Goal: Information Seeking & Learning: Learn about a topic

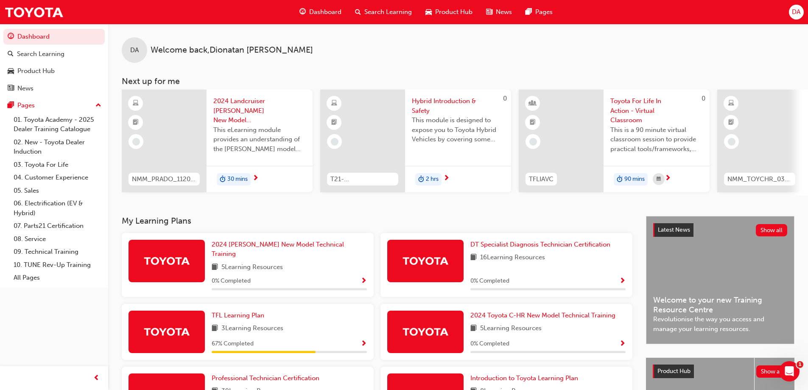
click at [372, 11] on span "Search Learning" at bounding box center [389, 12] width 48 height 10
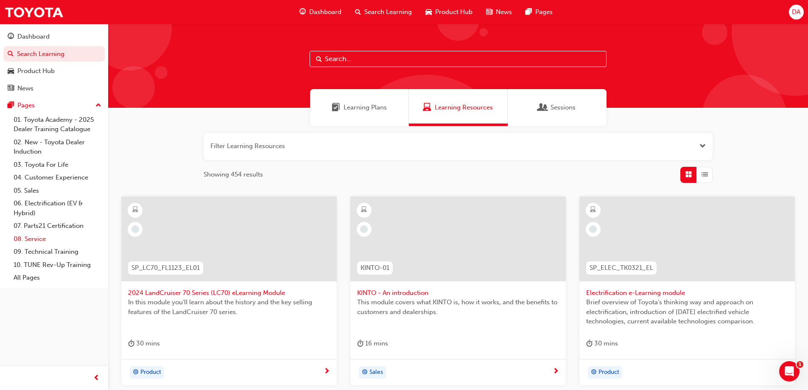
click at [40, 238] on link "08. Service" at bounding box center [57, 239] width 95 height 13
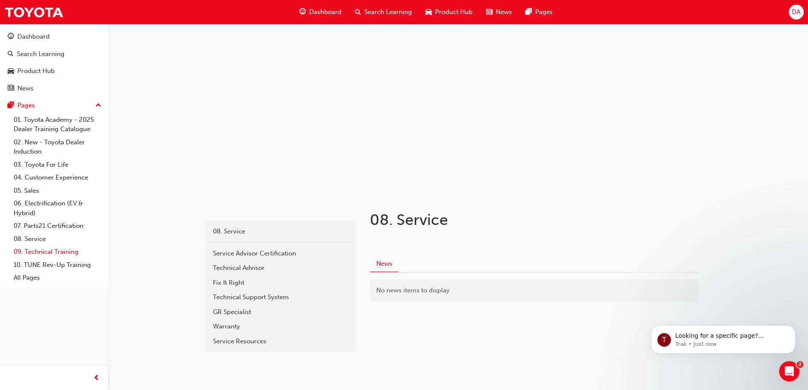
click at [44, 248] on link "09. Technical Training" at bounding box center [57, 251] width 95 height 13
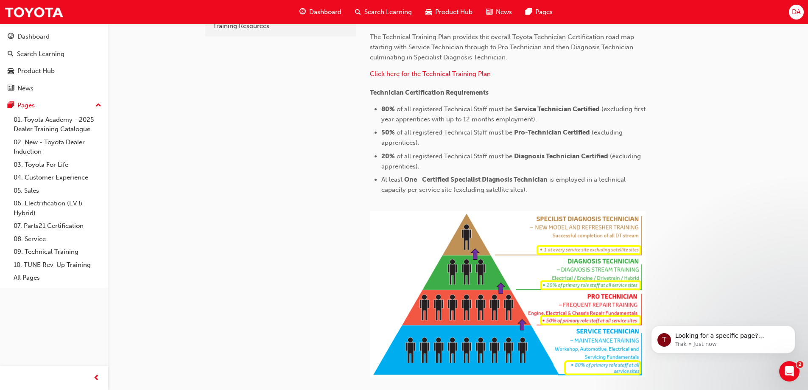
scroll to position [297, 0]
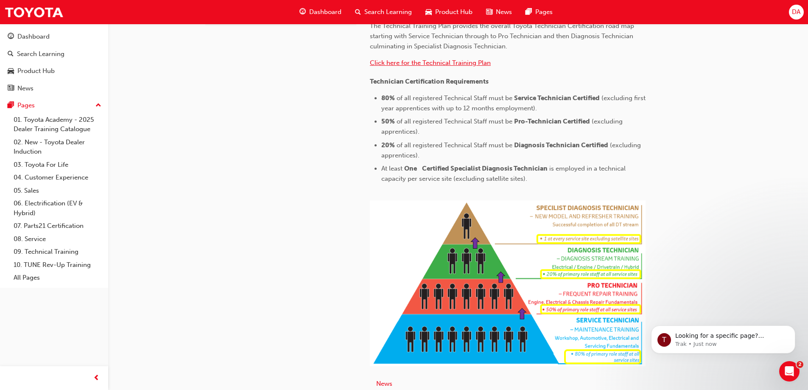
click at [427, 65] on span "Click here for the Technical Training Plan" at bounding box center [430, 63] width 121 height 8
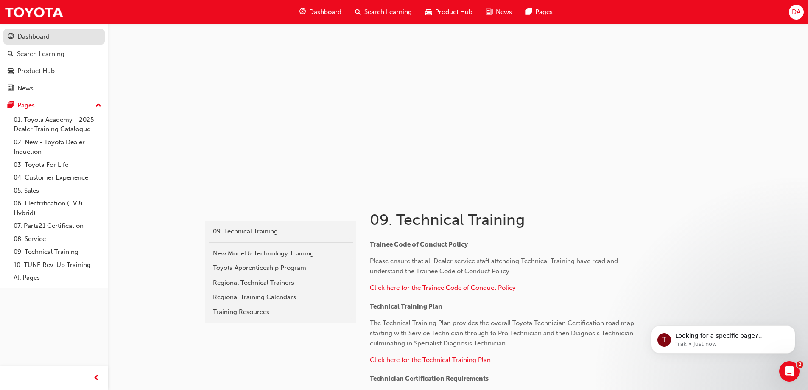
click at [66, 37] on div "Dashboard" at bounding box center [54, 36] width 93 height 11
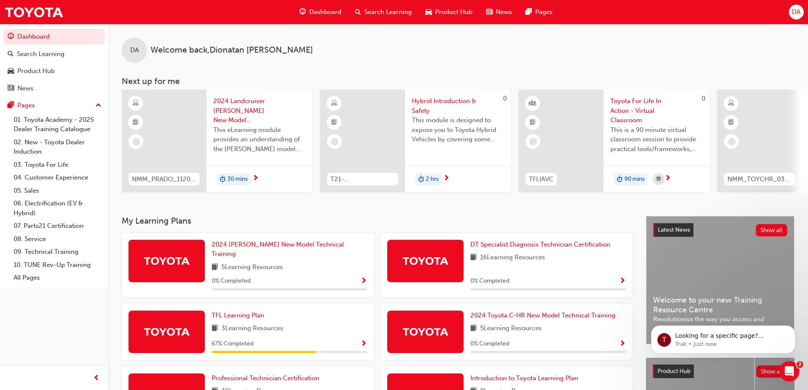
scroll to position [132, 0]
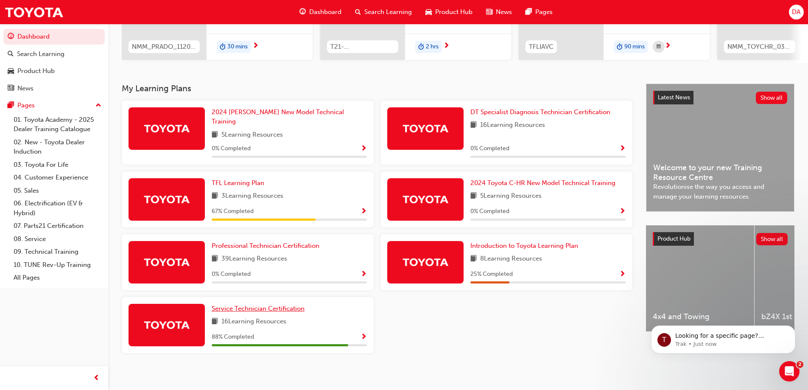
click at [254, 305] on span "Service Technician Certification" at bounding box center [258, 309] width 93 height 8
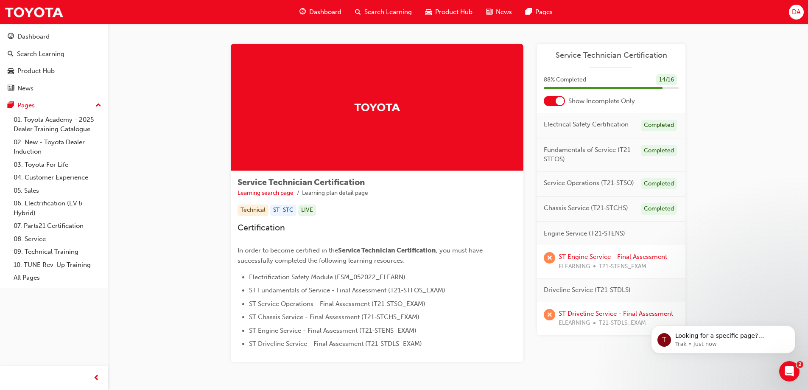
scroll to position [34, 0]
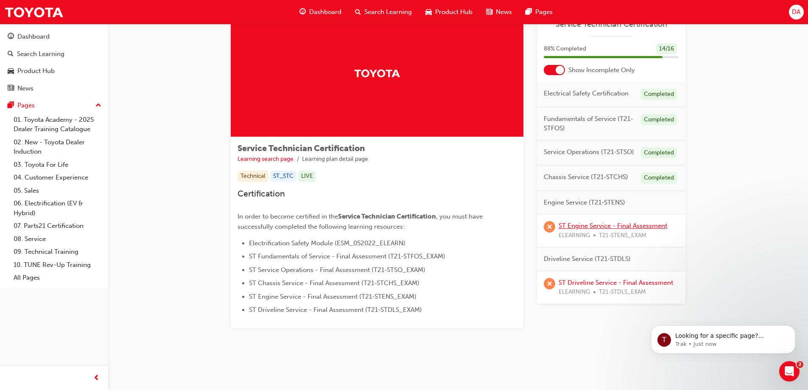
click at [610, 228] on link "ST Engine Service - Final Assessment" at bounding box center [613, 226] width 109 height 8
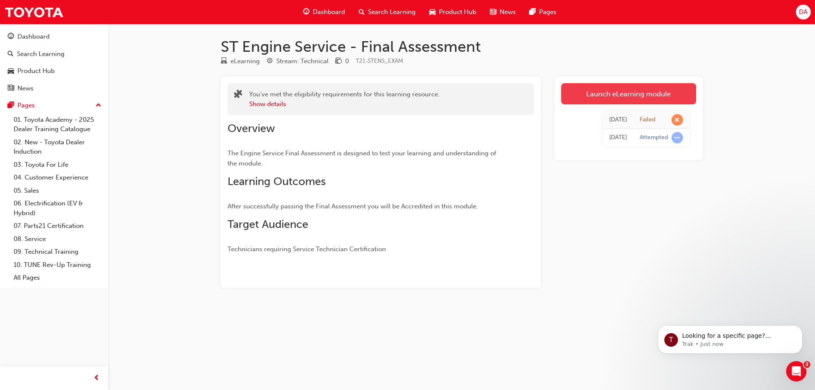
click at [630, 95] on link "Launch eLearning module" at bounding box center [628, 93] width 135 height 21
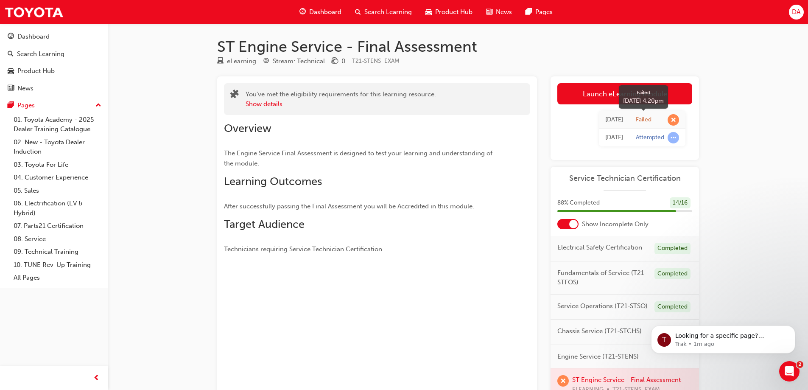
click at [675, 119] on span "learningRecordVerb_FAIL-icon" at bounding box center [673, 119] width 11 height 11
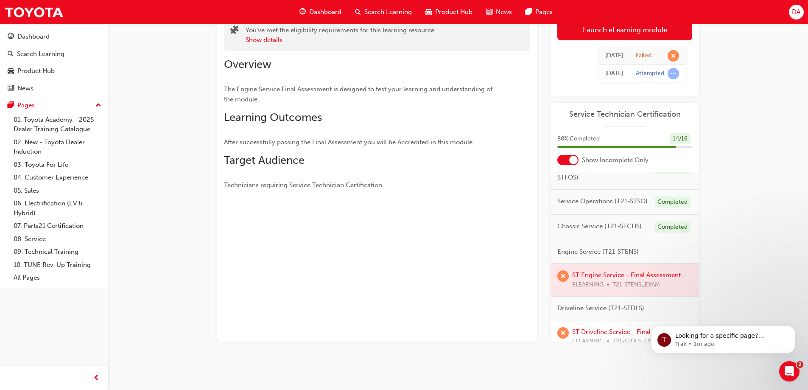
scroll to position [78, 0]
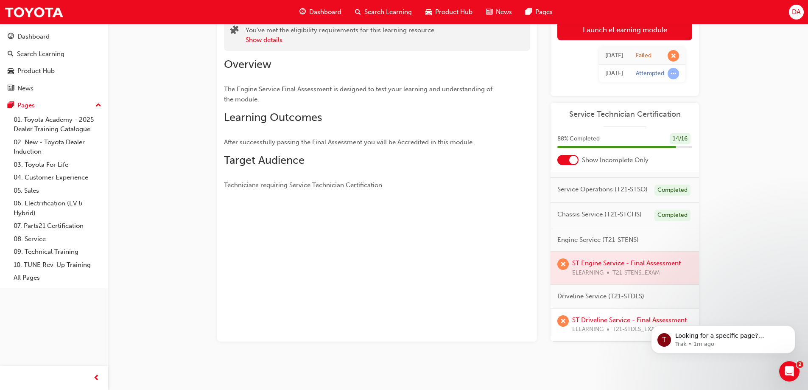
click at [611, 252] on div at bounding box center [625, 268] width 149 height 33
click at [595, 316] on link "ST Driveline Service - Final Assessment" at bounding box center [629, 320] width 115 height 8
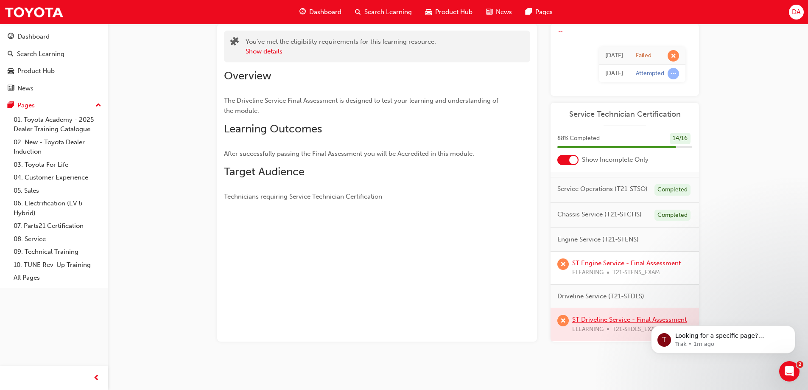
scroll to position [64, 0]
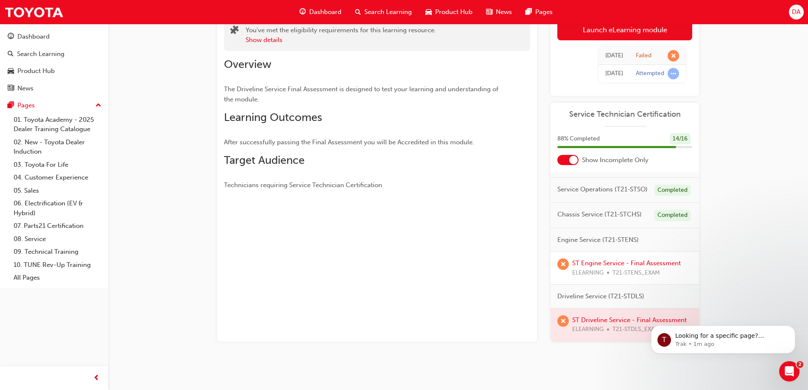
click at [566, 157] on div at bounding box center [568, 160] width 21 height 10
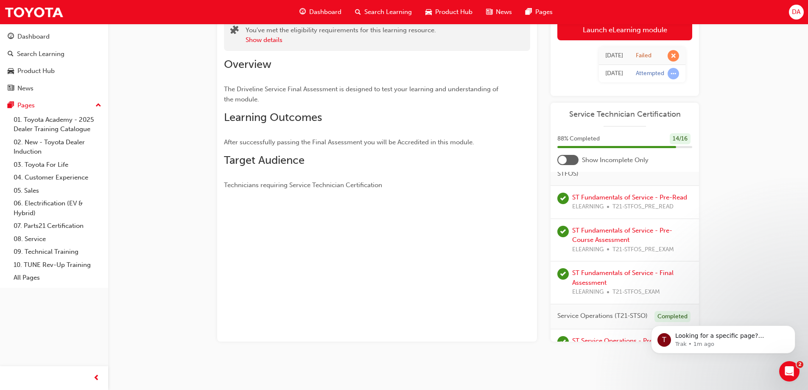
scroll to position [239, 0]
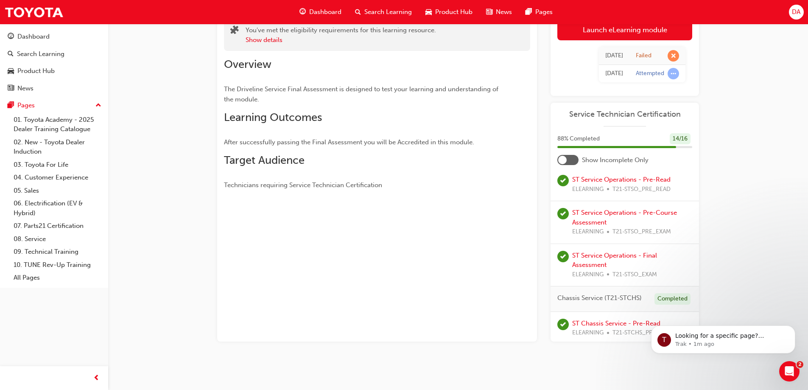
click at [566, 157] on div at bounding box center [562, 160] width 8 height 8
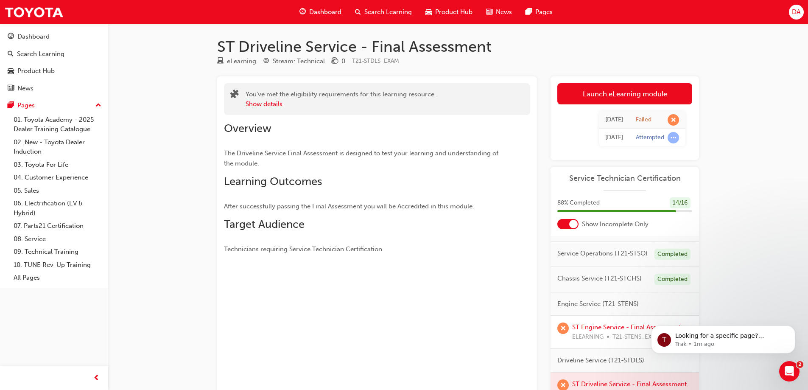
scroll to position [64, 0]
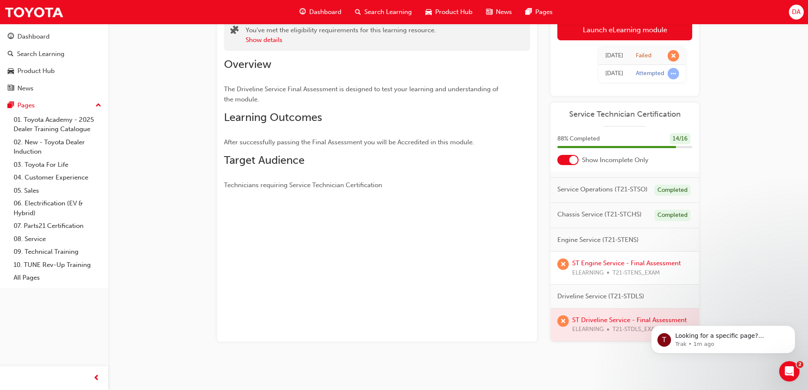
click at [621, 310] on div at bounding box center [625, 325] width 149 height 33
click at [627, 259] on link "ST Engine Service - Final Assessment" at bounding box center [626, 263] width 109 height 8
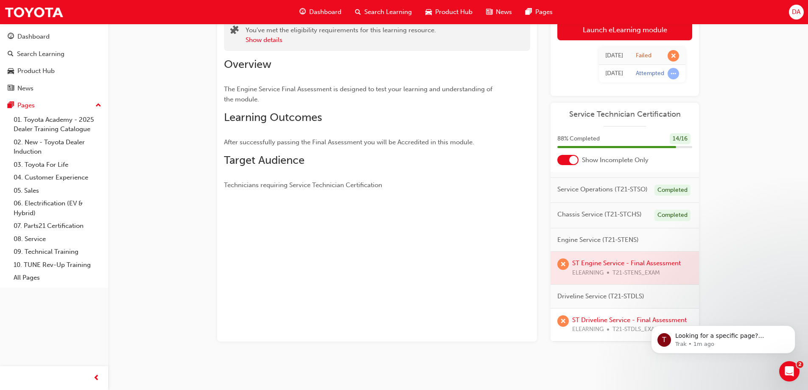
click at [628, 253] on div at bounding box center [625, 268] width 149 height 33
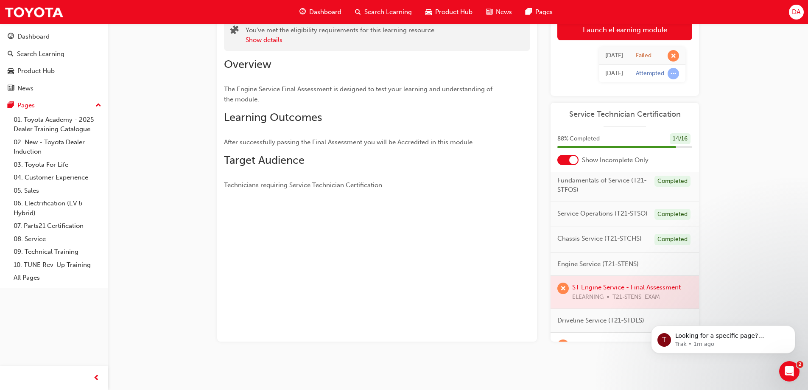
scroll to position [78, 0]
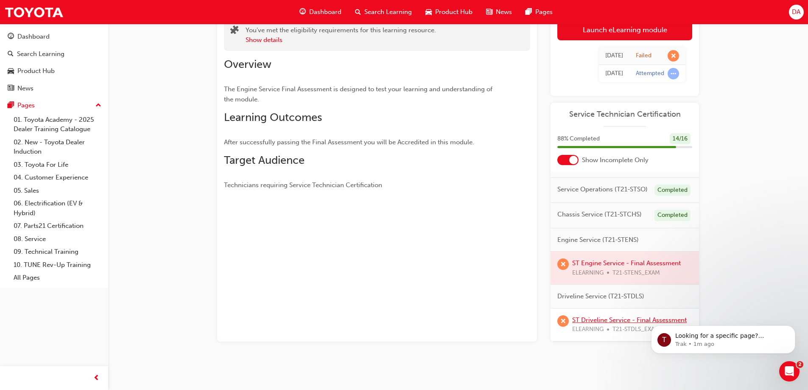
click at [616, 316] on link "ST Driveline Service - Final Assessment" at bounding box center [629, 320] width 115 height 8
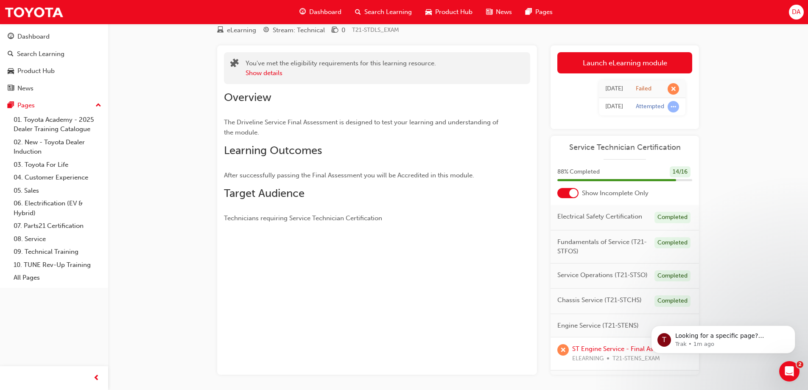
scroll to position [22, 0]
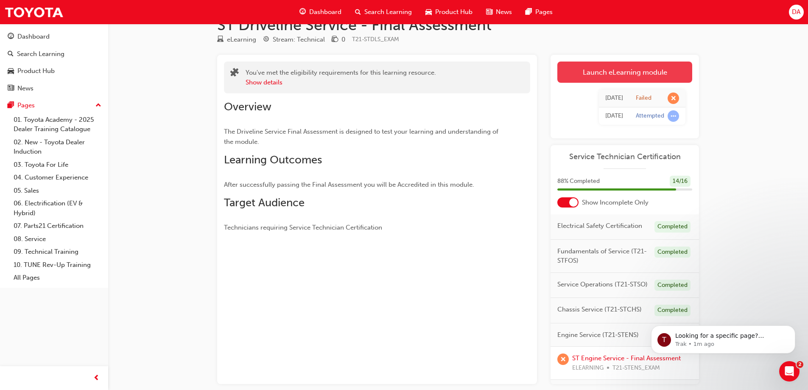
click at [621, 75] on link "Launch eLearning module" at bounding box center [625, 72] width 135 height 21
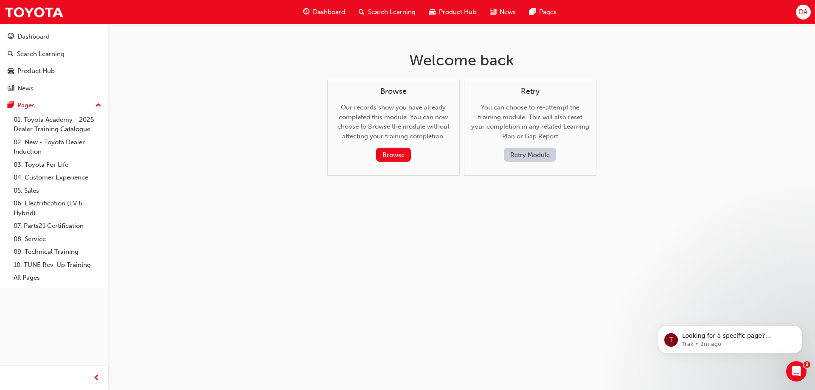
click at [540, 154] on button "Retry Module" at bounding box center [530, 155] width 52 height 14
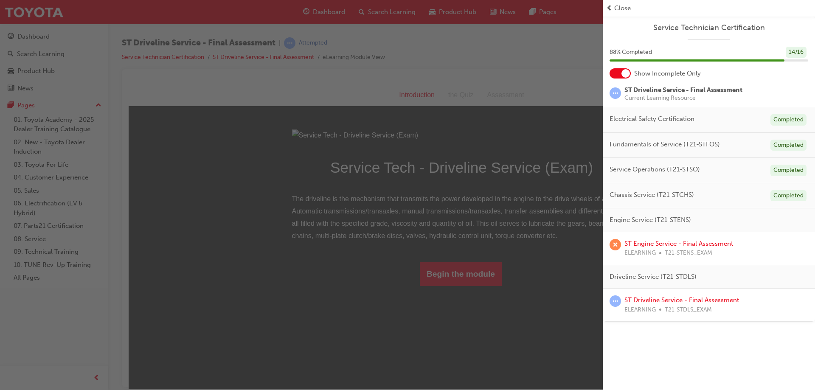
click at [545, 77] on div "button" at bounding box center [301, 195] width 603 height 390
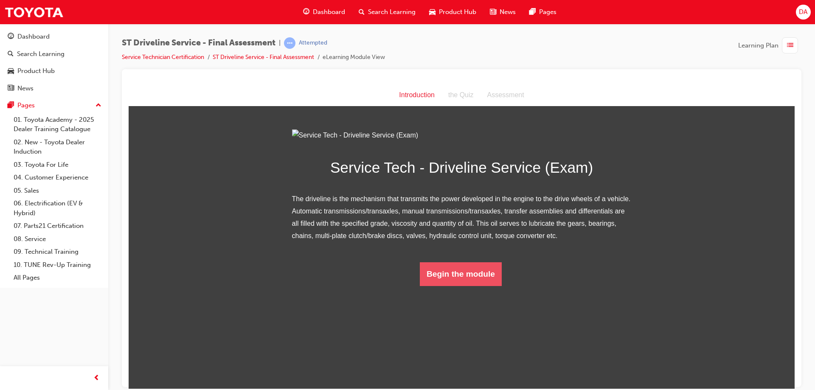
click at [463, 286] on button "Begin the module" at bounding box center [461, 274] width 82 height 24
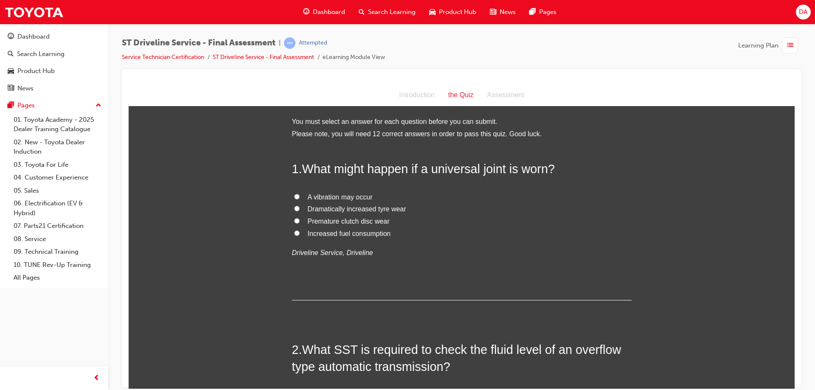
click at [295, 206] on input "Dramatically increased tyre wear" at bounding box center [297, 208] width 6 height 6
radio input "true"
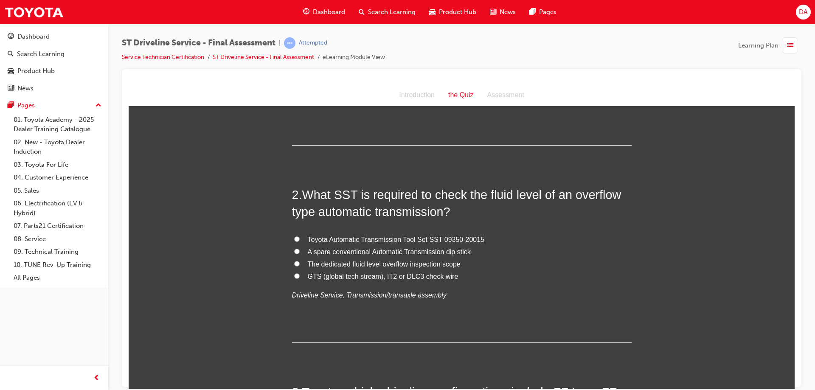
scroll to position [170, 0]
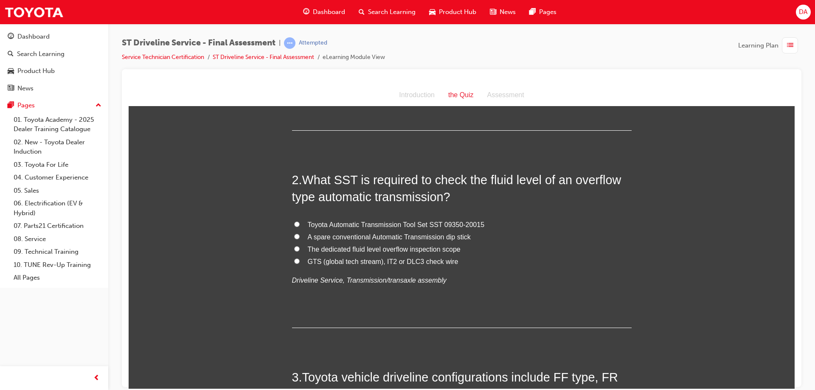
click at [297, 223] on label "Toyota Automatic Transmission Tool Set SST 09350-20015" at bounding box center [461, 225] width 339 height 12
click at [297, 223] on input "Toyota Automatic Transmission Tool Set SST 09350-20015" at bounding box center [297, 224] width 6 height 6
radio input "true"
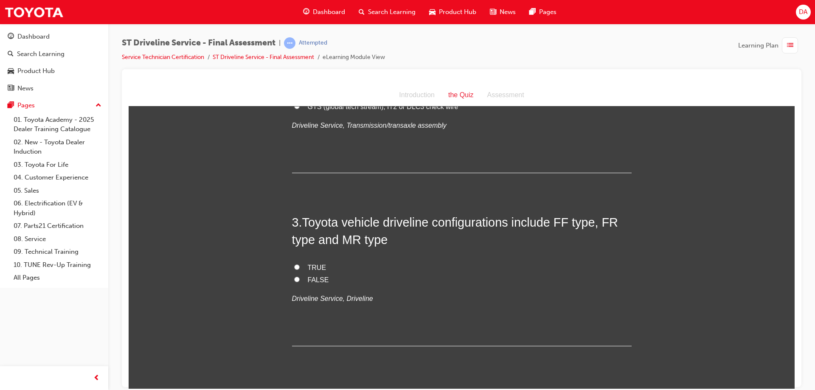
scroll to position [339, 0]
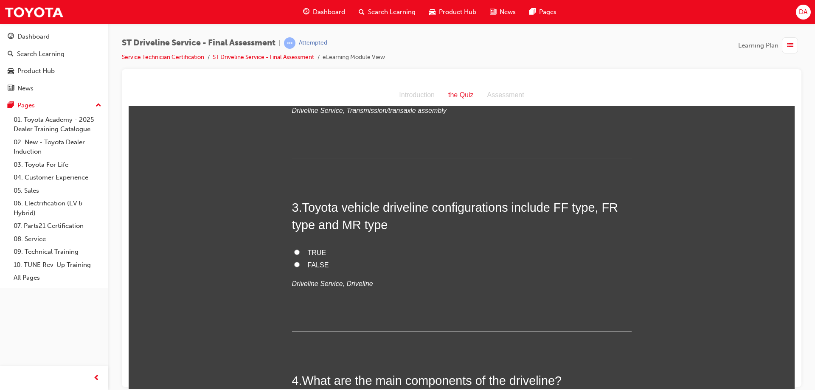
click at [315, 253] on span "TRUE" at bounding box center [317, 252] width 19 height 7
click at [300, 253] on input "TRUE" at bounding box center [297, 252] width 6 height 6
radio input "true"
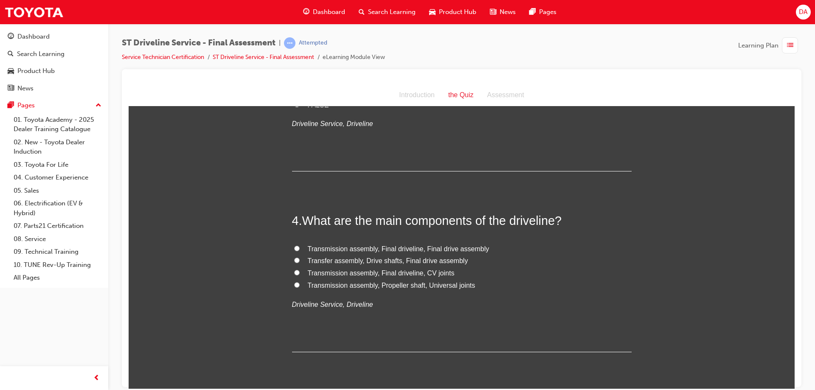
scroll to position [509, 0]
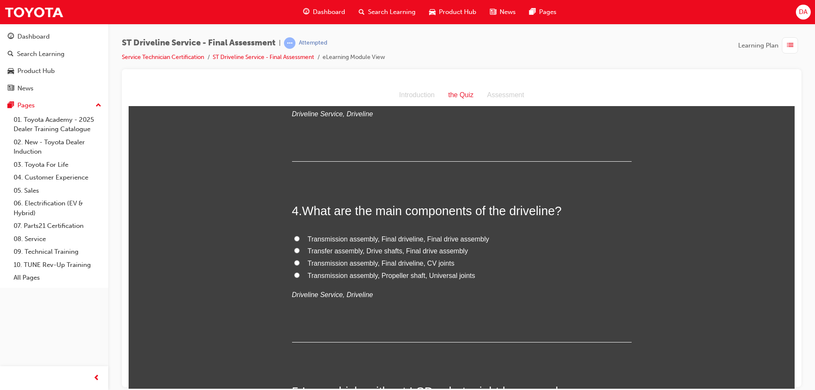
click at [328, 238] on span "Transmission assembly, Final driveline, Final drive assembly" at bounding box center [399, 238] width 182 height 7
click at [300, 238] on input "Transmission assembly, Final driveline, Final drive assembly" at bounding box center [297, 239] width 6 height 6
radio input "true"
click at [309, 272] on span "Transmission assembly, Propeller shaft, Universal joints" at bounding box center [392, 275] width 168 height 7
click at [300, 272] on input "Transmission assembly, Propeller shaft, Universal joints" at bounding box center [297, 275] width 6 height 6
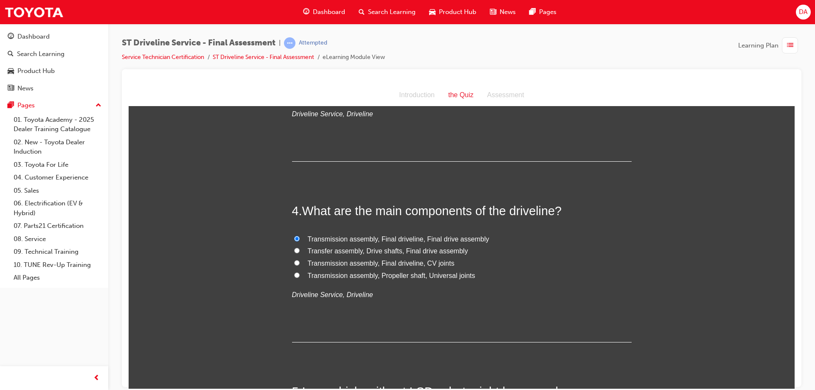
radio input "true"
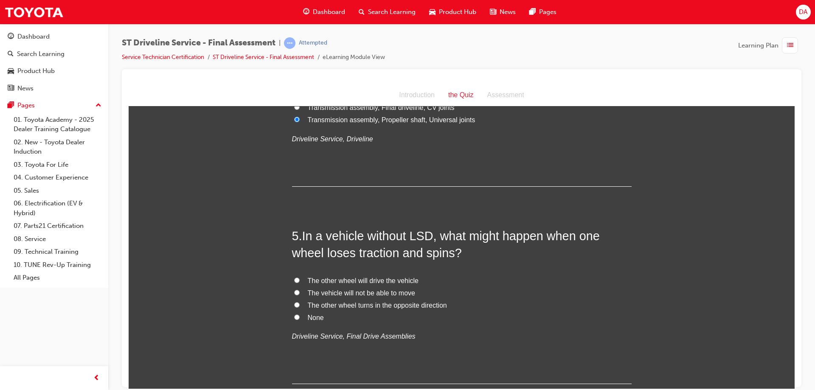
scroll to position [679, 0]
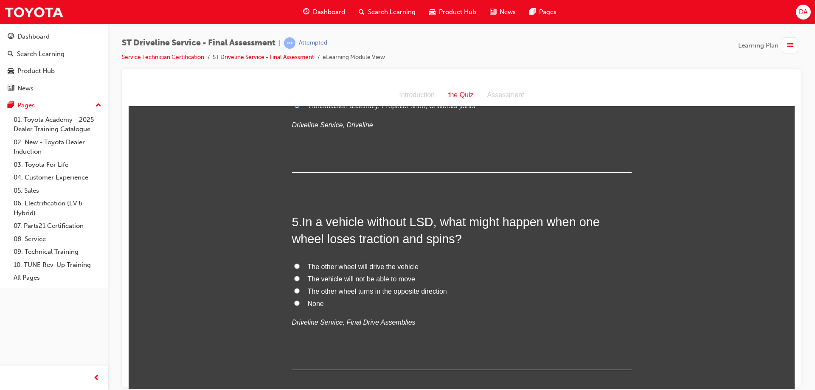
click at [320, 279] on span "The vehicle will not be able to move" at bounding box center [361, 278] width 107 height 7
click at [300, 279] on input "The vehicle will not be able to move" at bounding box center [297, 278] width 6 height 6
radio input "true"
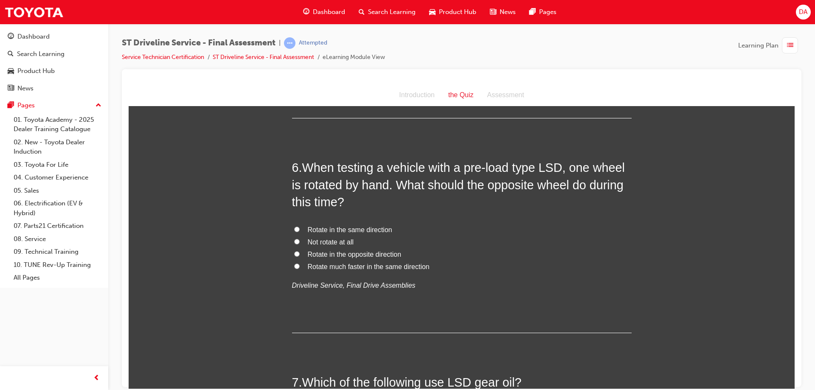
scroll to position [934, 0]
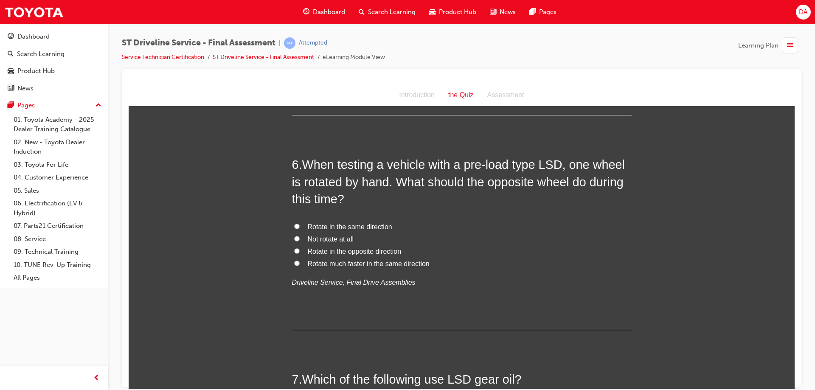
click at [324, 223] on span "Rotate in the same direction" at bounding box center [350, 226] width 84 height 7
click at [300, 223] on input "Rotate in the same direction" at bounding box center [297, 226] width 6 height 6
radio input "true"
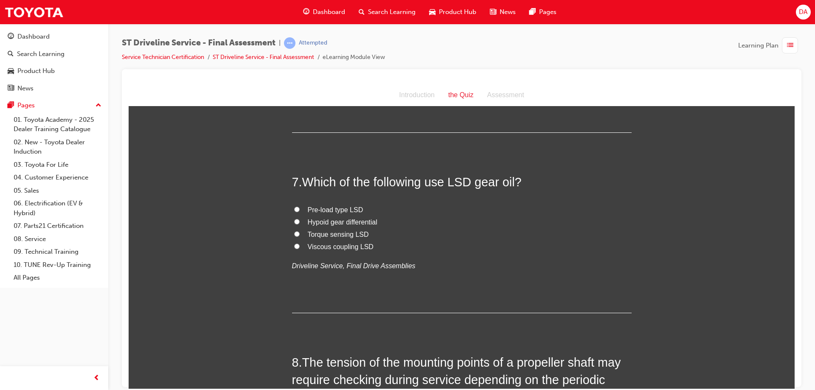
scroll to position [1146, 0]
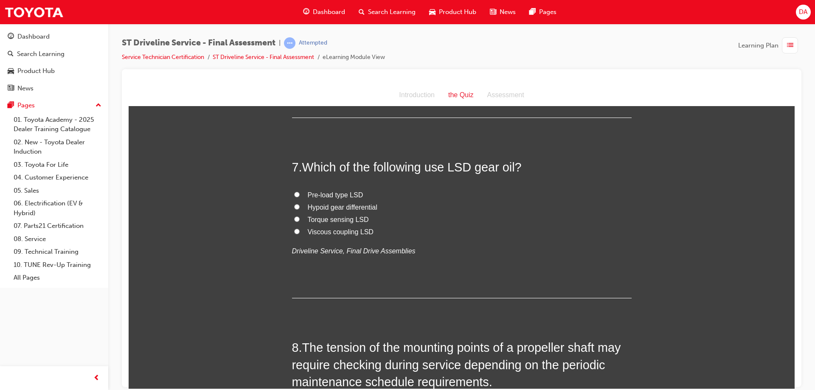
click at [327, 193] on span "Pre-load type LSD" at bounding box center [336, 194] width 56 height 7
click at [300, 193] on input "Pre-load type LSD" at bounding box center [297, 194] width 6 height 6
radio input "true"
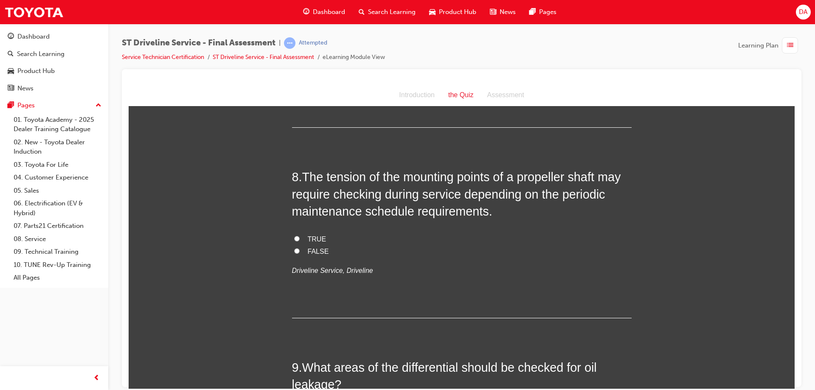
scroll to position [1315, 0]
click at [294, 239] on input "TRUE" at bounding box center [297, 239] width 6 height 6
radio input "true"
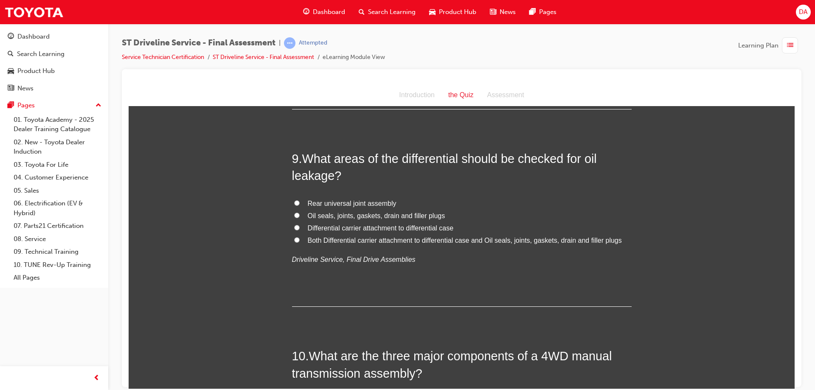
scroll to position [1528, 0]
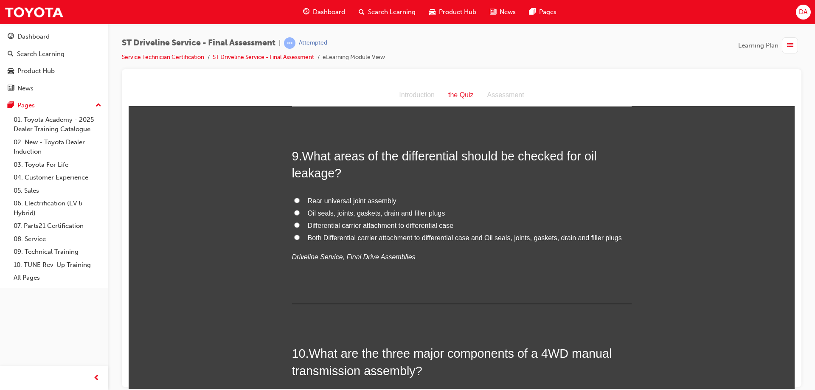
click at [309, 235] on span "Both Differential carrier attachment to differential case and Oil seals, joints…" at bounding box center [465, 237] width 314 height 7
click at [300, 235] on input "Both Differential carrier attachment to differential case and Oil seals, joints…" at bounding box center [297, 237] width 6 height 6
radio input "true"
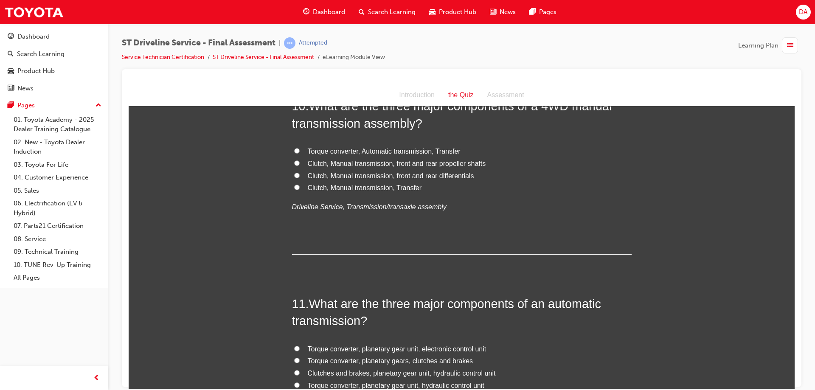
scroll to position [1733, 0]
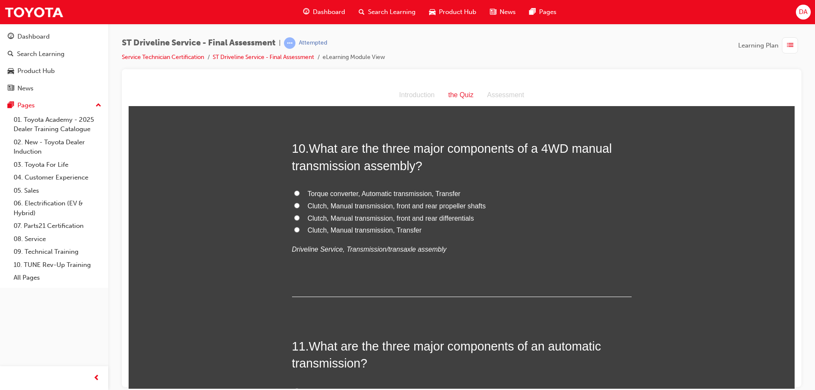
click at [375, 230] on span "Clutch, Manual transmission, Transfer" at bounding box center [365, 229] width 114 height 7
click at [300, 230] on input "Clutch, Manual transmission, Transfer" at bounding box center [297, 230] width 6 height 6
radio input "true"
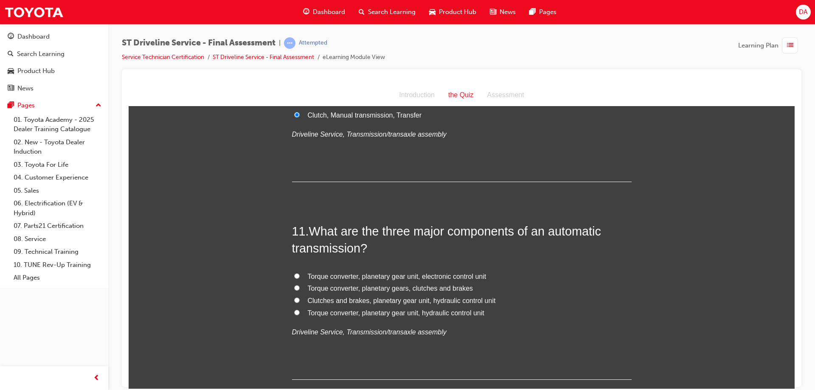
scroll to position [1860, 0]
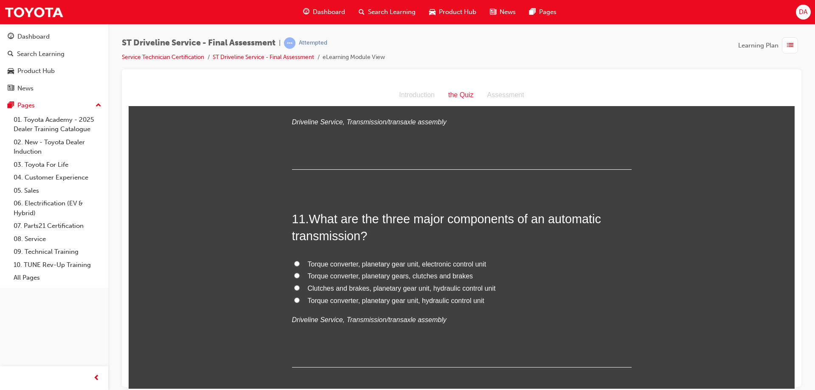
click at [308, 299] on span "Torque converter, planetary gear unit, hydraulic control unit" at bounding box center [396, 300] width 177 height 7
click at [300, 299] on input "Torque converter, planetary gear unit, hydraulic control unit" at bounding box center [297, 300] width 6 height 6
radio input "true"
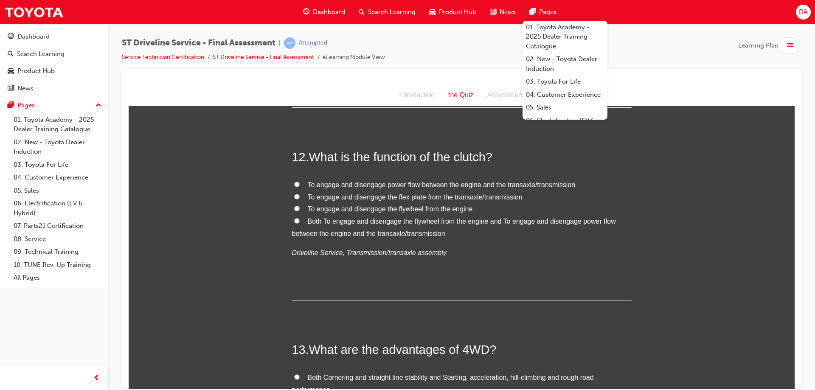
scroll to position [2115, 0]
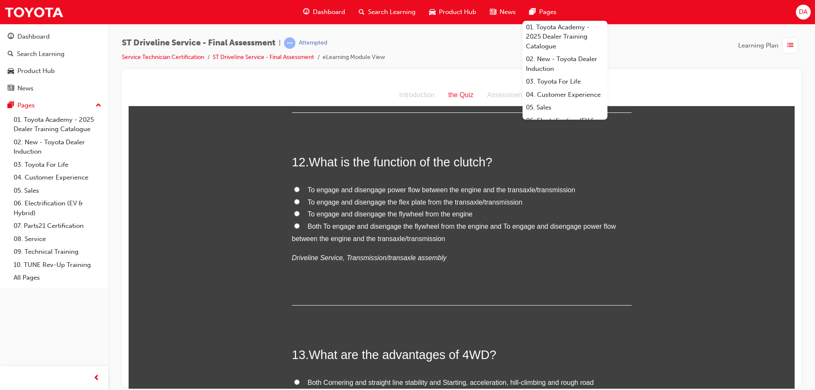
click at [425, 191] on span "To engage and disengage power flow between the engine and the transaxle/transmi…" at bounding box center [442, 189] width 268 height 7
click at [300, 191] on input "To engage and disengage power flow between the engine and the transaxle/transmi…" at bounding box center [297, 189] width 6 height 6
radio input "true"
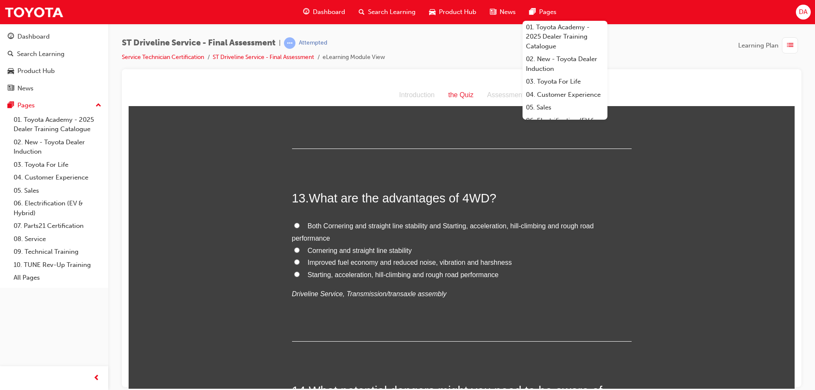
scroll to position [2284, 0]
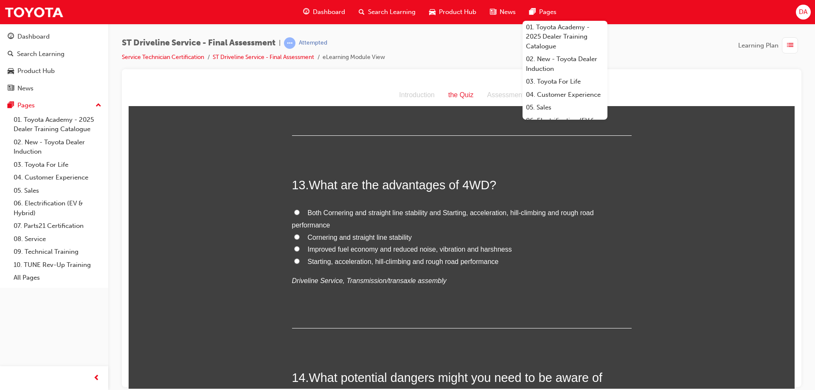
click at [364, 215] on span "Both Cornering and straight line stability and Starting, acceleration, hill-cli…" at bounding box center [443, 219] width 302 height 20
click at [300, 215] on input "Both Cornering and straight line stability and Starting, acceleration, hill-cli…" at bounding box center [297, 212] width 6 height 6
radio input "true"
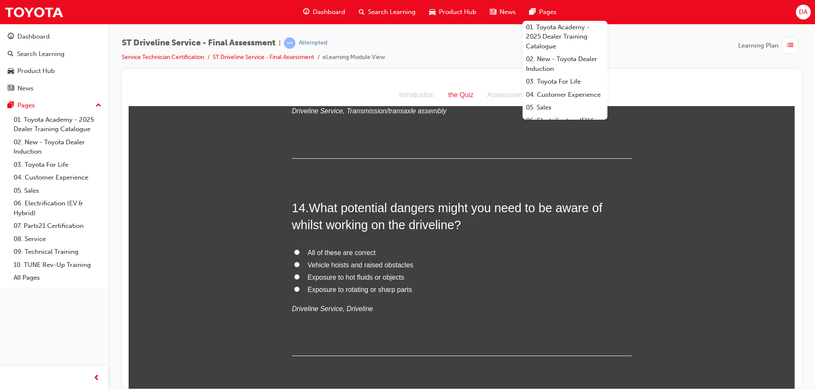
scroll to position [2496, 0]
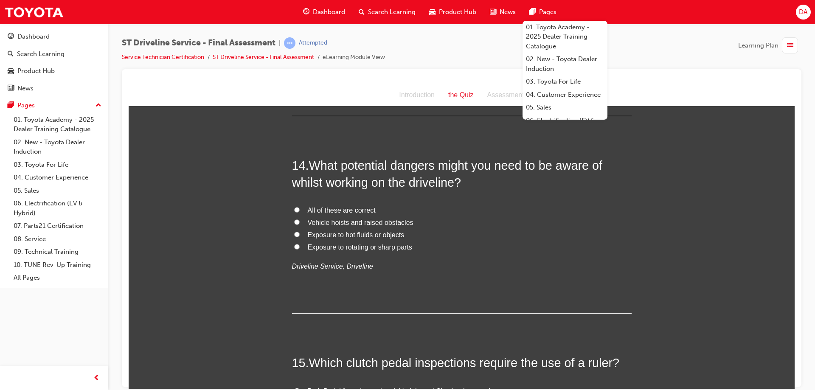
click at [325, 209] on span "All of these are correct" at bounding box center [342, 209] width 68 height 7
click at [300, 209] on input "All of these are correct" at bounding box center [297, 210] width 6 height 6
radio input "true"
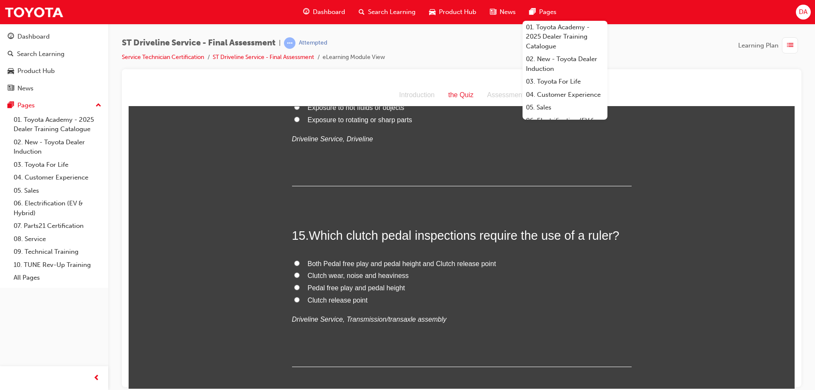
scroll to position [2666, 0]
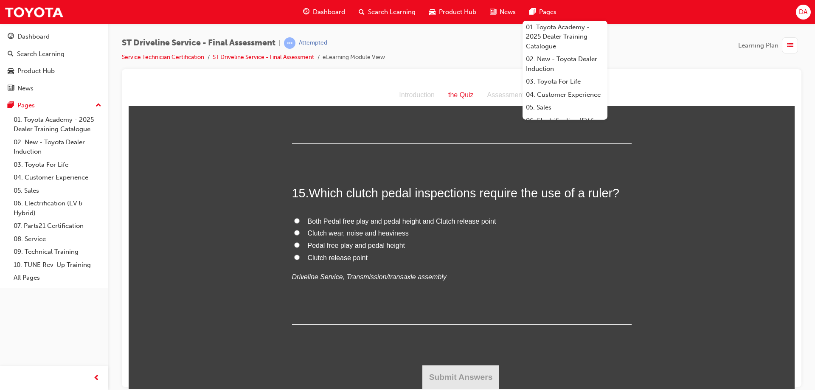
click at [325, 246] on span "Pedal free play and pedal height" at bounding box center [357, 244] width 98 height 7
click at [300, 246] on input "Pedal free play and pedal height" at bounding box center [297, 245] width 6 height 6
radio input "true"
click at [428, 378] on button "Submit Answers" at bounding box center [460, 377] width 77 height 24
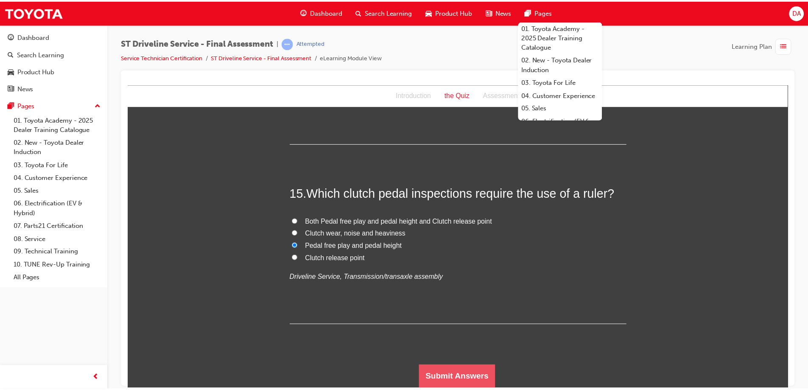
scroll to position [0, 0]
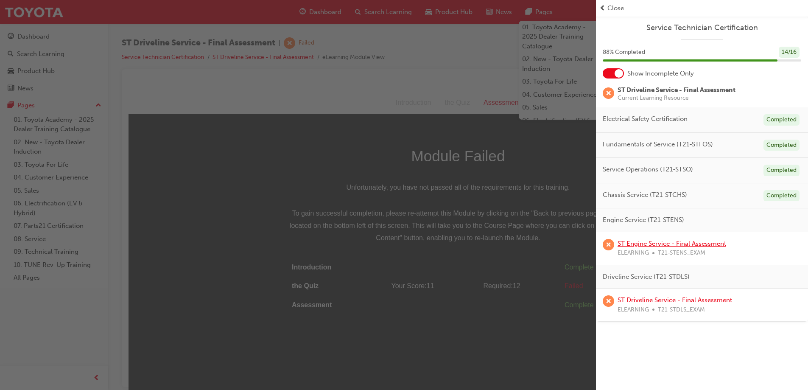
click at [672, 244] on link "ST Engine Service - Final Assessment" at bounding box center [672, 244] width 109 height 8
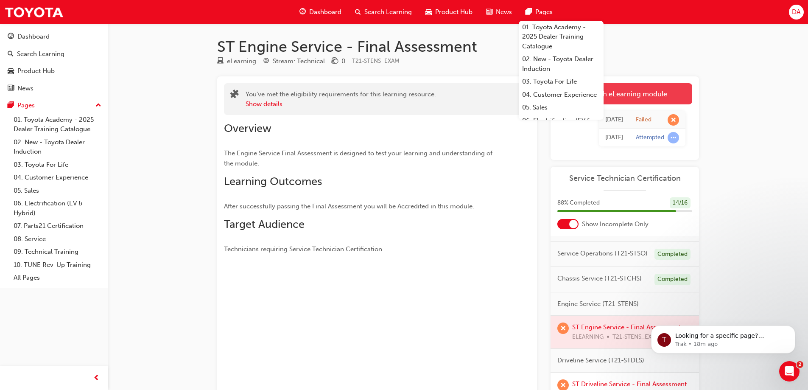
click at [652, 96] on link "Launch eLearning module" at bounding box center [625, 93] width 135 height 21
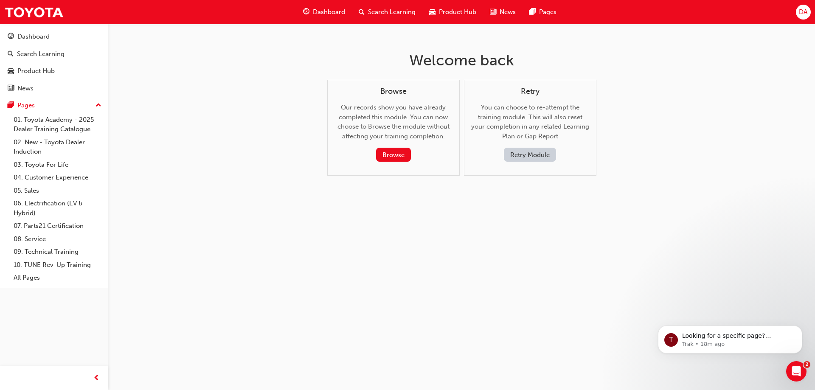
click at [532, 155] on button "Retry Module" at bounding box center [530, 155] width 52 height 14
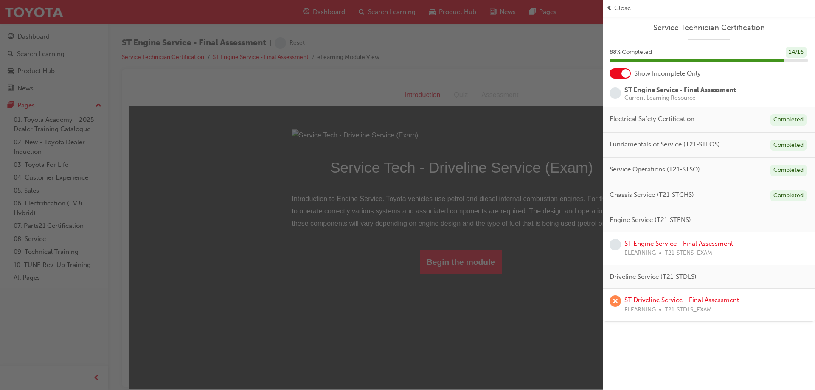
click at [452, 276] on div "button" at bounding box center [301, 195] width 603 height 390
click at [447, 358] on div "button" at bounding box center [301, 195] width 603 height 390
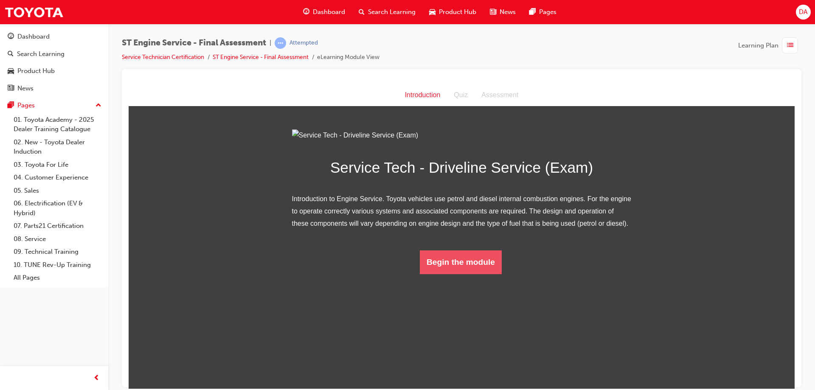
click at [447, 274] on button "Begin the module" at bounding box center [461, 262] width 82 height 24
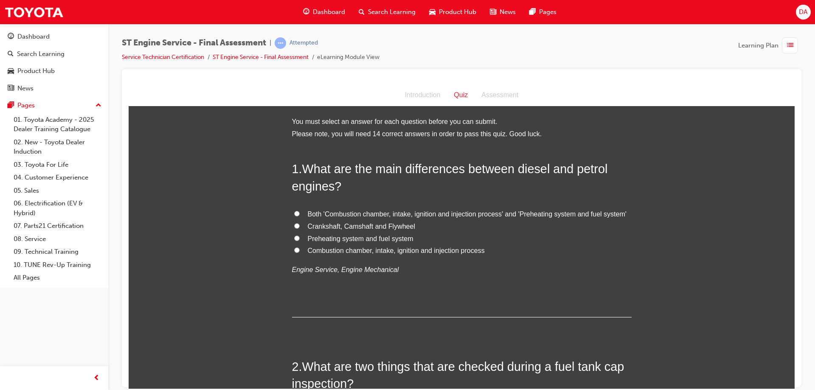
click at [335, 214] on span "Both 'Combustion chamber, intake, ignition and injection process' and 'Preheati…" at bounding box center [467, 213] width 319 height 7
click at [300, 214] on input "Both 'Combustion chamber, intake, ignition and injection process' and 'Preheati…" at bounding box center [297, 213] width 6 height 6
radio input "true"
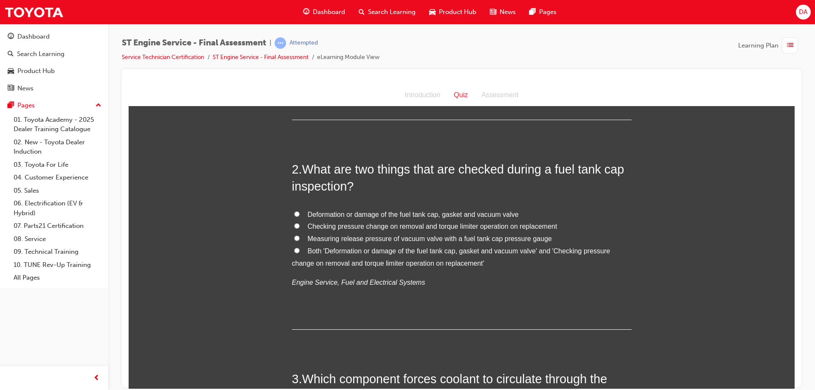
scroll to position [212, 0]
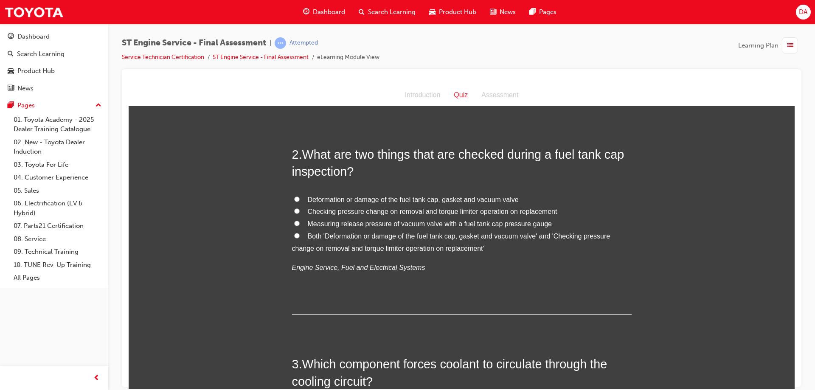
click at [324, 240] on label "Both 'Deformation or damage of the fuel tank cap, gasket and vacuum valve' and …" at bounding box center [461, 242] width 339 height 25
click at [300, 238] on input "Both 'Deformation or damage of the fuel tank cap, gasket and vacuum valve' and …" at bounding box center [297, 236] width 6 height 6
radio input "true"
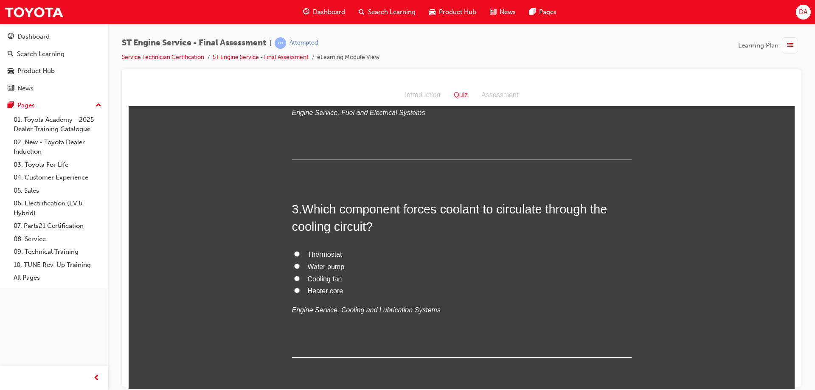
scroll to position [382, 0]
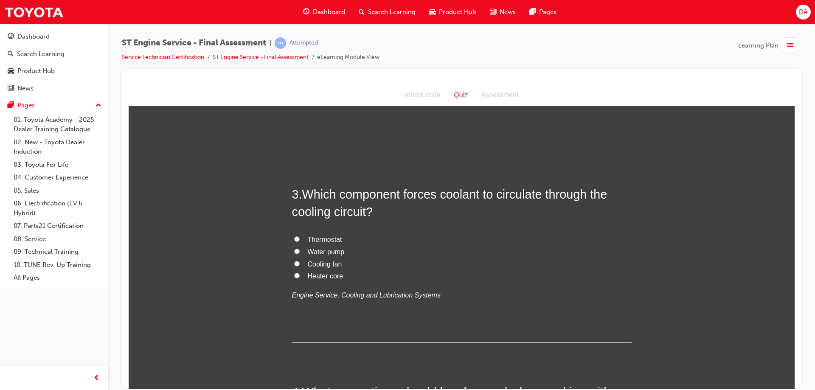
click at [329, 252] on span "Water pump" at bounding box center [326, 251] width 37 height 7
click at [300, 252] on input "Water pump" at bounding box center [297, 251] width 6 height 6
radio input "true"
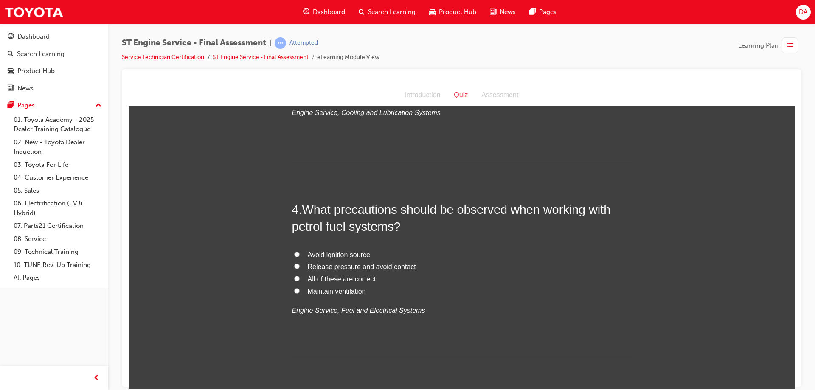
scroll to position [594, 0]
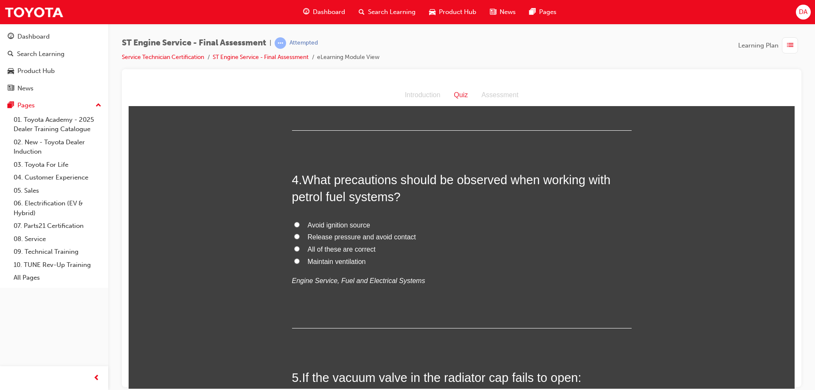
click at [342, 250] on span "All of these are correct" at bounding box center [342, 248] width 68 height 7
click at [300, 250] on input "All of these are correct" at bounding box center [297, 249] width 6 height 6
radio input "true"
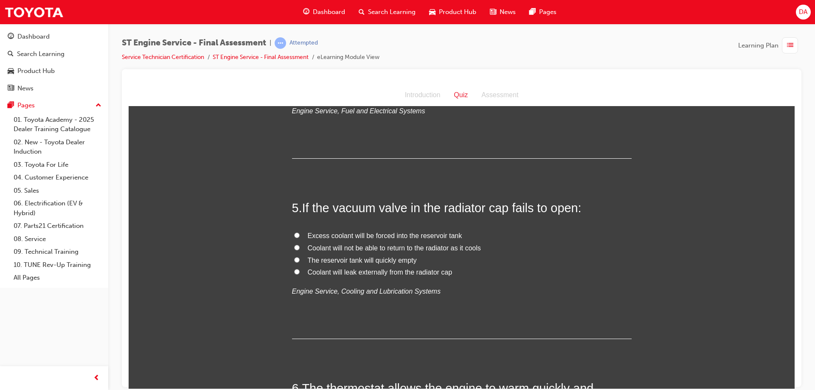
scroll to position [806, 0]
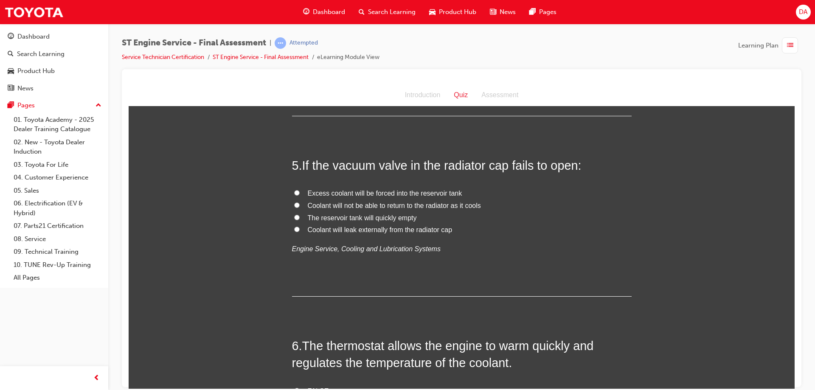
click at [341, 208] on span "Coolant will not be able to return to the radiator as it cools" at bounding box center [394, 205] width 173 height 7
click at [300, 208] on input "Coolant will not be able to return to the radiator as it cools" at bounding box center [297, 205] width 6 height 6
radio input "true"
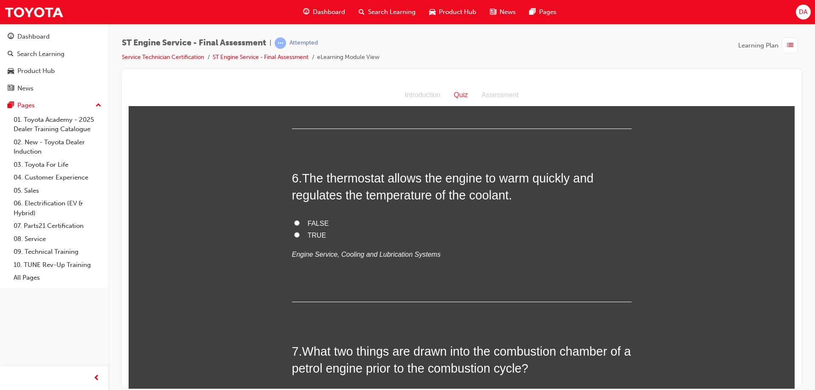
scroll to position [976, 0]
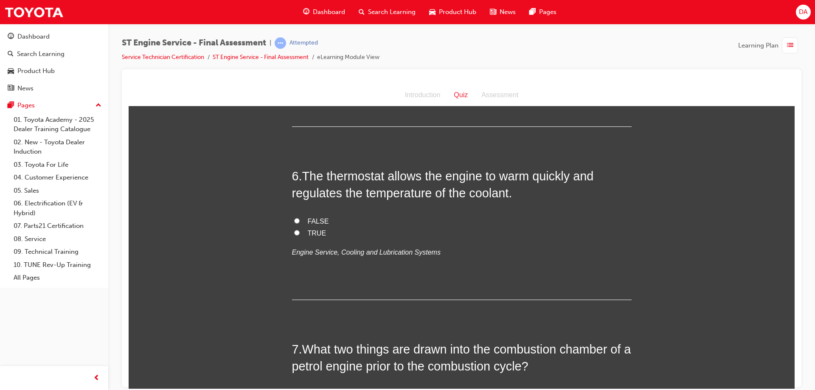
click at [308, 231] on span "TRUE" at bounding box center [317, 232] width 19 height 7
click at [300, 231] on input "TRUE" at bounding box center [297, 233] width 6 height 6
radio input "true"
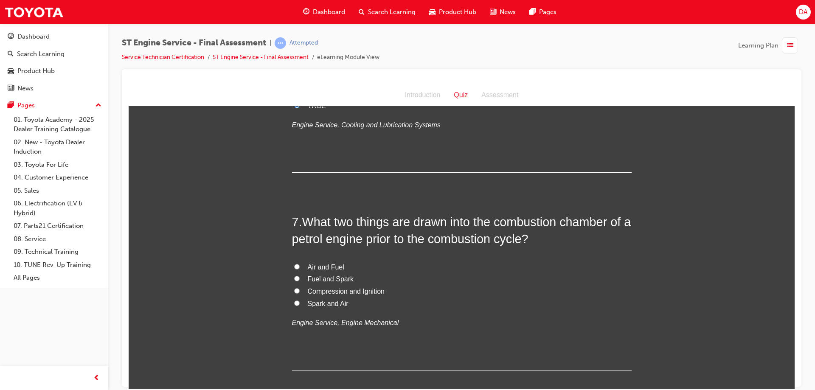
scroll to position [1146, 0]
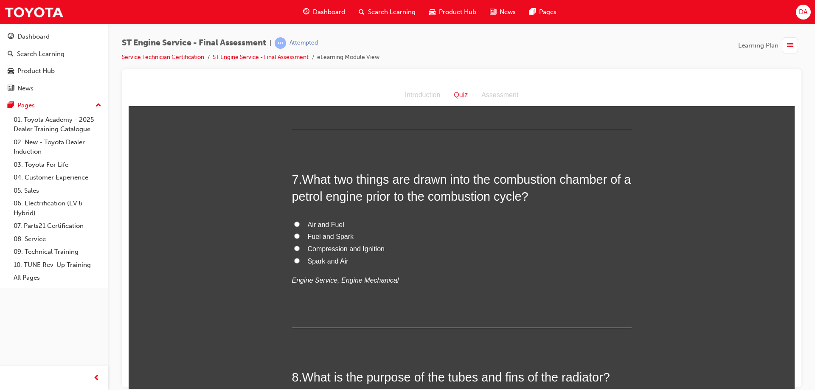
click at [308, 226] on span "Air and Fuel" at bounding box center [326, 224] width 36 height 7
click at [300, 226] on input "Air and Fuel" at bounding box center [297, 224] width 6 height 6
radio input "true"
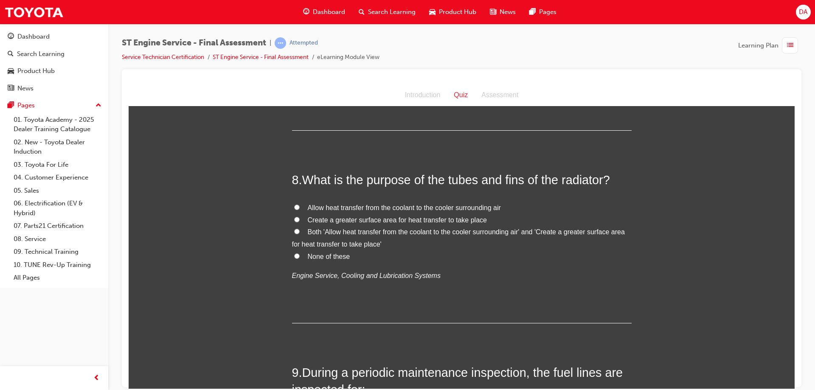
scroll to position [1358, 0]
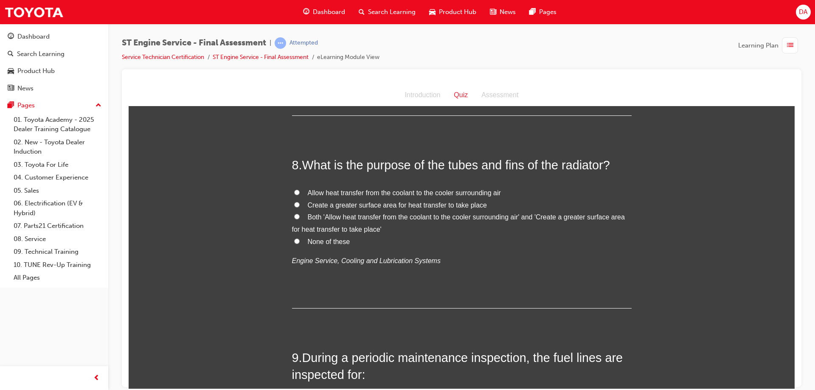
click at [326, 217] on span "Both 'Allow heat transfer from the coolant to the cooler surrounding air' and '…" at bounding box center [458, 223] width 333 height 20
click at [300, 217] on input "Both 'Allow heat transfer from the coolant to the cooler surrounding air' and '…" at bounding box center [297, 216] width 6 height 6
radio input "true"
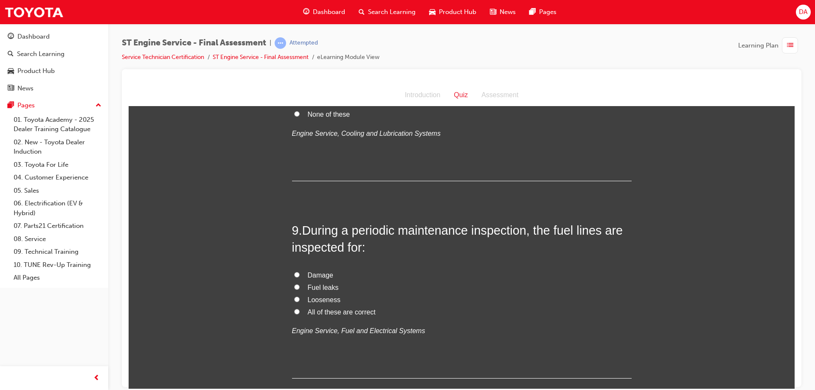
scroll to position [1528, 0]
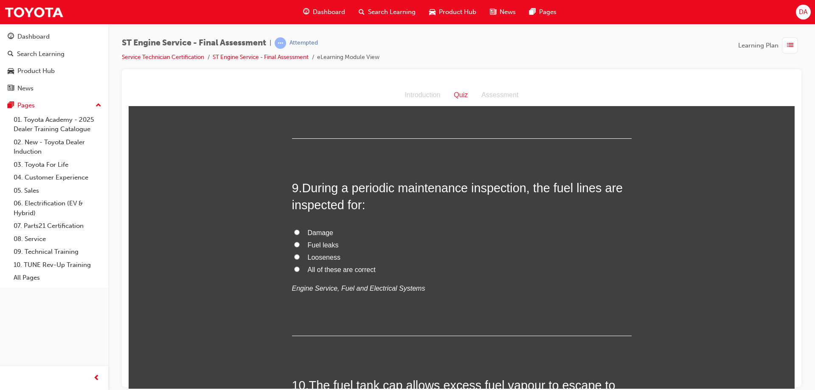
click at [308, 270] on span "All of these are correct" at bounding box center [342, 269] width 68 height 7
click at [300, 270] on input "All of these are correct" at bounding box center [297, 269] width 6 height 6
radio input "true"
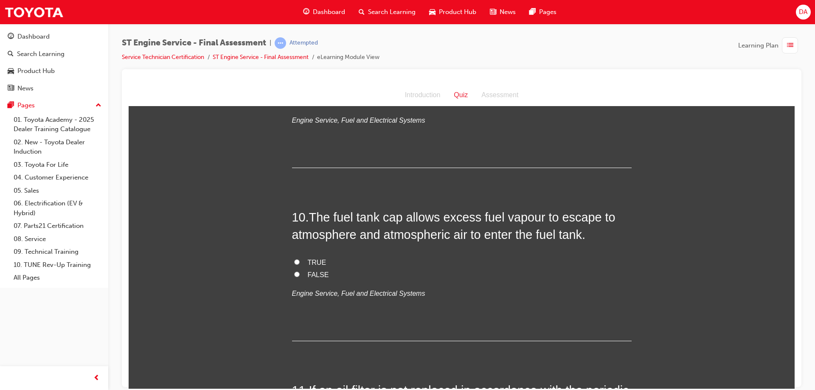
scroll to position [1697, 0]
click at [297, 270] on label "FALSE" at bounding box center [461, 273] width 339 height 12
click at [297, 270] on input "FALSE" at bounding box center [297, 272] width 6 height 6
radio input "true"
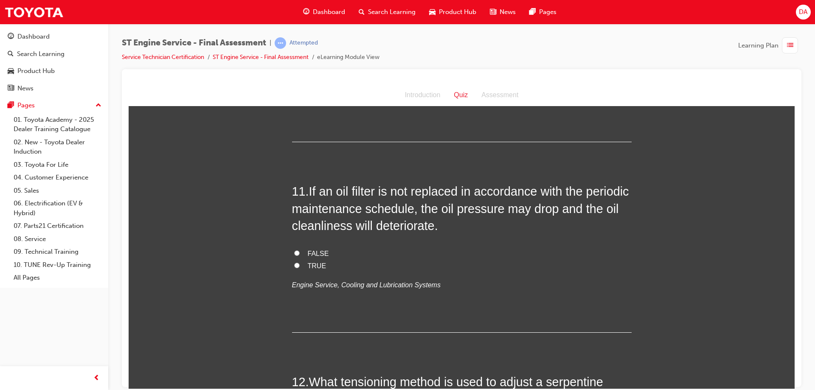
scroll to position [1910, 0]
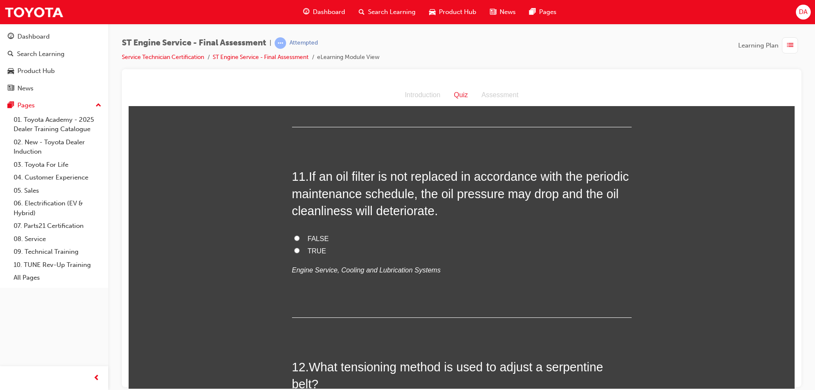
click at [308, 249] on span "TRUE" at bounding box center [317, 250] width 19 height 7
click at [300, 249] on input "TRUE" at bounding box center [297, 250] width 6 height 6
radio input "true"
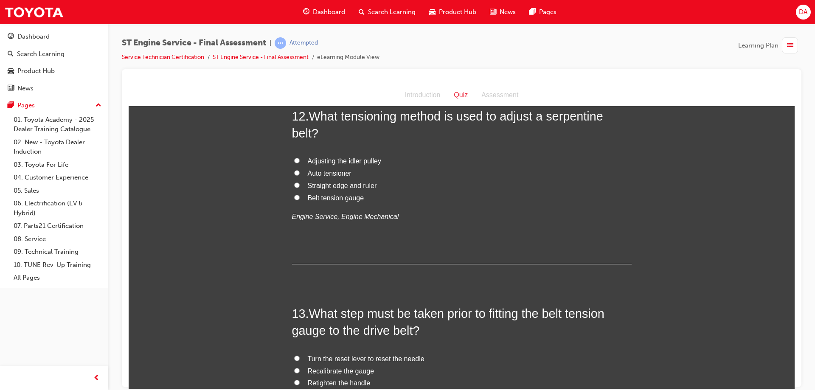
scroll to position [2164, 0]
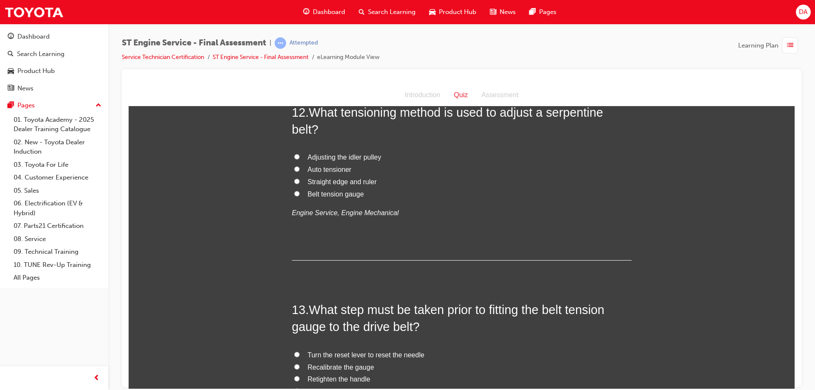
click at [315, 171] on span "Auto tensioner" at bounding box center [330, 168] width 44 height 7
click at [300, 171] on input "Auto tensioner" at bounding box center [297, 169] width 6 height 6
radio input "true"
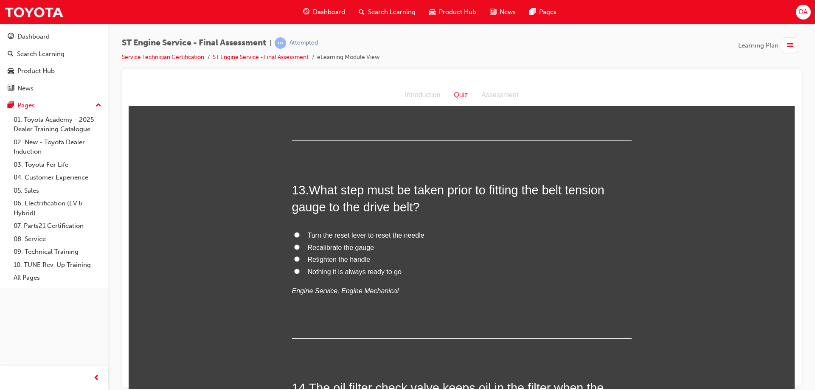
scroll to position [2291, 0]
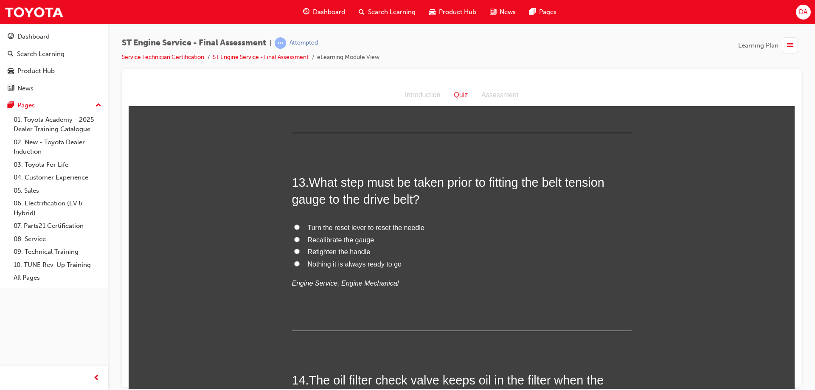
click at [362, 230] on span "Turn the reset lever to reset the needle" at bounding box center [366, 227] width 117 height 7
click at [300, 230] on input "Turn the reset lever to reset the needle" at bounding box center [297, 227] width 6 height 6
radio input "true"
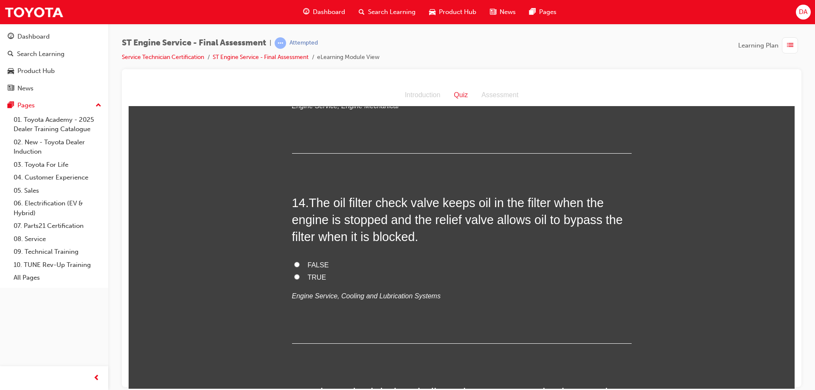
scroll to position [2461, 0]
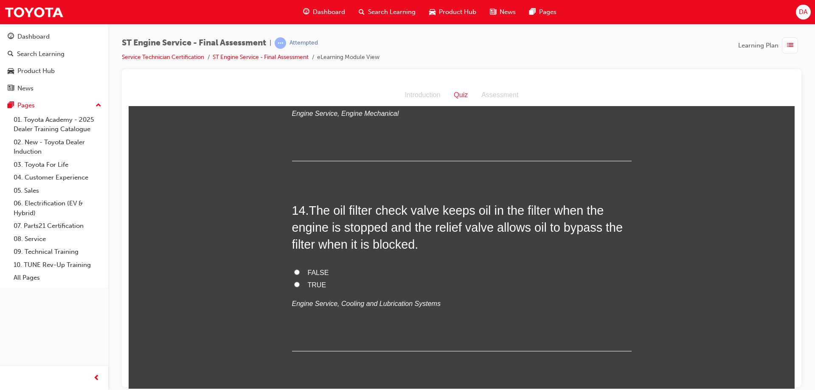
click at [313, 281] on span "TRUE" at bounding box center [317, 284] width 19 height 7
click at [300, 281] on input "TRUE" at bounding box center [297, 284] width 6 height 6
radio input "true"
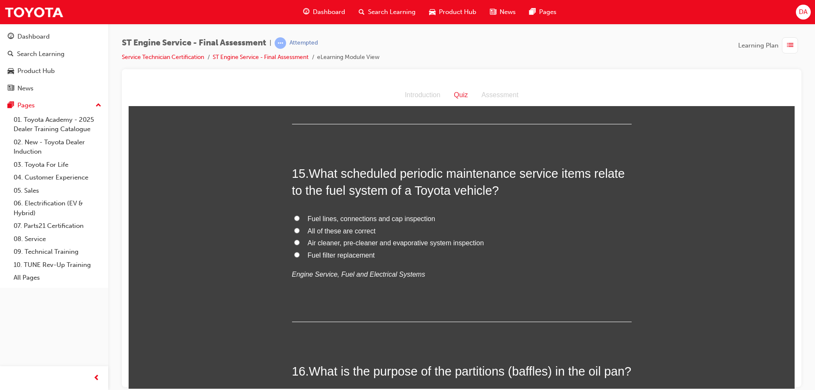
scroll to position [2673, 0]
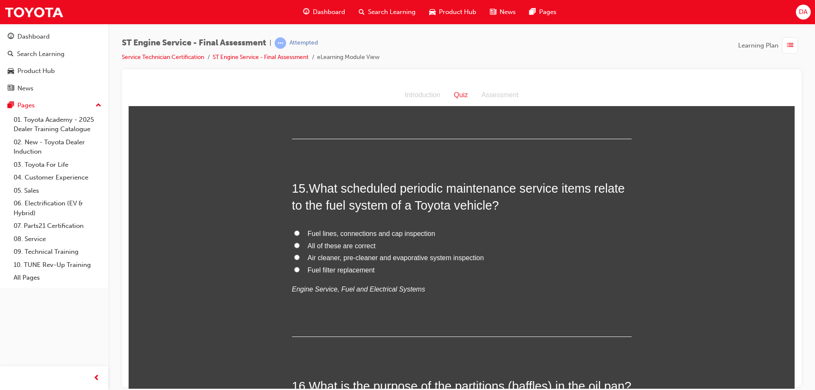
click at [314, 247] on span "All of these are correct" at bounding box center [342, 245] width 68 height 7
click at [300, 247] on input "All of these are correct" at bounding box center [297, 245] width 6 height 6
radio input "true"
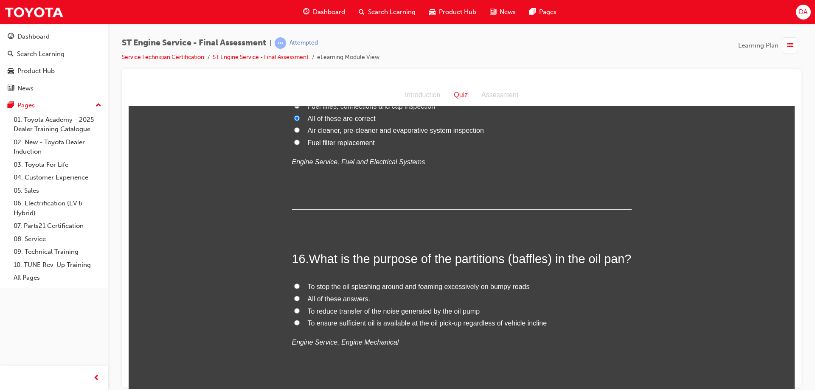
scroll to position [2843, 0]
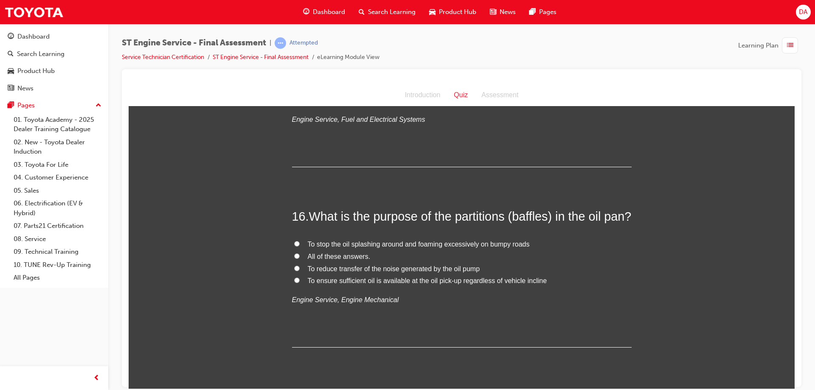
click at [353, 260] on span "All of these answers." at bounding box center [339, 255] width 63 height 7
click at [300, 258] on input "All of these answers." at bounding box center [297, 256] width 6 height 6
radio input "true"
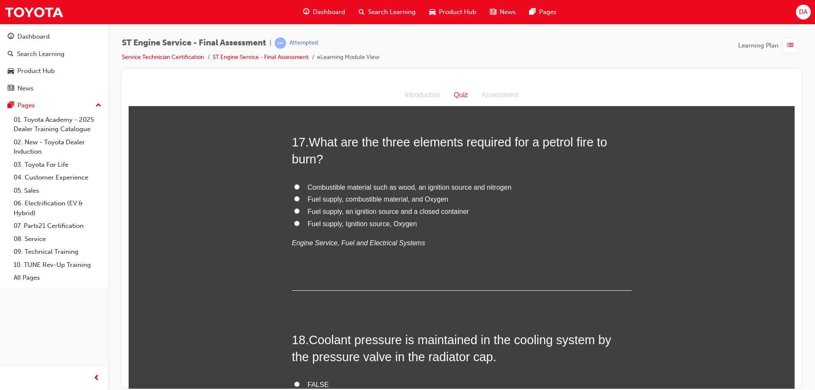
scroll to position [3055, 0]
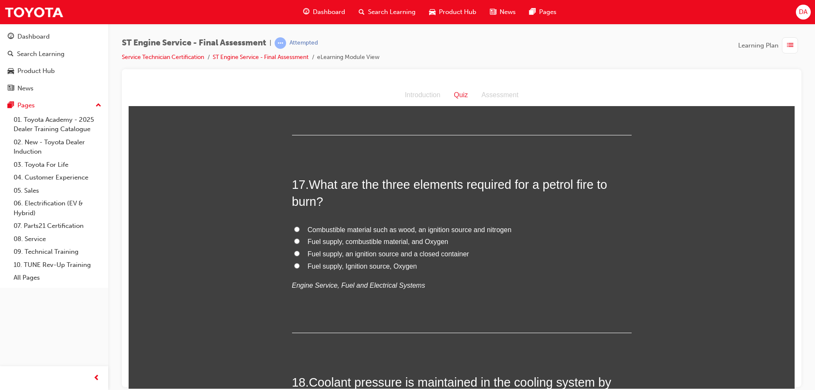
click at [328, 245] on span "Fuel supply, combustible material, and Oxygen" at bounding box center [378, 241] width 140 height 7
click at [300, 244] on input "Fuel supply, combustible material, and Oxygen" at bounding box center [297, 241] width 6 height 6
radio input "true"
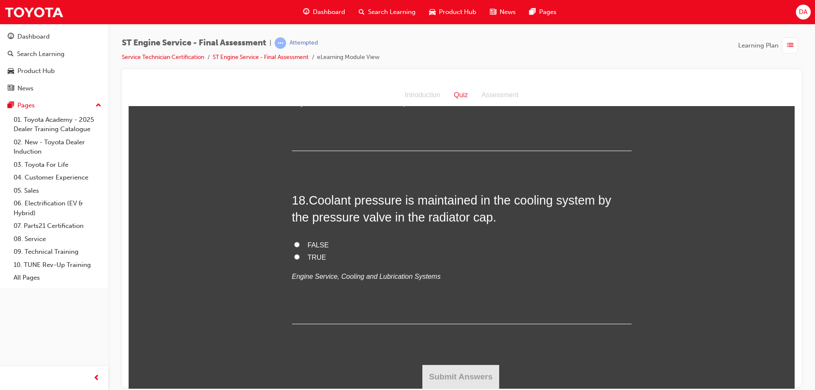
scroll to position [3254, 0]
click at [309, 259] on span "TRUE" at bounding box center [317, 256] width 19 height 7
click at [300, 259] on input "TRUE" at bounding box center [297, 257] width 6 height 6
radio input "true"
click at [459, 377] on button "Submit Answers" at bounding box center [460, 377] width 77 height 24
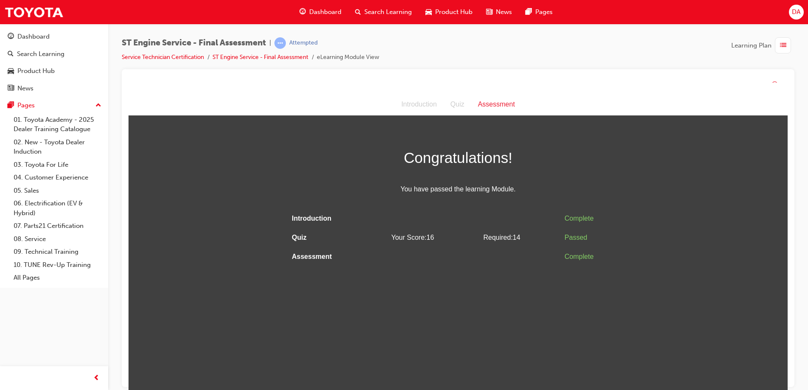
scroll to position [0, 0]
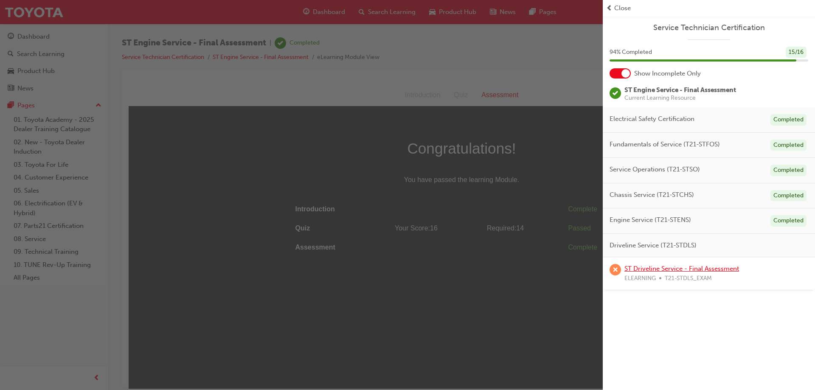
click at [661, 270] on link "ST Driveline Service - Final Assessment" at bounding box center [681, 269] width 115 height 8
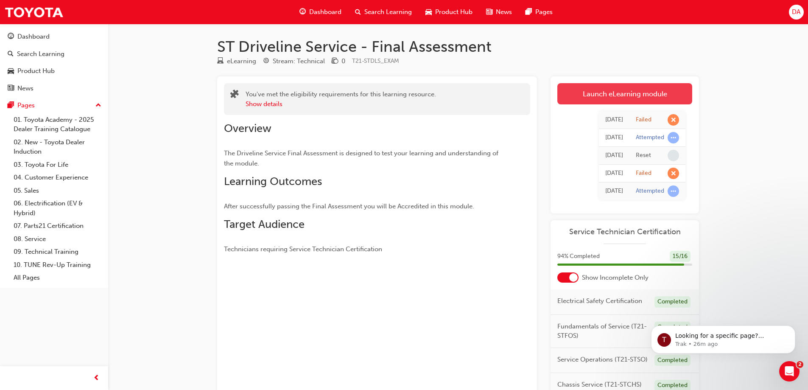
click at [642, 95] on link "Launch eLearning module" at bounding box center [625, 93] width 135 height 21
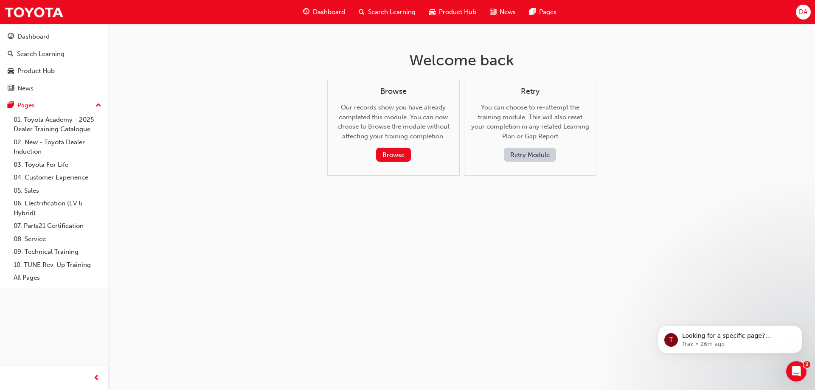
click at [550, 154] on button "Retry Module" at bounding box center [530, 155] width 52 height 14
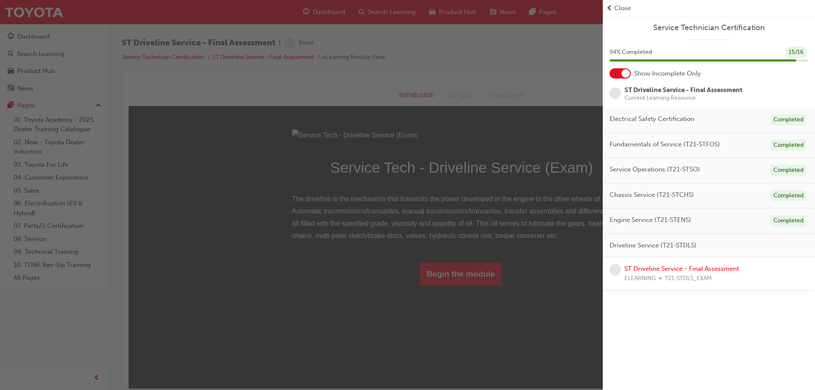
drag, startPoint x: 530, startPoint y: 200, endPoint x: 408, endPoint y: 127, distance: 142.5
click at [530, 200] on div "button" at bounding box center [301, 195] width 603 height 390
click at [469, 366] on div "button" at bounding box center [301, 195] width 603 height 390
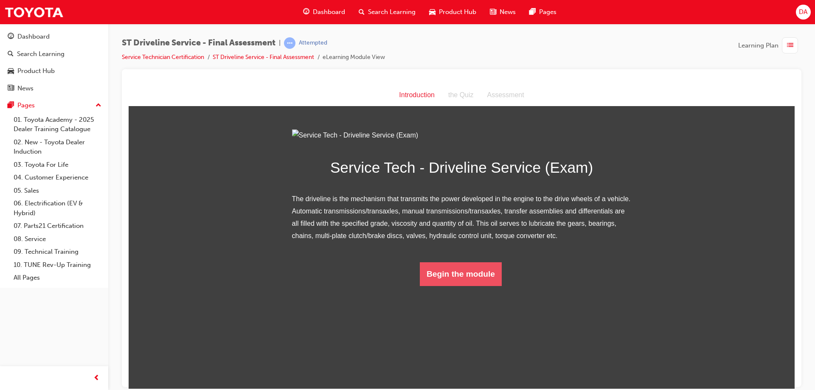
click at [480, 286] on button "Begin the module" at bounding box center [461, 274] width 82 height 24
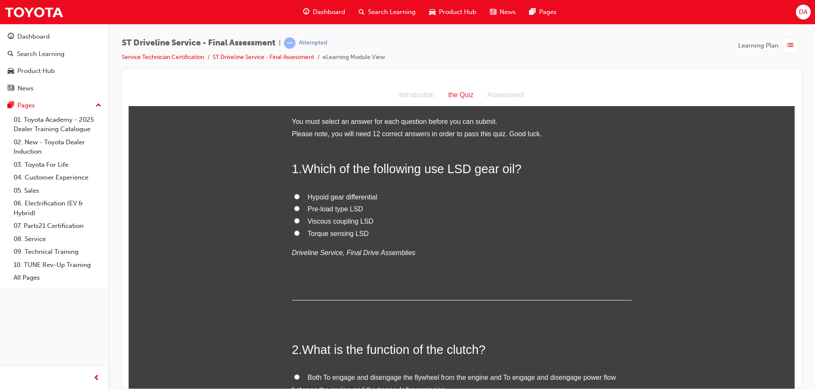
click at [320, 209] on span "Pre-load type LSD" at bounding box center [336, 208] width 56 height 7
click at [300, 209] on input "Pre-load type LSD" at bounding box center [297, 208] width 6 height 6
radio input "true"
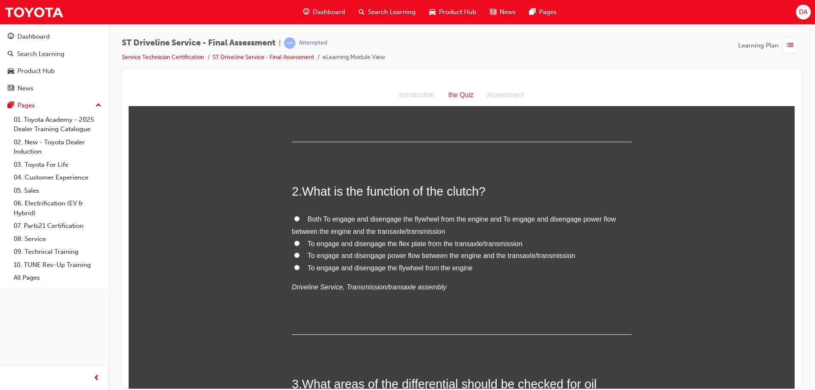
scroll to position [170, 0]
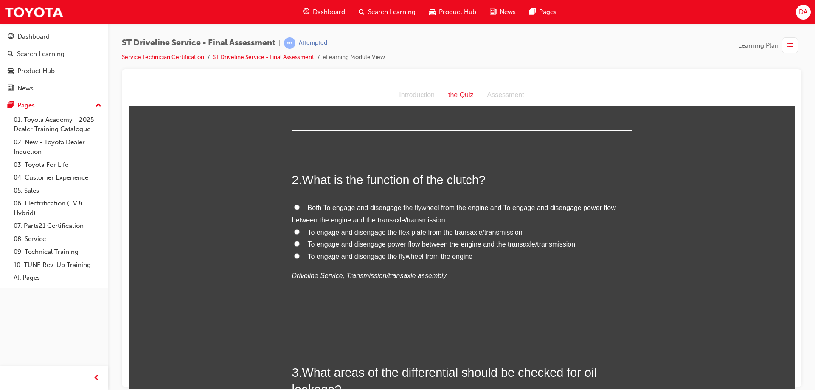
click at [297, 244] on label "To engage and disengage power flow between the engine and the transaxle/transmi…" at bounding box center [461, 244] width 339 height 12
click at [297, 244] on input "To engage and disengage power flow between the engine and the transaxle/transmi…" at bounding box center [297, 244] width 6 height 6
radio input "true"
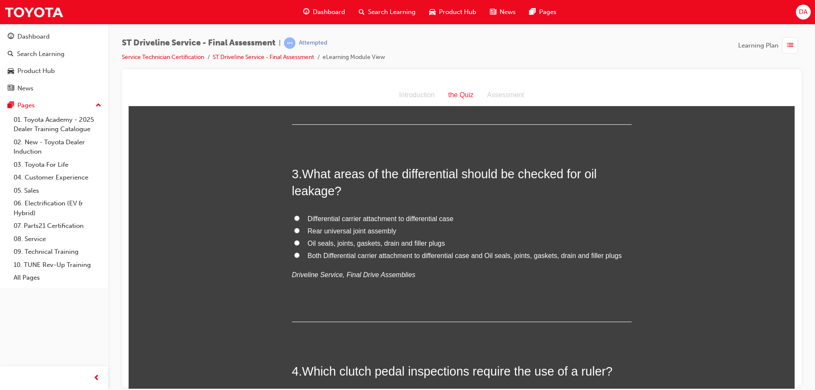
scroll to position [382, 0]
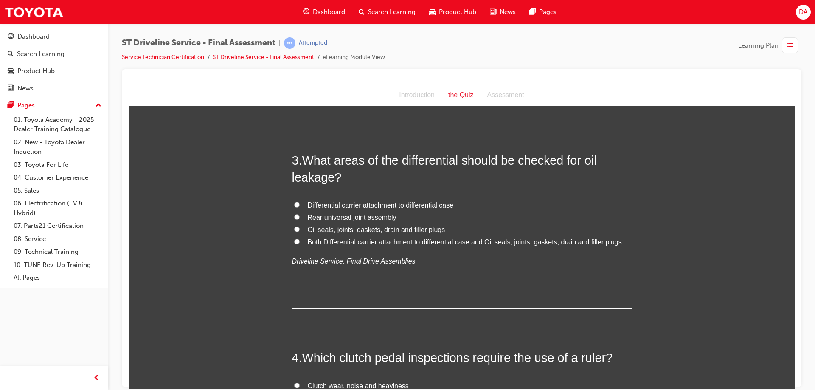
click at [315, 244] on span "Both Differential carrier attachment to differential case and Oil seals, joints…" at bounding box center [465, 241] width 314 height 7
click at [300, 244] on input "Both Differential carrier attachment to differential case and Oil seals, joints…" at bounding box center [297, 241] width 6 height 6
radio input "true"
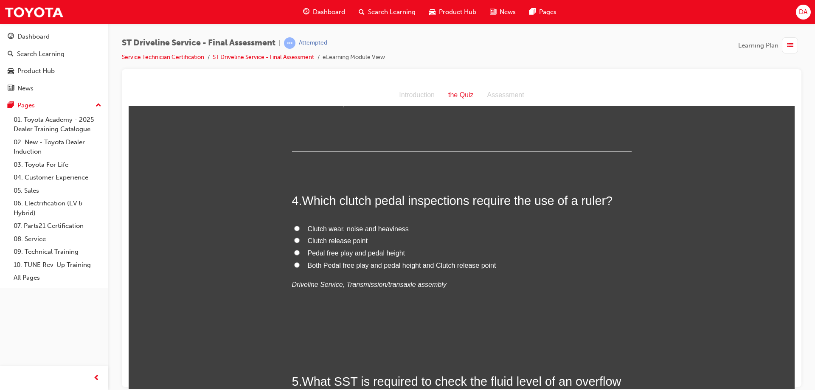
scroll to position [552, 0]
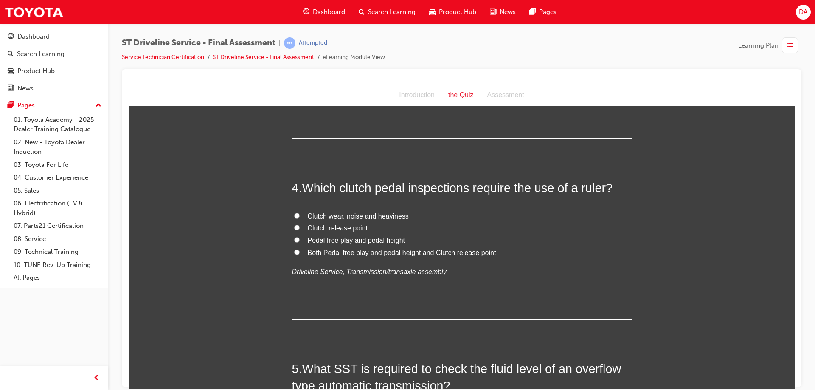
click at [331, 244] on label "Pedal free play and pedal height" at bounding box center [461, 240] width 339 height 12
click at [300, 242] on input "Pedal free play and pedal height" at bounding box center [297, 240] width 6 height 6
radio input "true"
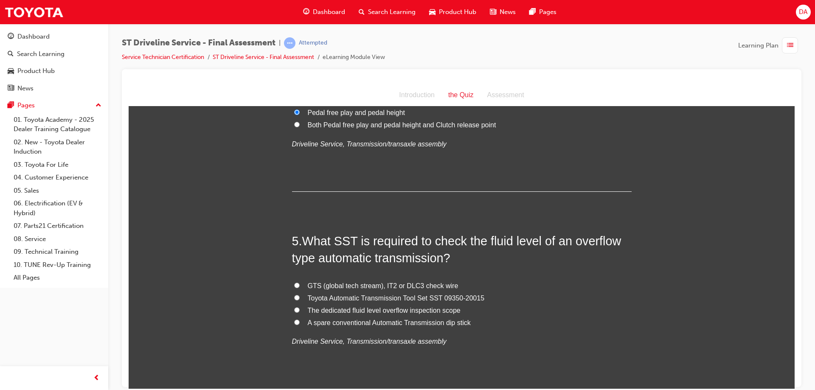
scroll to position [721, 0]
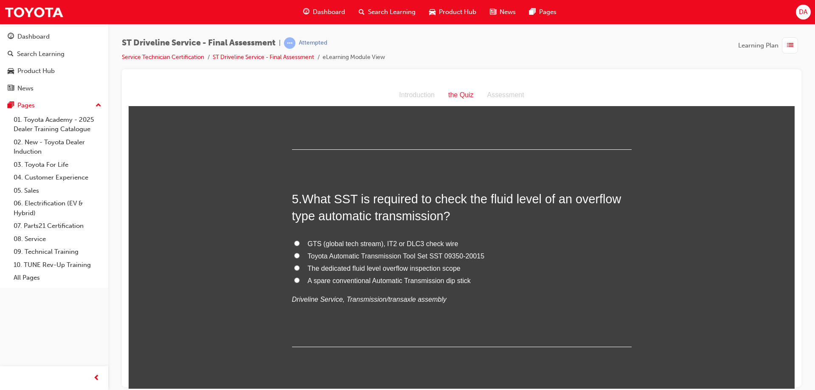
click at [362, 256] on span "Toyota Automatic Transmission Tool Set SST 09350-20015" at bounding box center [396, 255] width 177 height 7
click at [300, 256] on input "Toyota Automatic Transmission Tool Set SST 09350-20015" at bounding box center [297, 255] width 6 height 6
radio input "true"
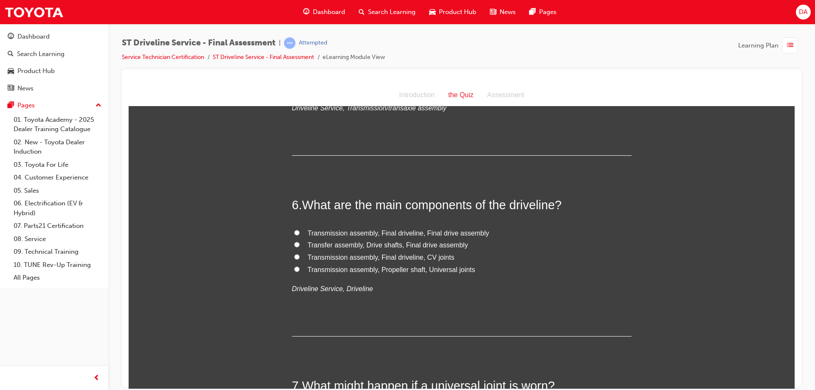
scroll to position [934, 0]
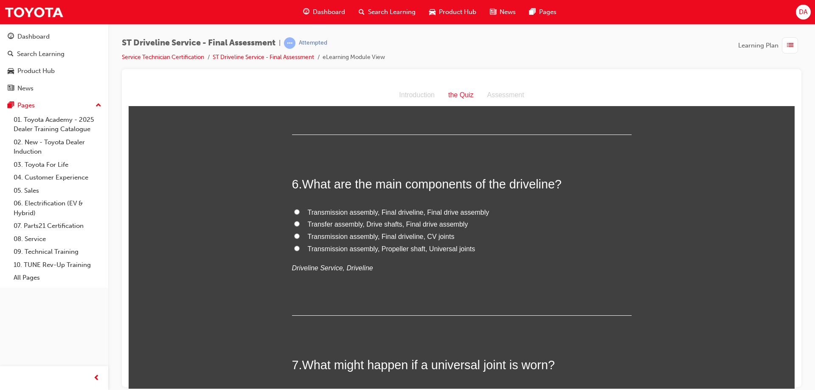
click at [346, 249] on span "Transmission assembly, Propeller shaft, Universal joints" at bounding box center [392, 248] width 168 height 7
click at [300, 249] on input "Transmission assembly, Propeller shaft, Universal joints" at bounding box center [297, 248] width 6 height 6
radio input "true"
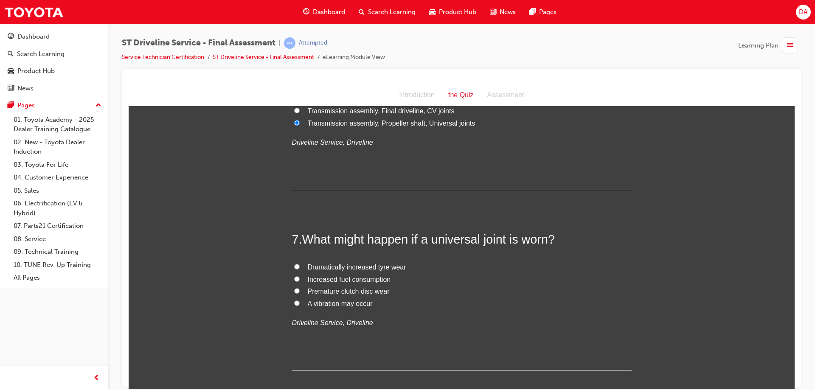
scroll to position [1061, 0]
click at [332, 298] on span "A vibration may occur" at bounding box center [340, 301] width 65 height 7
click at [300, 298] on input "A vibration may occur" at bounding box center [297, 301] width 6 height 6
radio input "true"
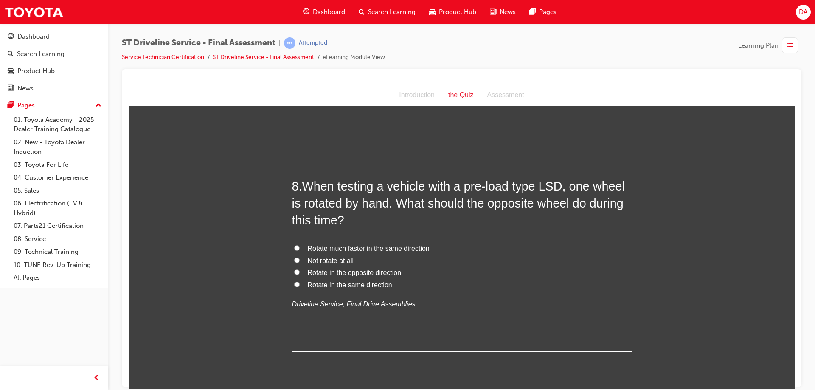
scroll to position [1315, 0]
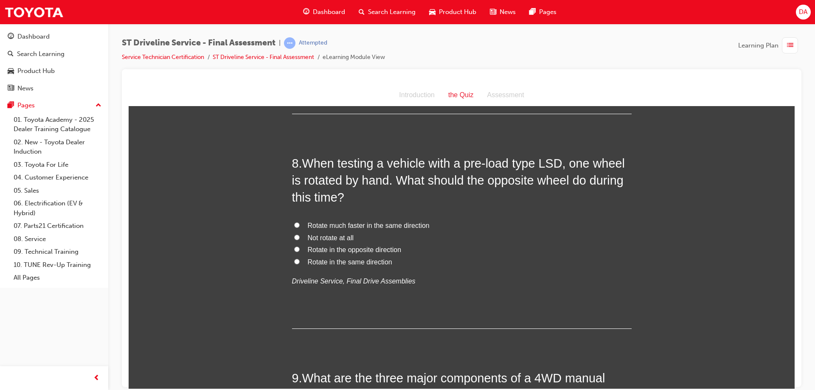
click at [321, 263] on span "Rotate in the same direction" at bounding box center [350, 261] width 84 height 7
click at [300, 263] on input "Rotate in the same direction" at bounding box center [297, 261] width 6 height 6
radio input "true"
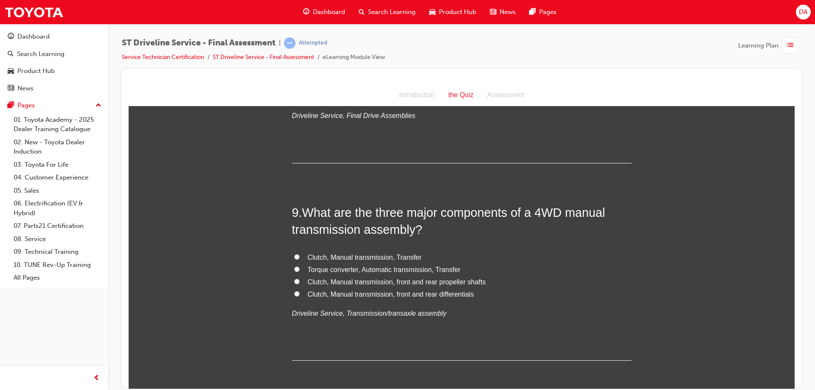
scroll to position [1485, 0]
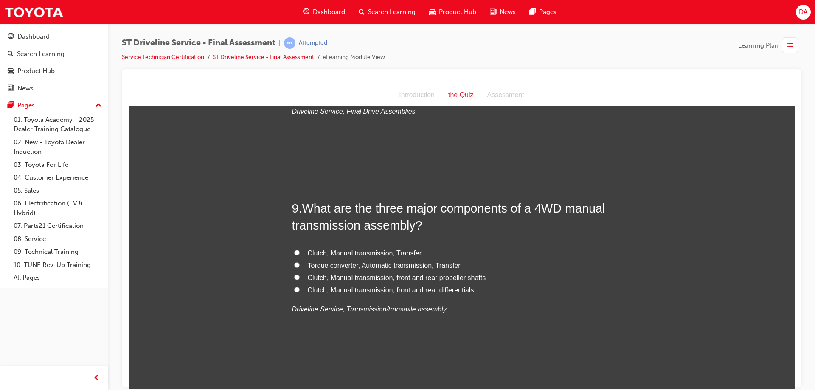
click at [346, 263] on span "Torque converter, Automatic transmission, Transfer" at bounding box center [384, 264] width 153 height 7
click at [300, 263] on input "Torque converter, Automatic transmission, Transfer" at bounding box center [297, 265] width 6 height 6
radio input "true"
click at [342, 255] on span "Clutch, Manual transmission, Transfer" at bounding box center [365, 252] width 114 height 7
click at [300, 255] on input "Clutch, Manual transmission, Transfer" at bounding box center [297, 253] width 6 height 6
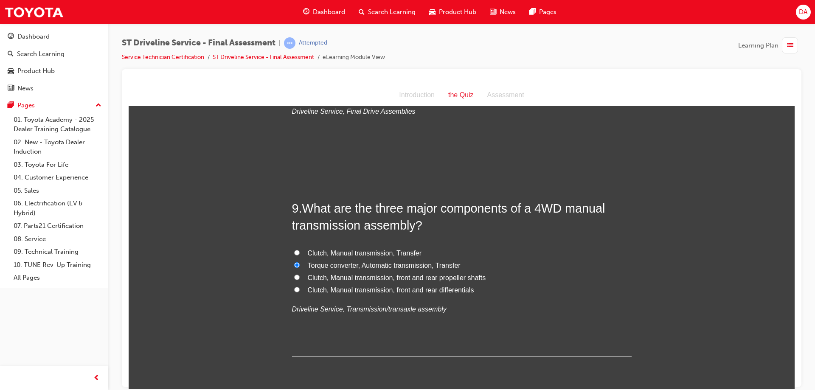
radio input "true"
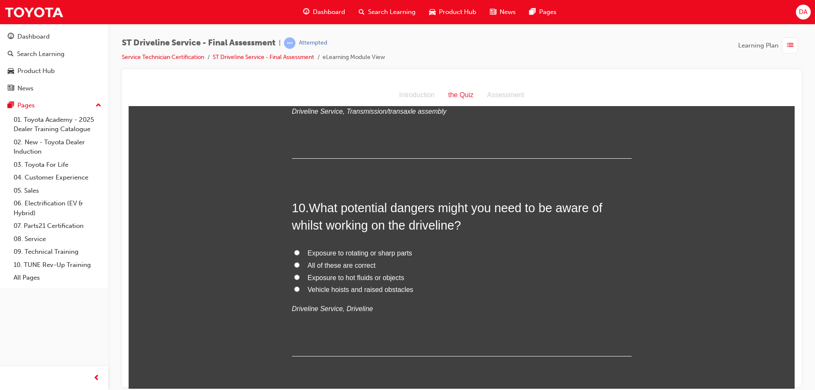
scroll to position [1697, 0]
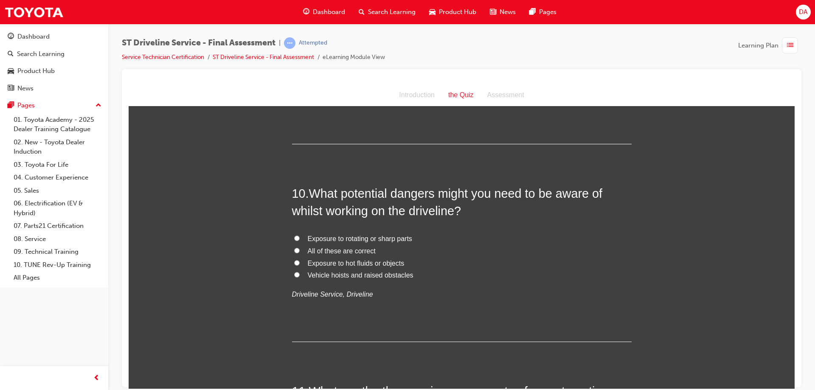
click at [324, 251] on span "All of these are correct" at bounding box center [342, 250] width 68 height 7
click at [300, 251] on input "All of these are correct" at bounding box center [297, 250] width 6 height 6
radio input "true"
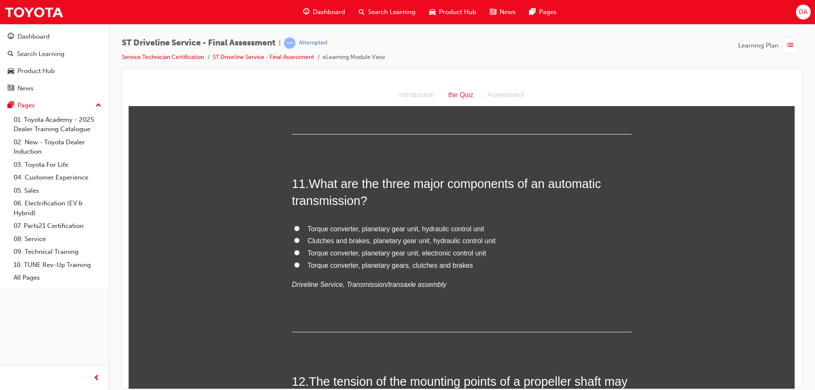
scroll to position [1910, 0]
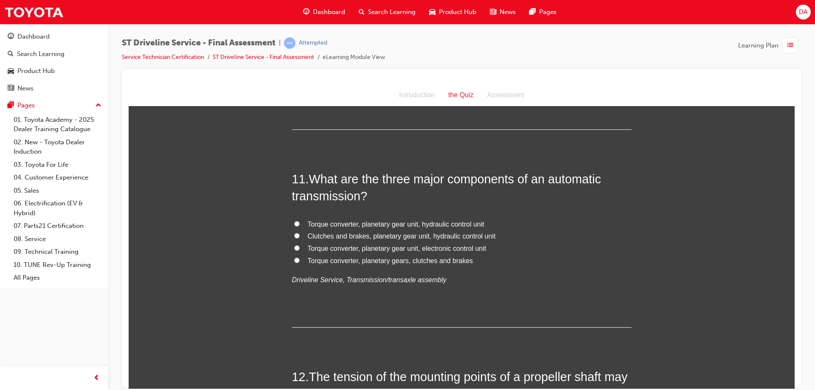
click at [316, 224] on span "Torque converter, planetary gear unit, hydraulic control unit" at bounding box center [396, 223] width 177 height 7
click at [300, 224] on input "Torque converter, planetary gear unit, hydraulic control unit" at bounding box center [297, 224] width 6 height 6
radio input "true"
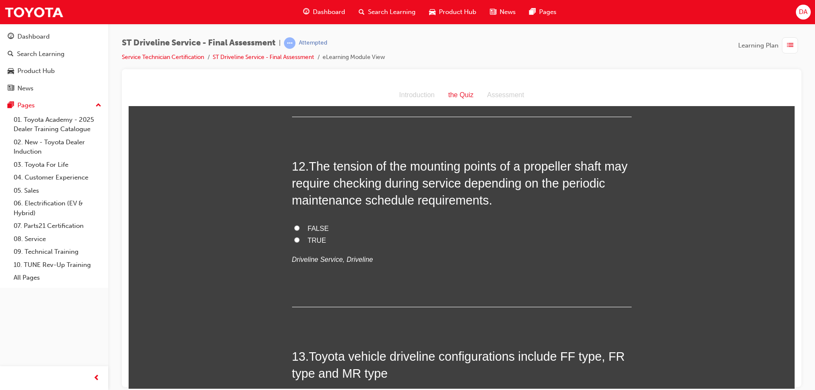
scroll to position [2122, 0]
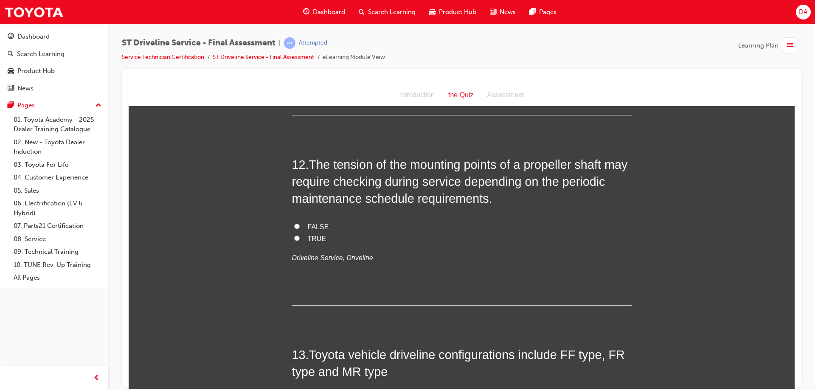
click at [308, 235] on span "TRUE" at bounding box center [317, 238] width 19 height 7
click at [300, 235] on input "TRUE" at bounding box center [297, 238] width 6 height 6
radio input "true"
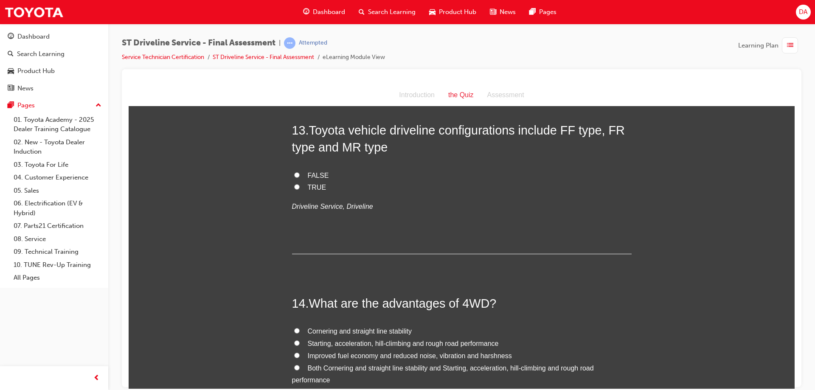
scroll to position [2334, 0]
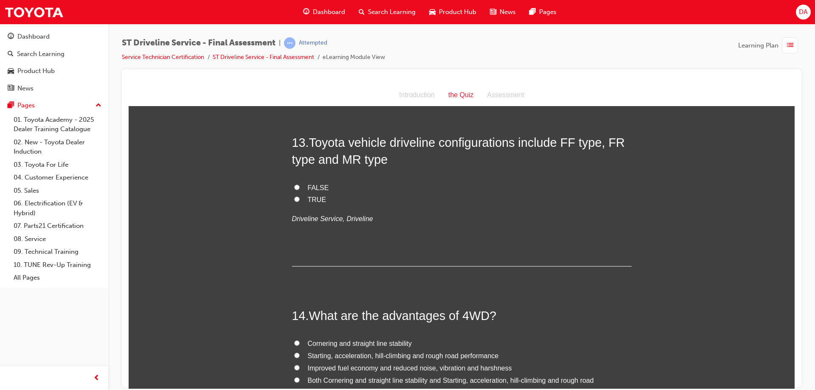
click at [311, 197] on span "TRUE" at bounding box center [317, 199] width 19 height 7
click at [300, 197] on input "TRUE" at bounding box center [297, 199] width 6 height 6
radio input "true"
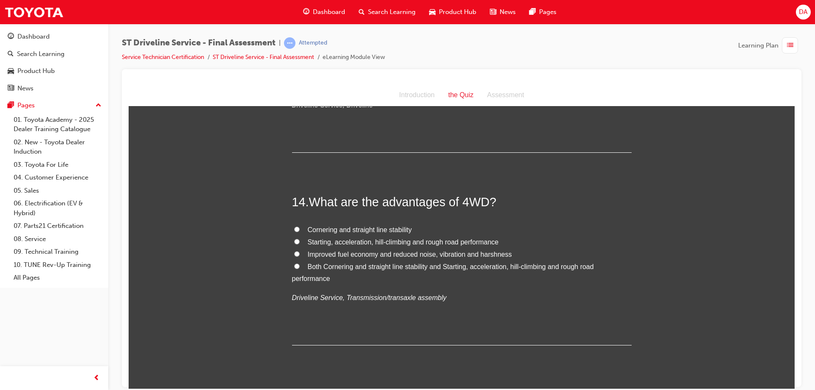
scroll to position [2461, 0]
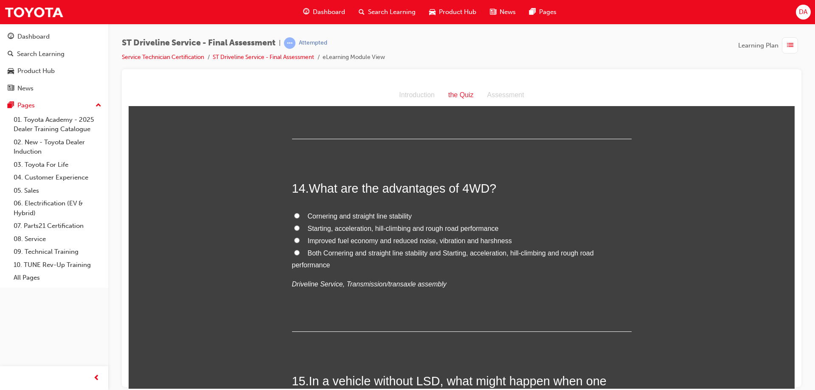
click at [306, 252] on span "Both Cornering and straight line stability and Starting, acceleration, hill-cli…" at bounding box center [443, 259] width 302 height 20
click at [300, 252] on input "Both Cornering and straight line stability and Starting, acceleration, hill-cli…" at bounding box center [297, 253] width 6 height 6
radio input "true"
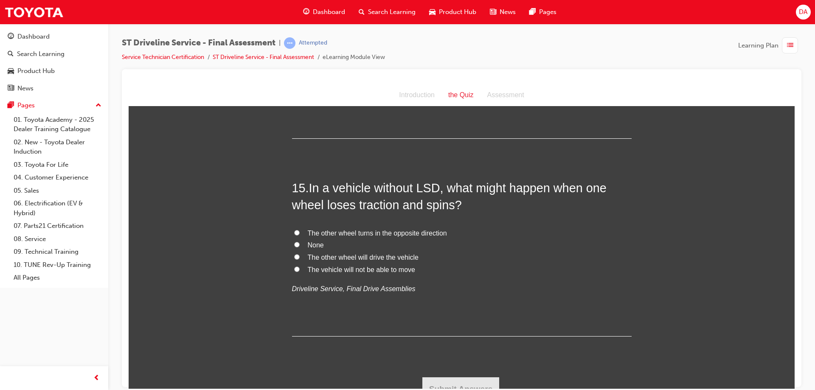
scroll to position [2666, 0]
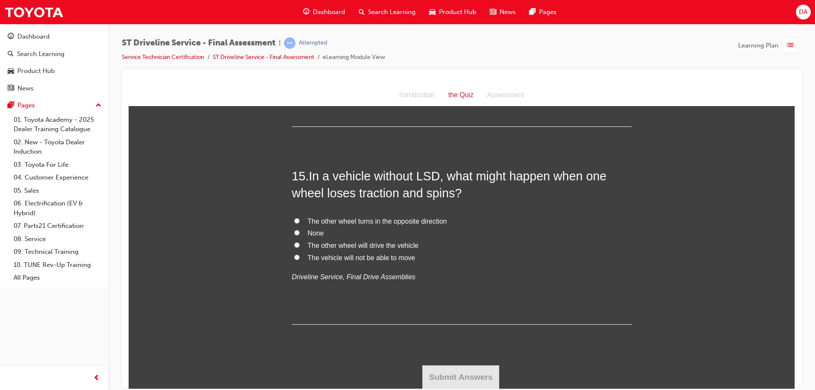
click at [294, 258] on input "The vehicle will not be able to move" at bounding box center [297, 257] width 6 height 6
radio input "true"
click at [437, 377] on button "Submit Answers" at bounding box center [460, 377] width 77 height 24
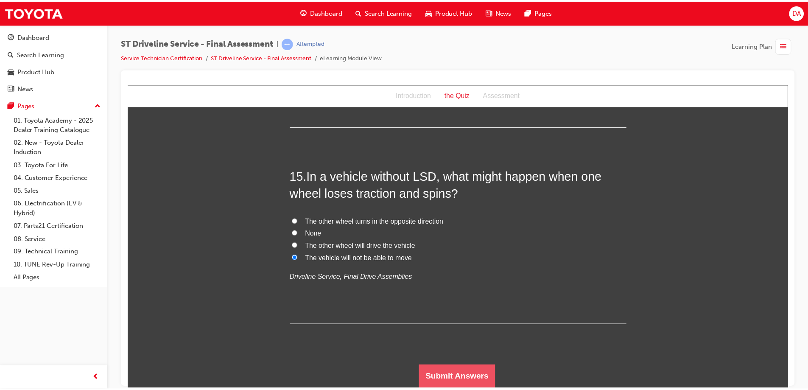
scroll to position [0, 0]
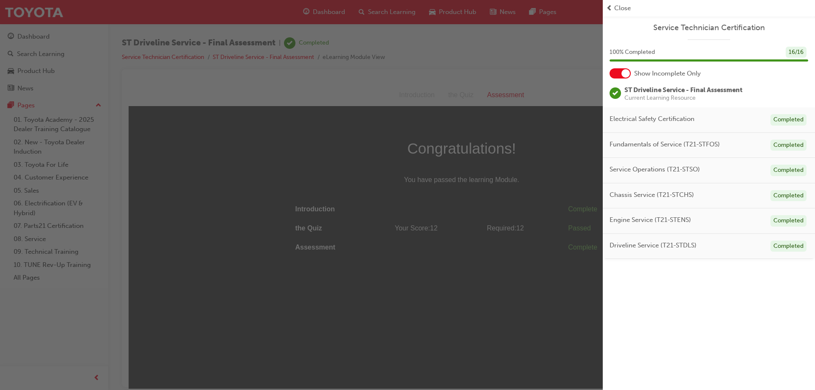
click at [631, 6] on span "Close" at bounding box center [622, 8] width 17 height 10
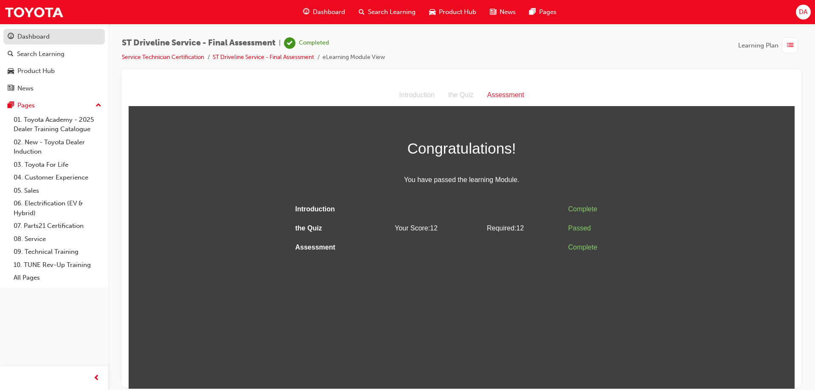
click at [57, 36] on div "Dashboard" at bounding box center [54, 36] width 93 height 11
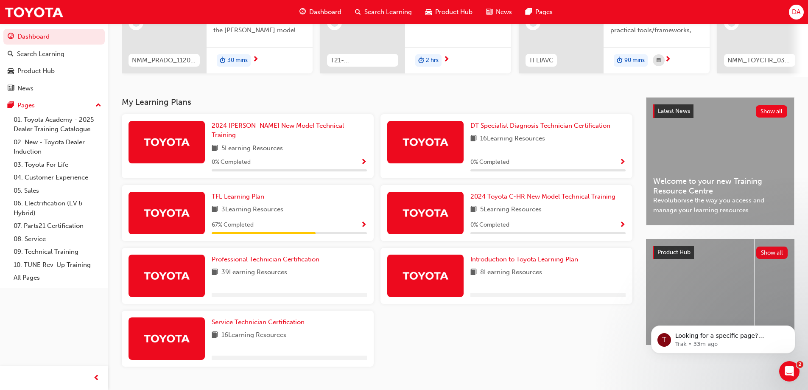
scroll to position [132, 0]
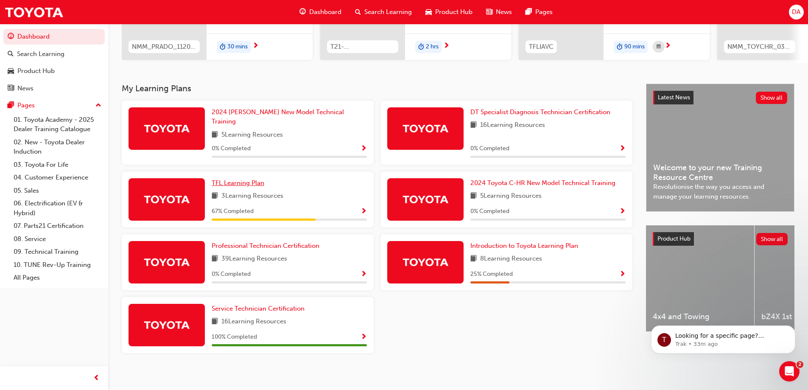
click at [246, 181] on span "TFL Learning Plan" at bounding box center [238, 183] width 53 height 8
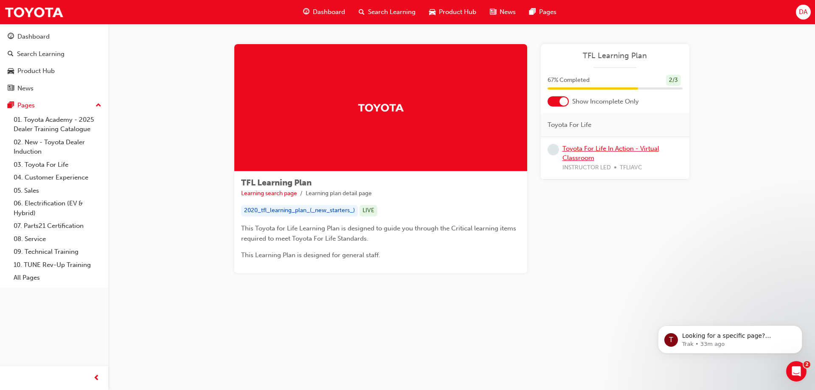
click at [573, 156] on link "Toyota For Life In Action - Virtual Classroom" at bounding box center [610, 153] width 97 height 17
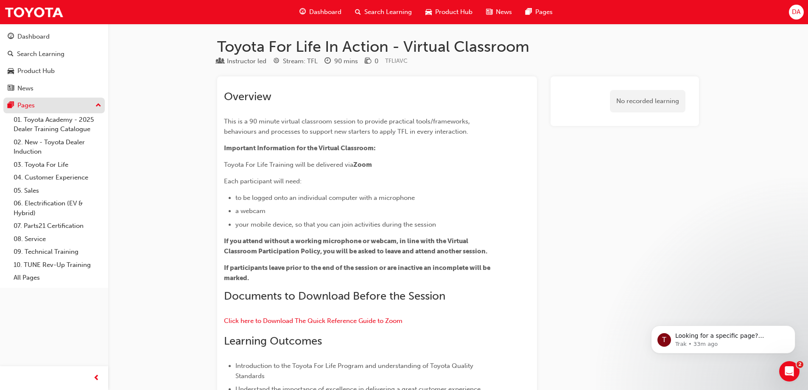
click at [90, 103] on div "Pages" at bounding box center [54, 105] width 93 height 11
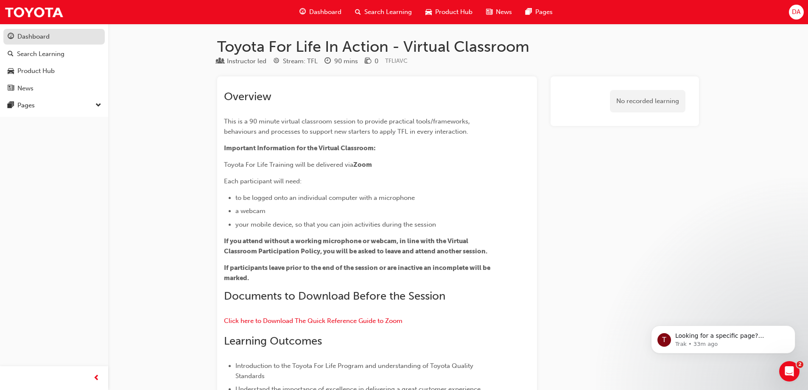
click at [48, 38] on div "Dashboard" at bounding box center [33, 37] width 32 height 10
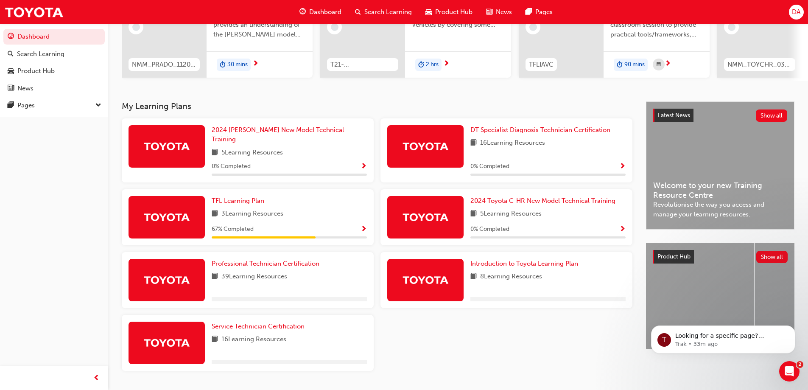
scroll to position [132, 0]
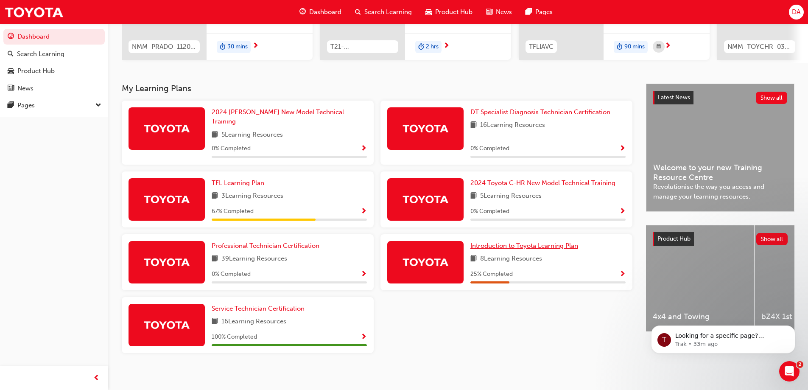
click at [518, 242] on span "Introduction to Toyota Learning Plan" at bounding box center [525, 246] width 108 height 8
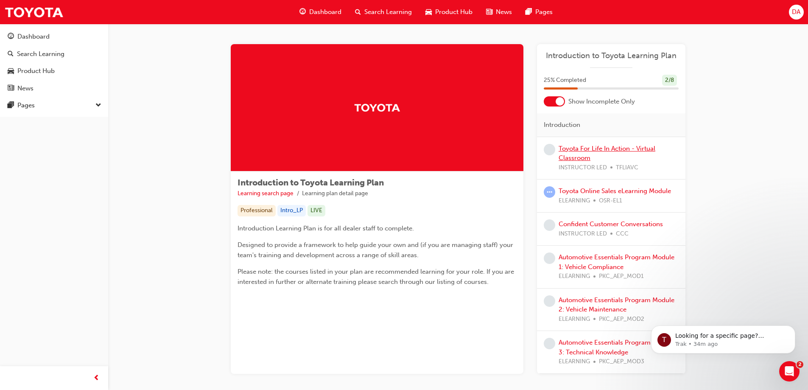
click at [574, 151] on link "Toyota For Life In Action - Virtual Classroom" at bounding box center [607, 153] width 97 height 17
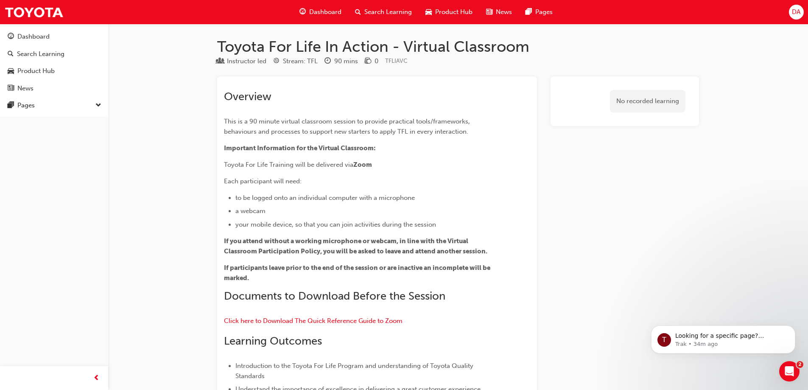
click at [97, 109] on span "down-icon" at bounding box center [98, 105] width 6 height 11
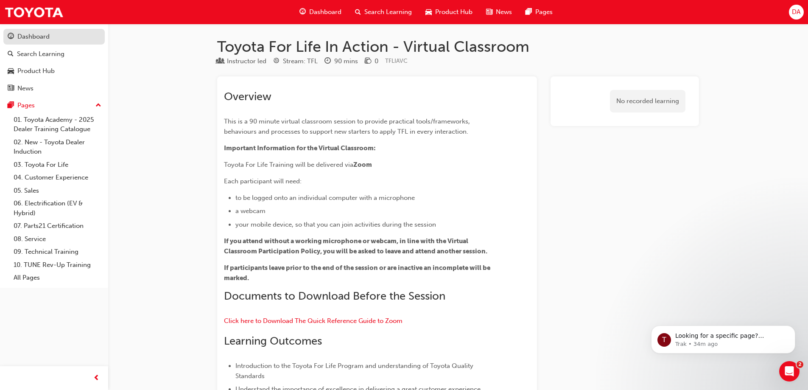
click at [32, 39] on div "Dashboard" at bounding box center [33, 37] width 32 height 10
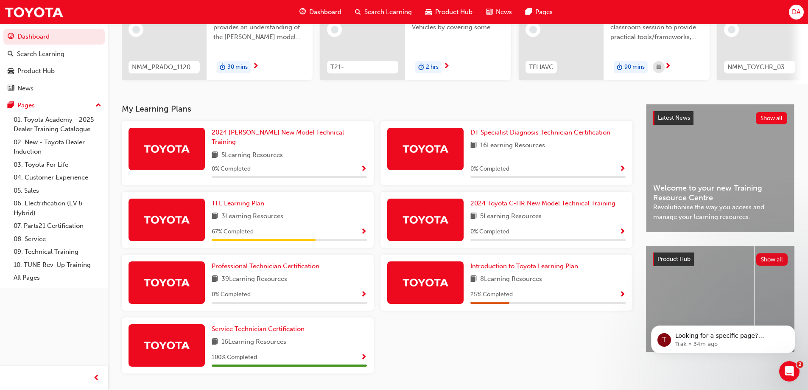
scroll to position [127, 0]
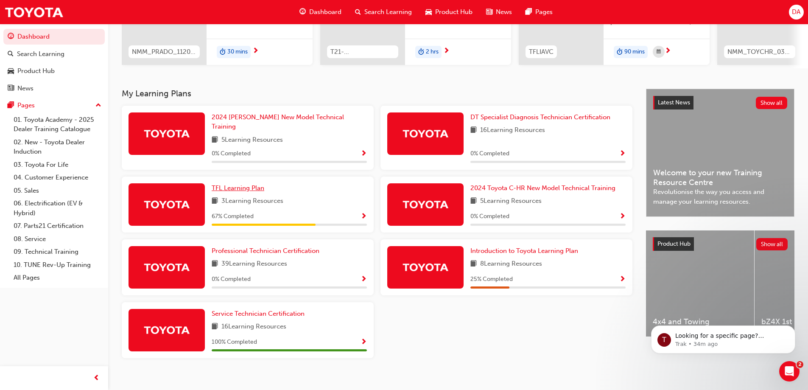
click at [243, 184] on span "TFL Learning Plan" at bounding box center [238, 188] width 53 height 8
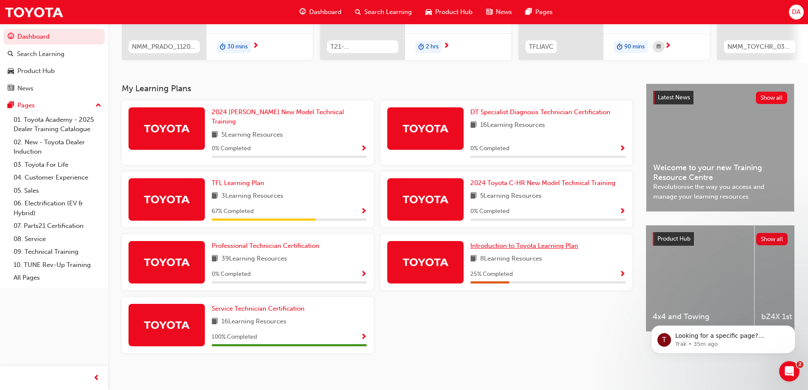
click at [528, 242] on span "Introduction to Toyota Learning Plan" at bounding box center [525, 246] width 108 height 8
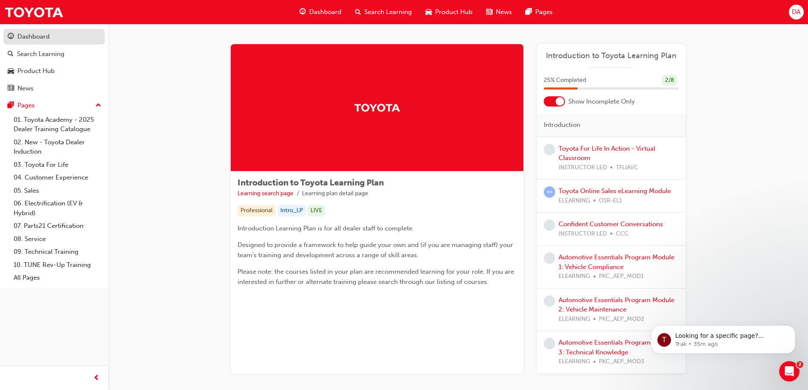
click at [40, 35] on div "Dashboard" at bounding box center [33, 37] width 32 height 10
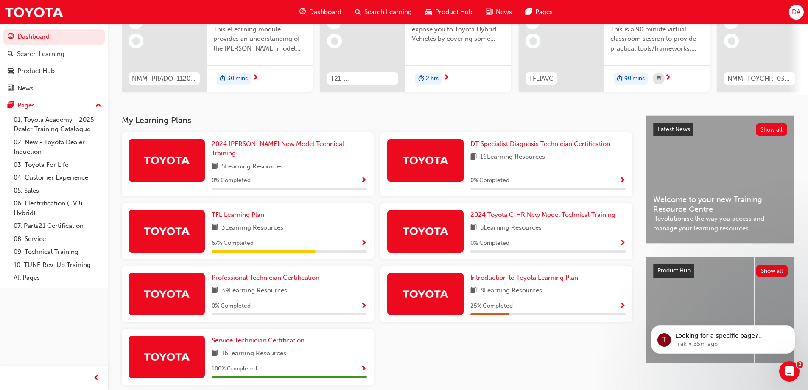
scroll to position [127, 0]
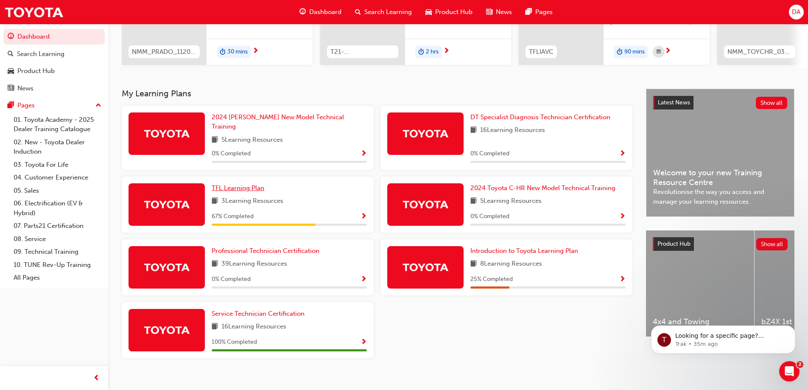
click at [238, 184] on span "TFL Learning Plan" at bounding box center [238, 188] width 53 height 8
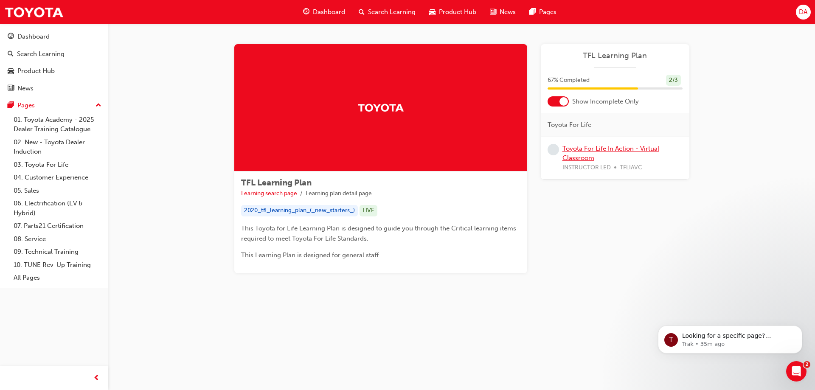
click at [584, 154] on link "Toyota For Life In Action - Virtual Classroom" at bounding box center [610, 153] width 97 height 17
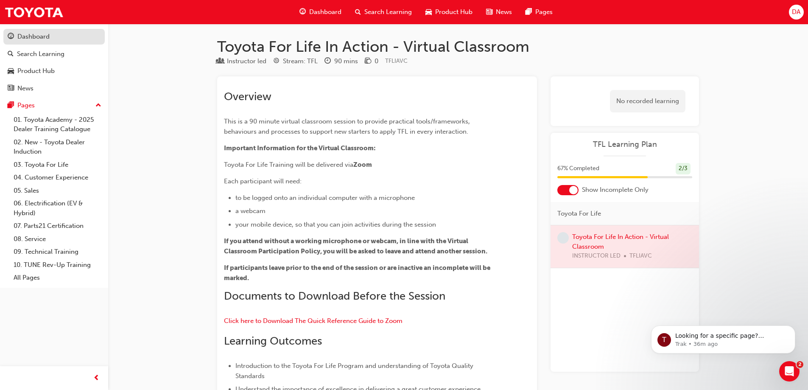
click at [28, 39] on div "Dashboard" at bounding box center [33, 37] width 32 height 10
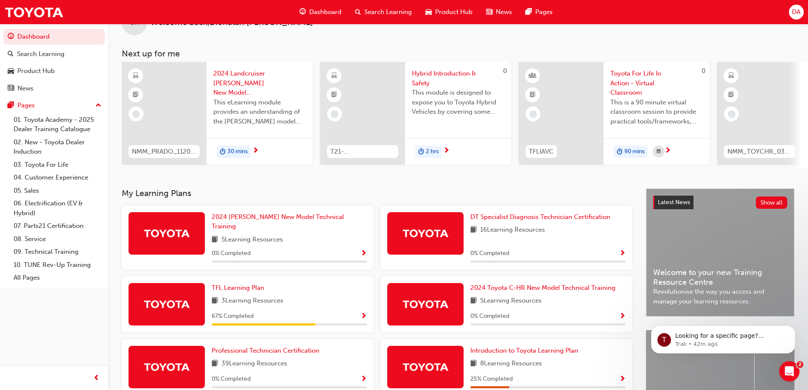
scroll to position [42, 0]
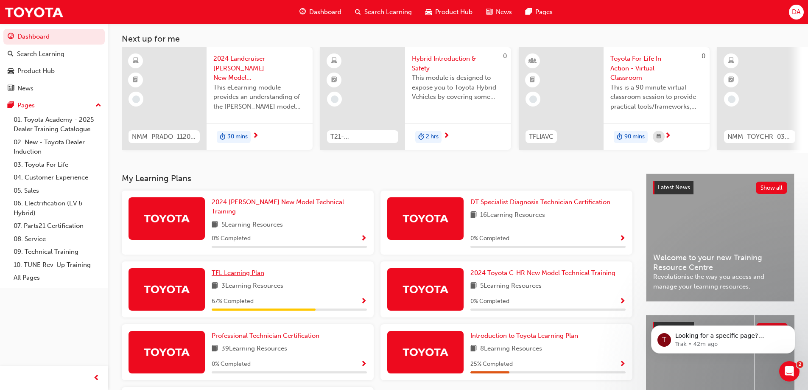
click at [222, 269] on span "TFL Learning Plan" at bounding box center [238, 273] width 53 height 8
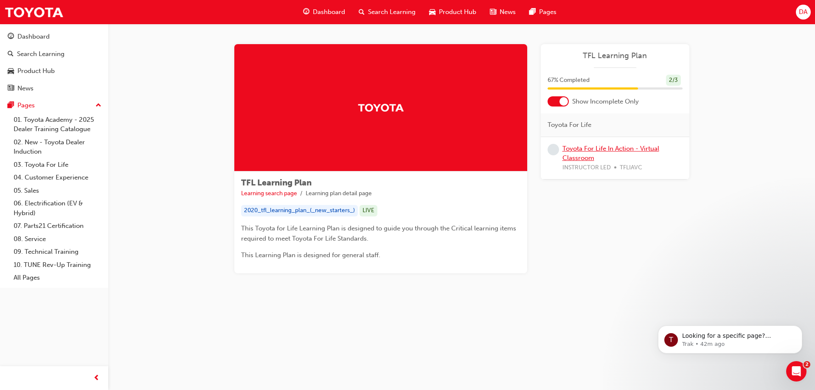
click at [579, 148] on link "Toyota For Life In Action - Virtual Classroom" at bounding box center [610, 153] width 97 height 17
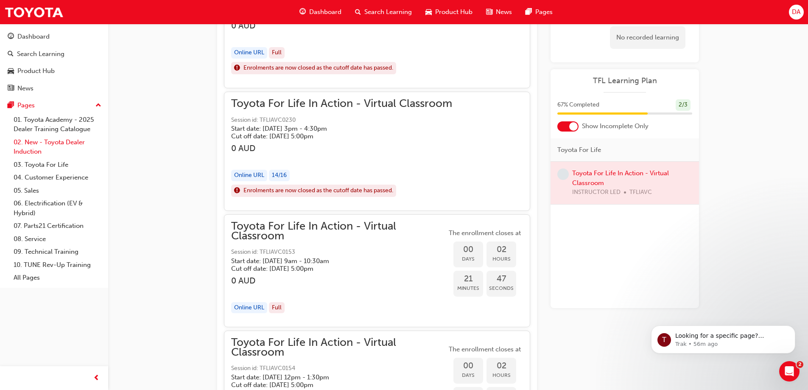
scroll to position [806, 0]
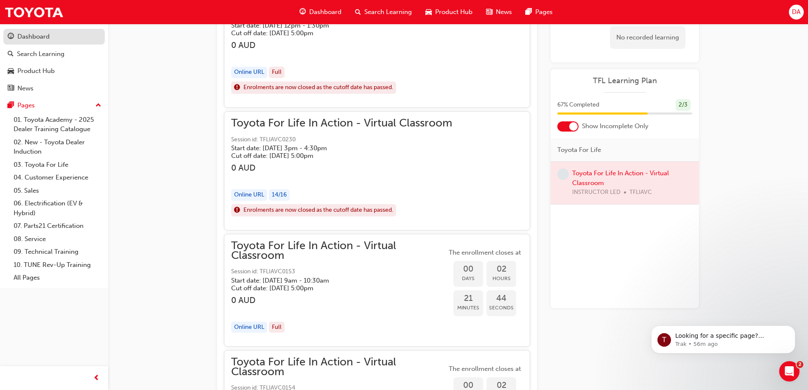
click at [79, 44] on link "Dashboard" at bounding box center [53, 37] width 101 height 16
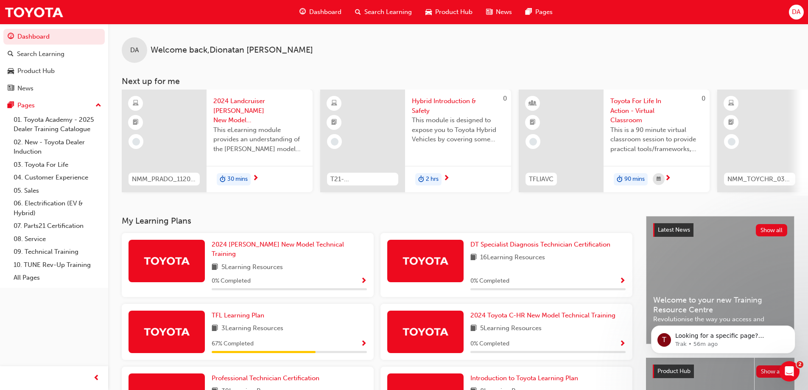
click at [243, 107] on span "2024 Landcruiser [PERSON_NAME] New Model Mechanisms - Model Outline 1" at bounding box center [259, 110] width 93 height 29
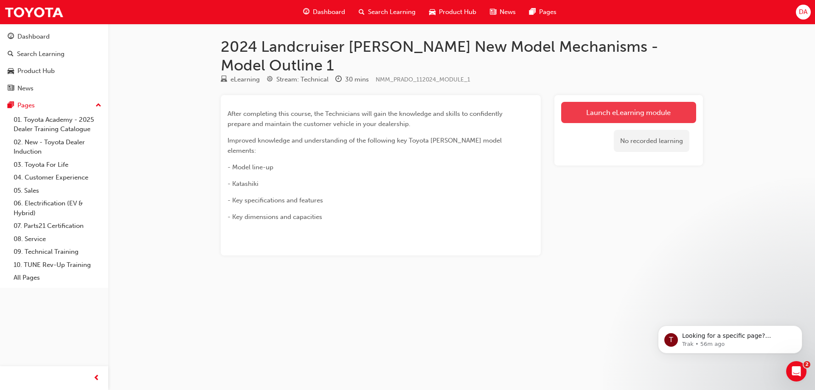
click at [596, 102] on link "Launch eLearning module" at bounding box center [628, 112] width 135 height 21
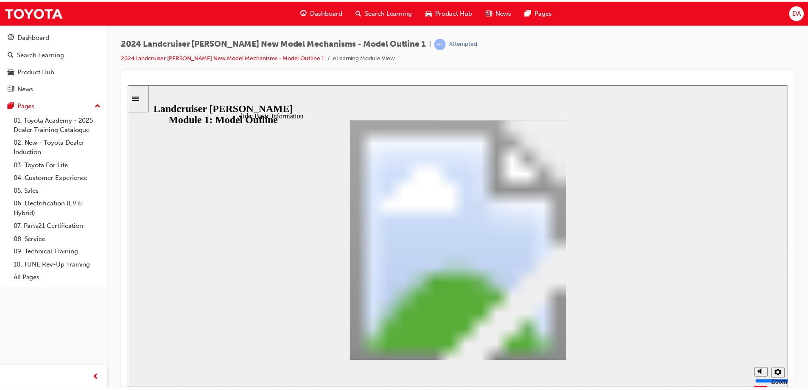
scroll to position [248, 0]
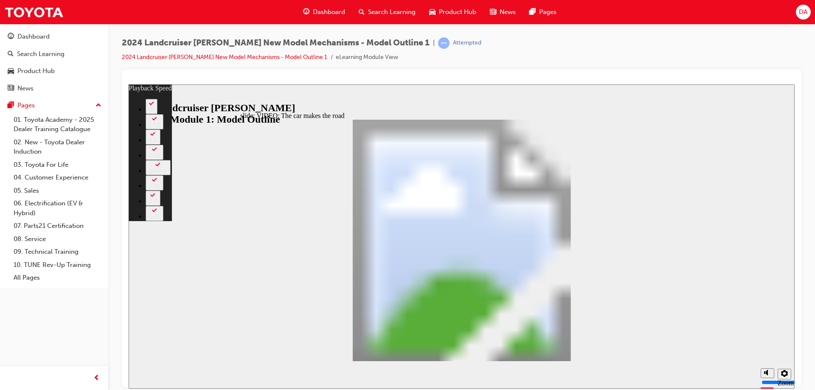
type input "0"
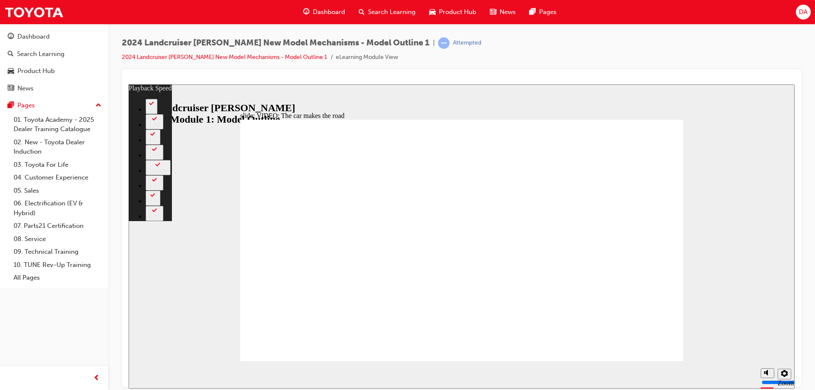
type input "86"
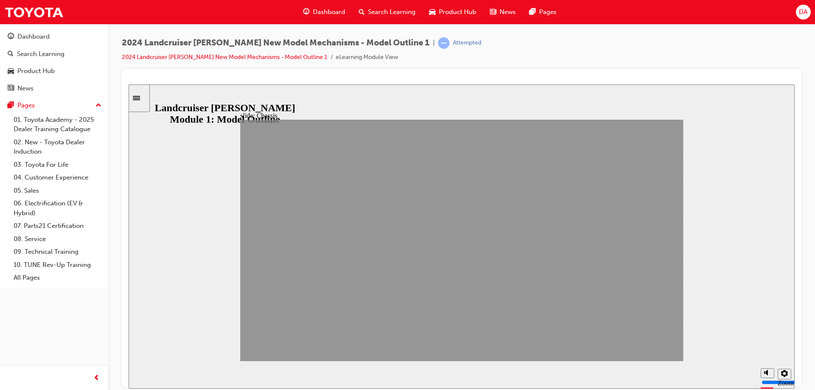
drag, startPoint x: 561, startPoint y: 342, endPoint x: 668, endPoint y: 354, distance: 107.2
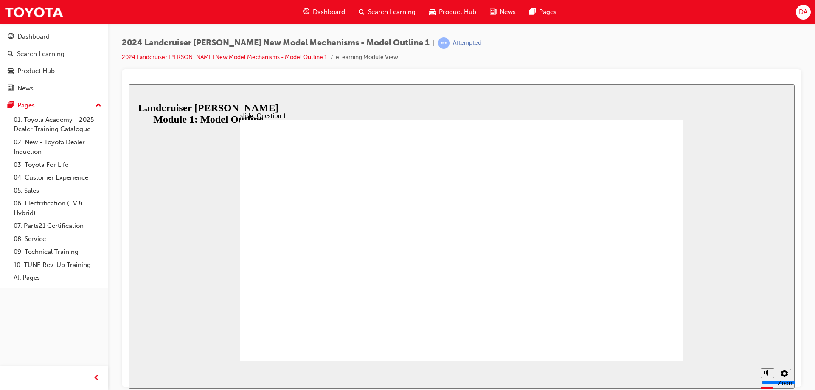
radio input "true"
drag, startPoint x: 362, startPoint y: 242, endPoint x: 642, endPoint y: 331, distance: 293.2
radio input "true"
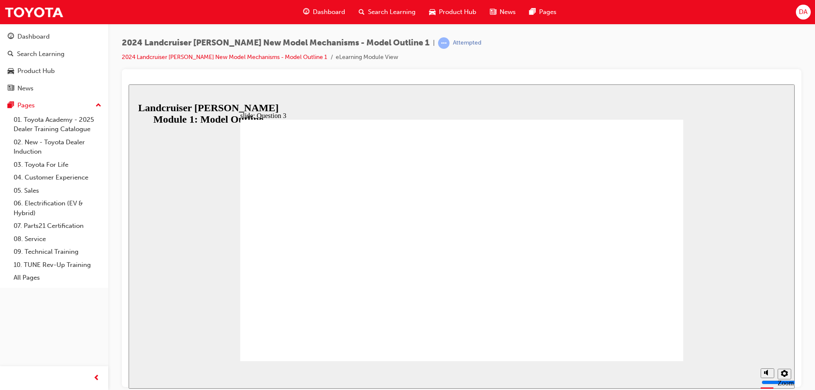
radio input "true"
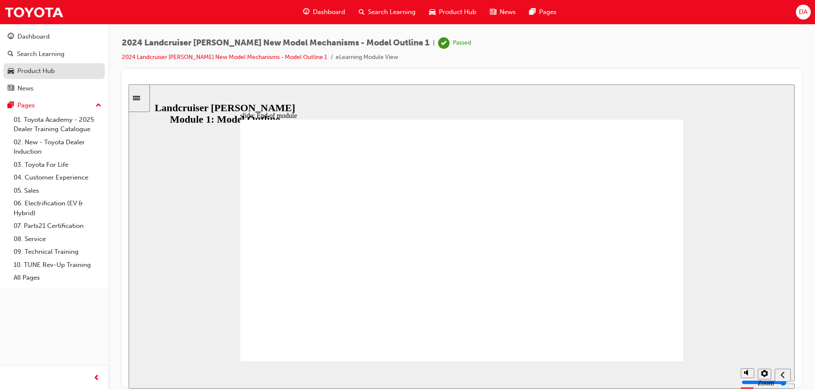
click at [52, 67] on div "Product Hub" at bounding box center [35, 71] width 37 height 10
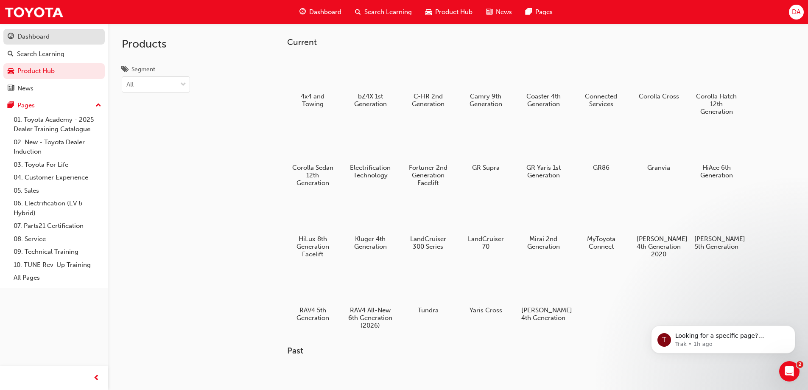
click at [55, 40] on div "Dashboard" at bounding box center [54, 36] width 93 height 11
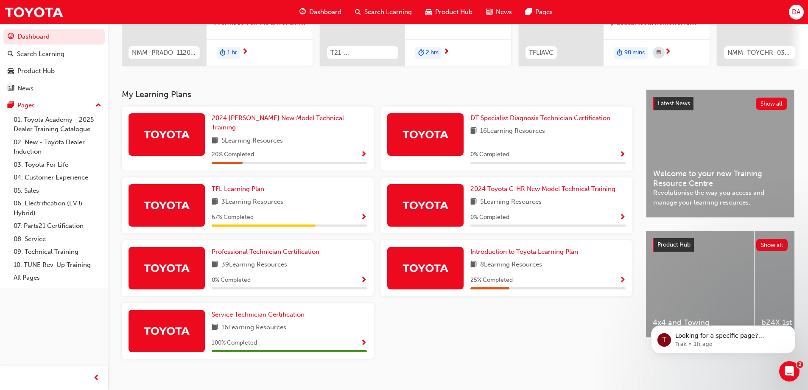
scroll to position [127, 0]
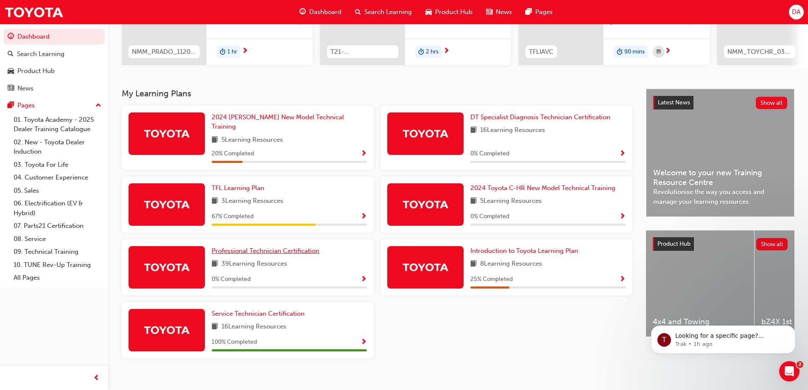
click at [233, 250] on link "Professional Technician Certification" at bounding box center [267, 251] width 111 height 10
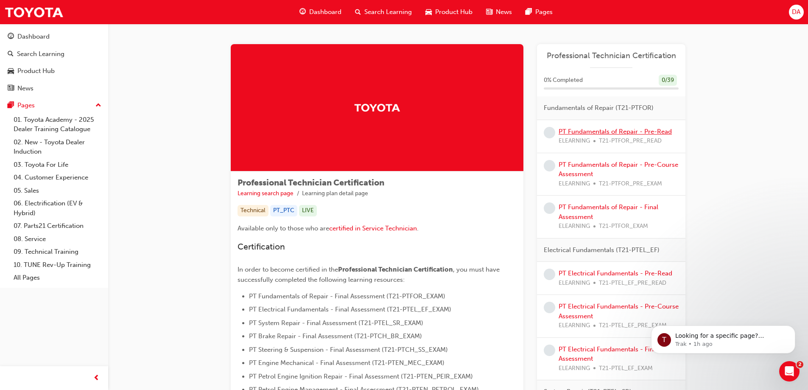
click at [613, 131] on link "PT Fundamentals of Repair - Pre-Read" at bounding box center [615, 132] width 113 height 8
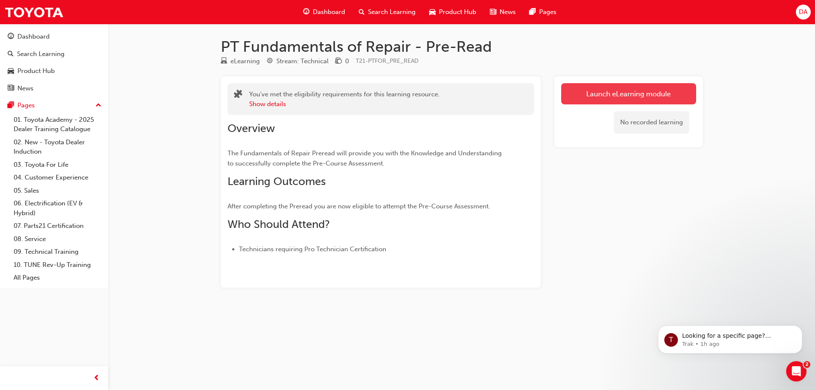
click at [654, 89] on link "Launch eLearning module" at bounding box center [628, 93] width 135 height 21
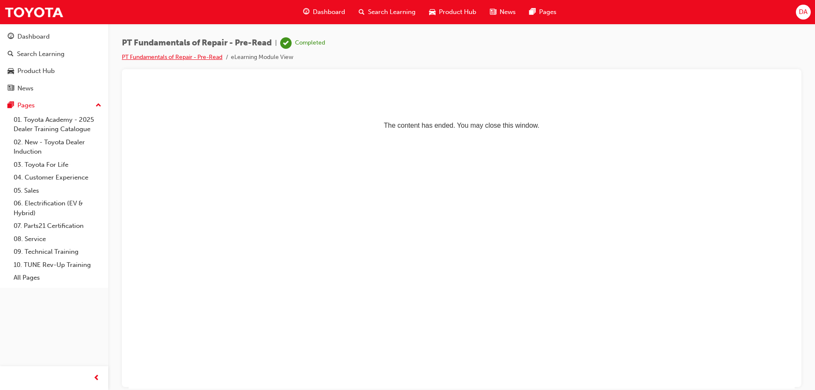
click at [207, 57] on link "PT Fundamentals of Repair - Pre-Read" at bounding box center [172, 56] width 101 height 7
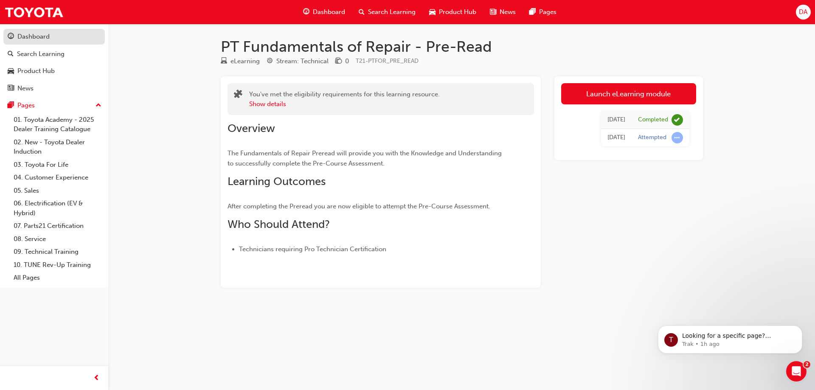
click at [39, 38] on div "Dashboard" at bounding box center [33, 37] width 32 height 10
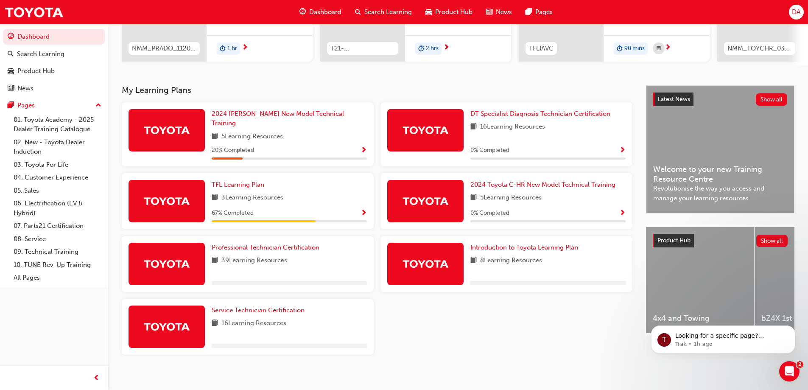
scroll to position [132, 0]
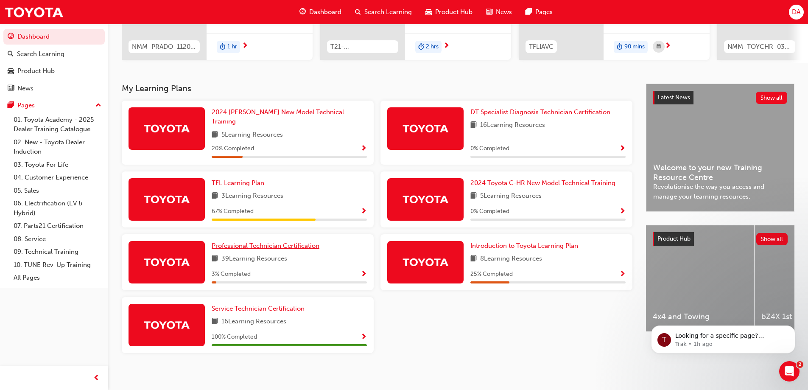
click at [269, 242] on span "Professional Technician Certification" at bounding box center [266, 246] width 108 height 8
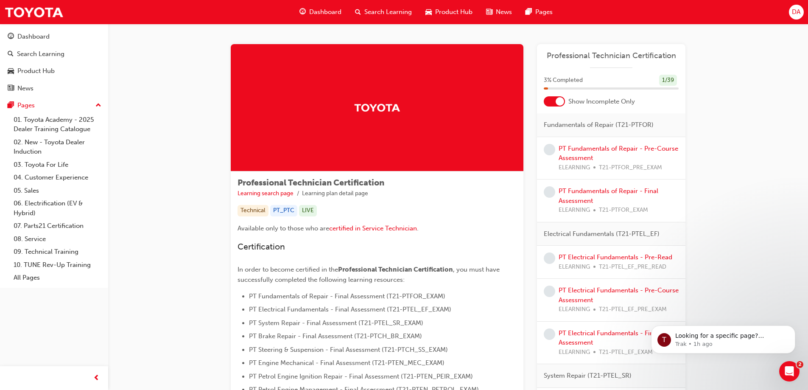
click at [586, 153] on div "PT Fundamentals of Repair - Pre-Course Assessment ELEARNING T21-PTFOR_PRE_EXAM" at bounding box center [619, 158] width 120 height 29
click at [592, 148] on link "PT Fundamentals of Repair - Pre-Course Assessment" at bounding box center [619, 153] width 120 height 17
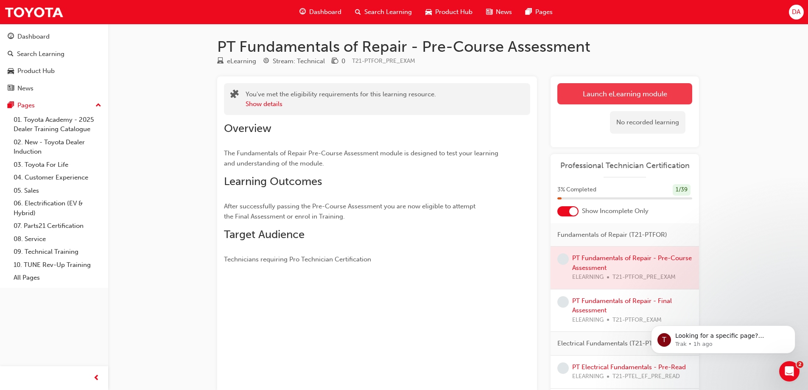
click at [630, 96] on link "Launch eLearning module" at bounding box center [625, 93] width 135 height 21
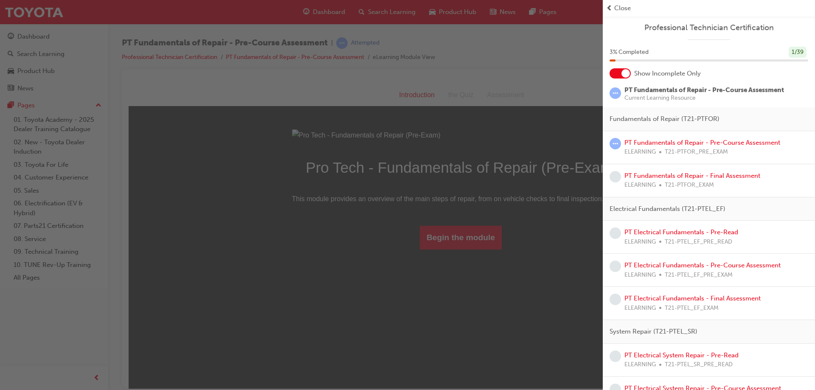
click at [477, 213] on div "button" at bounding box center [301, 195] width 603 height 390
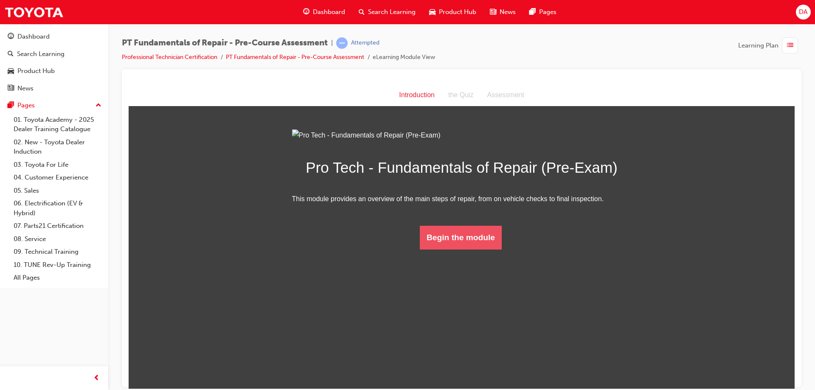
click at [457, 249] on button "Begin the module" at bounding box center [461, 237] width 82 height 24
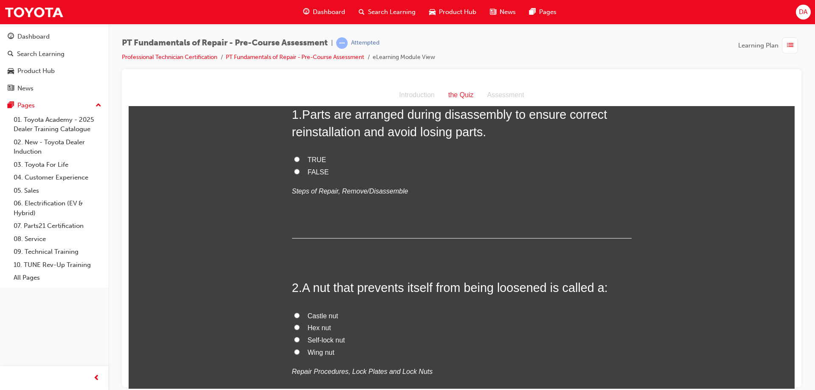
scroll to position [42, 0]
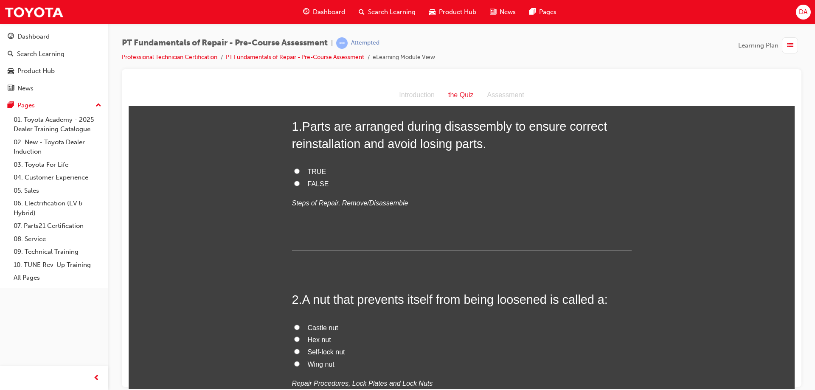
click at [294, 170] on input "TRUE" at bounding box center [297, 171] width 6 height 6
radio input "true"
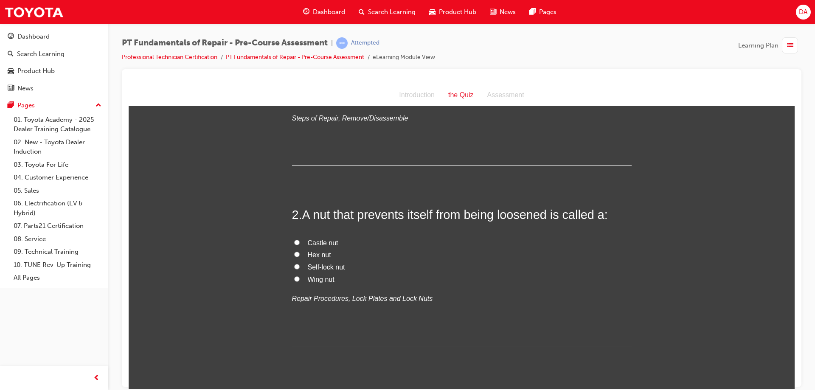
click at [302, 266] on label "Self-lock nut" at bounding box center [461, 267] width 339 height 12
click at [300, 266] on input "Self-lock nut" at bounding box center [297, 267] width 6 height 6
radio input "true"
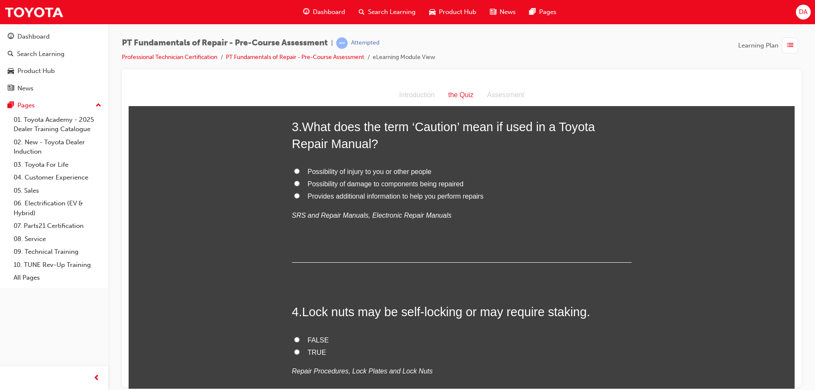
scroll to position [382, 0]
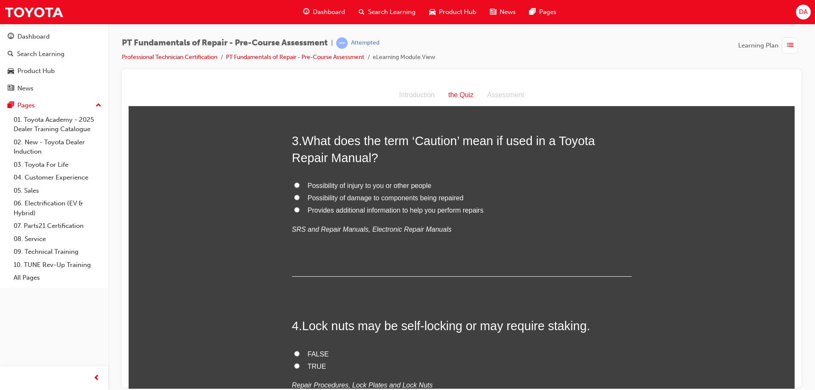
click at [325, 196] on span "Possibility of damage to components being repaired" at bounding box center [386, 197] width 156 height 7
click at [300, 196] on input "Possibility of damage to components being repaired" at bounding box center [297, 197] width 6 height 6
radio input "true"
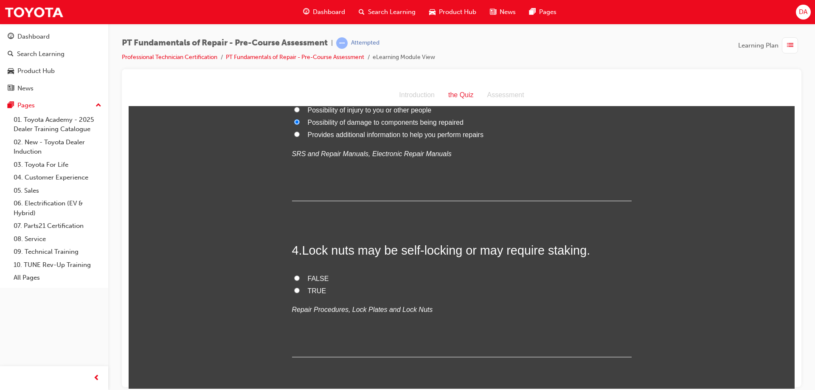
scroll to position [467, 0]
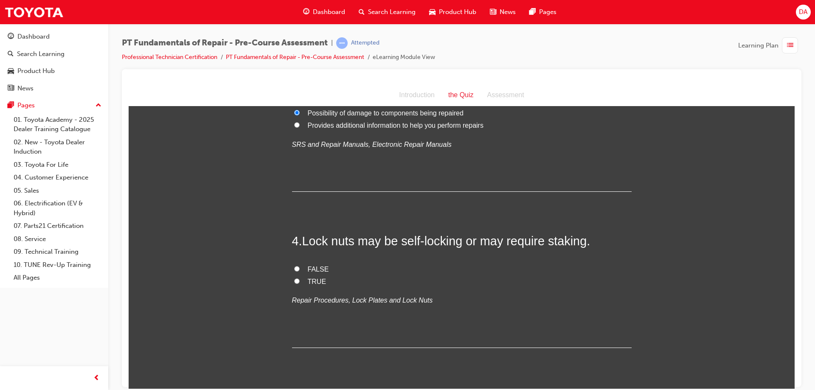
click at [294, 278] on input "TRUE" at bounding box center [297, 281] width 6 height 6
radio input "true"
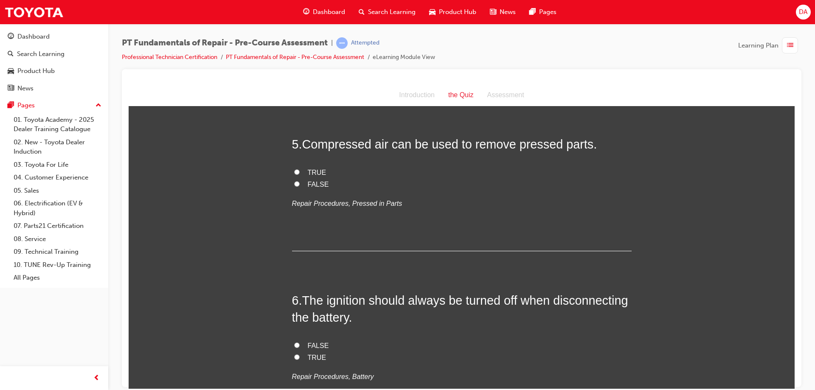
scroll to position [721, 0]
click at [292, 182] on label "FALSE" at bounding box center [461, 183] width 339 height 12
click at [294, 182] on input "FALSE" at bounding box center [297, 182] width 6 height 6
radio input "true"
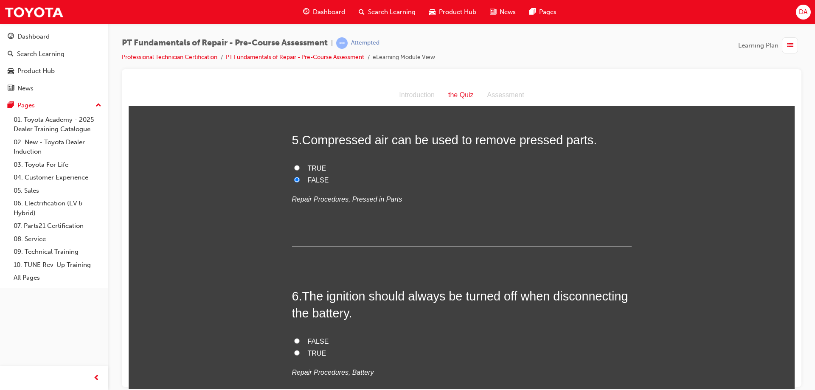
scroll to position [764, 0]
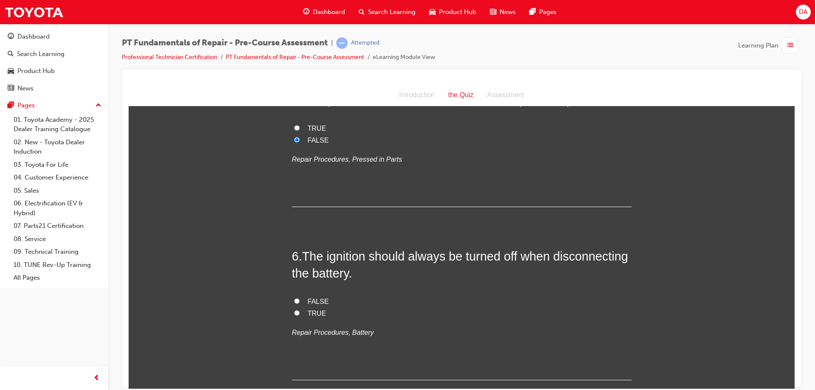
click at [308, 315] on span "TRUE" at bounding box center [317, 312] width 19 height 7
click at [300, 315] on input "TRUE" at bounding box center [297, 313] width 6 height 6
radio input "true"
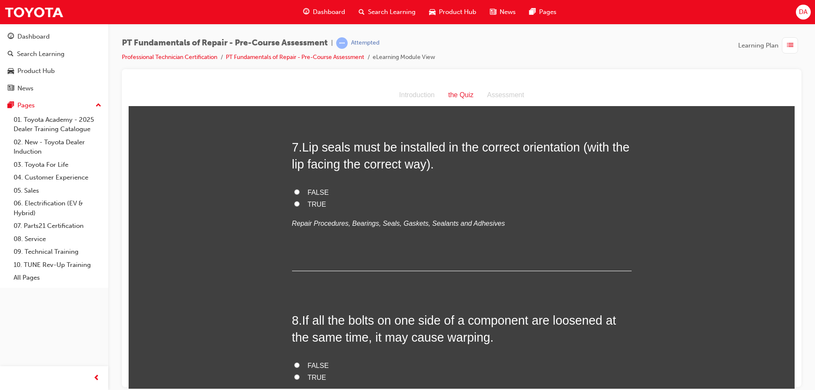
scroll to position [1061, 0]
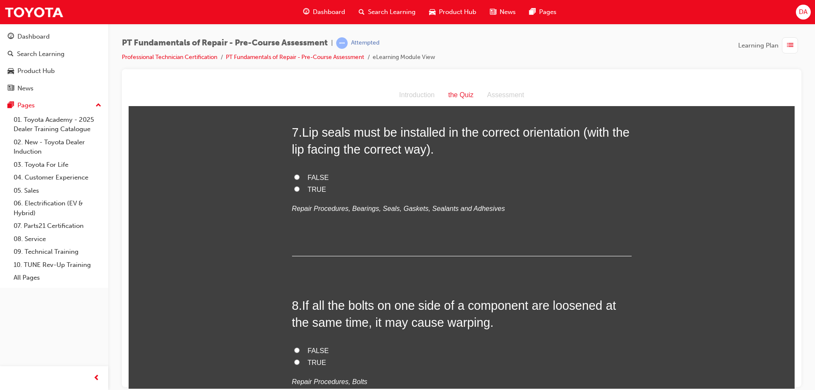
click at [313, 188] on span "TRUE" at bounding box center [317, 188] width 19 height 7
click at [300, 188] on input "TRUE" at bounding box center [297, 189] width 6 height 6
radio input "true"
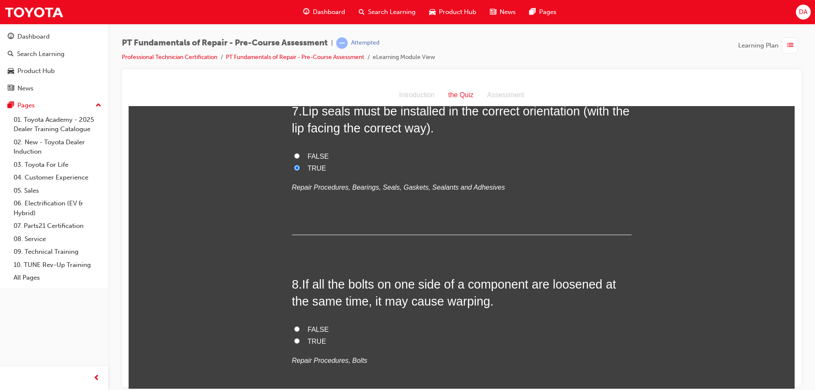
scroll to position [1103, 0]
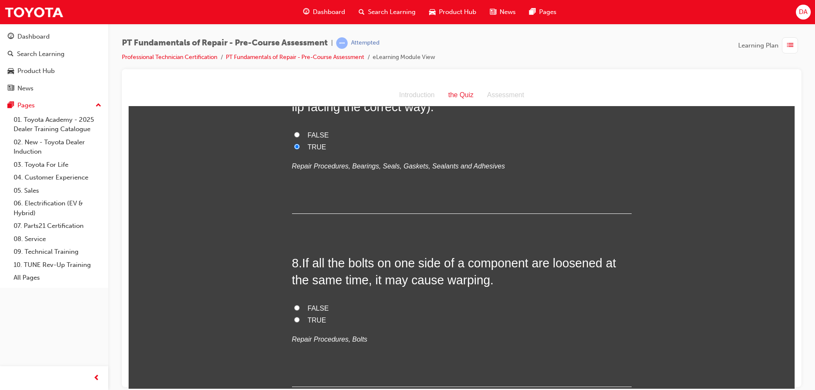
click at [300, 321] on label "TRUE" at bounding box center [461, 320] width 339 height 12
click at [300, 321] on input "TRUE" at bounding box center [297, 320] width 6 height 6
radio input "true"
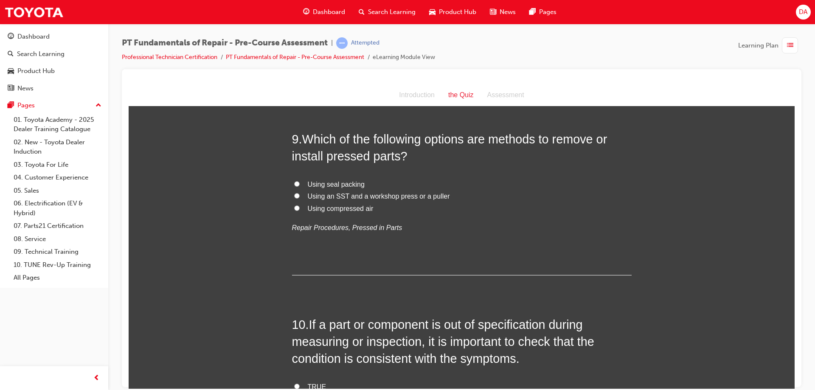
scroll to position [1419, 0]
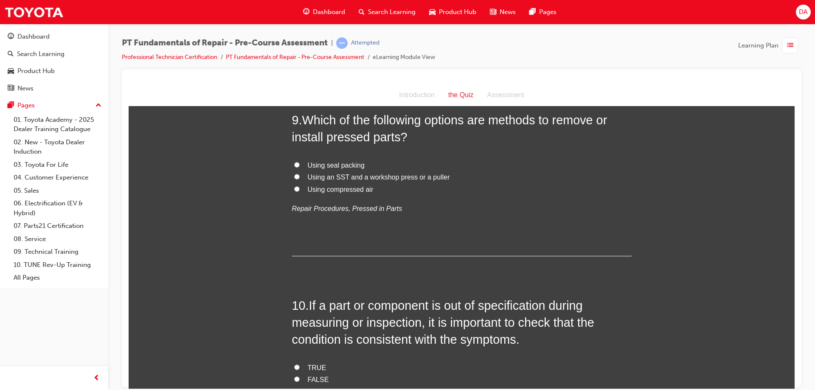
click at [294, 177] on input "Using an SST and a workshop press or a puller" at bounding box center [297, 177] width 6 height 6
radio input "true"
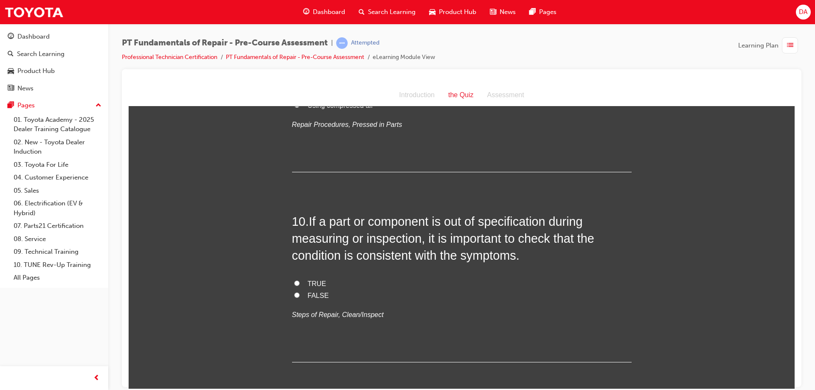
scroll to position [1504, 0]
click at [314, 283] on span "TRUE" at bounding box center [317, 282] width 19 height 7
click at [300, 283] on input "TRUE" at bounding box center [297, 282] width 6 height 6
radio input "true"
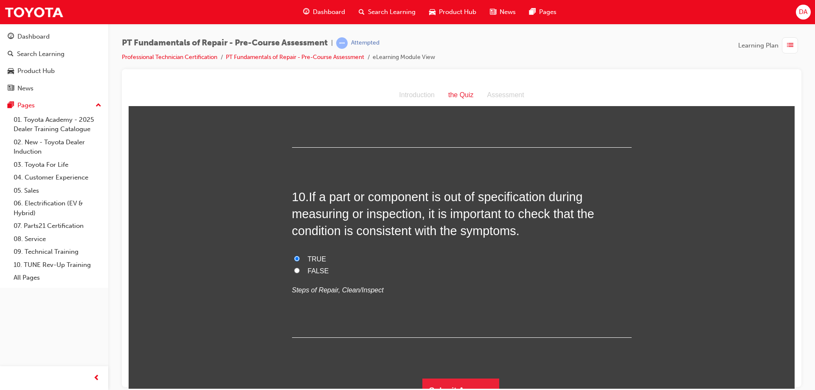
scroll to position [1541, 0]
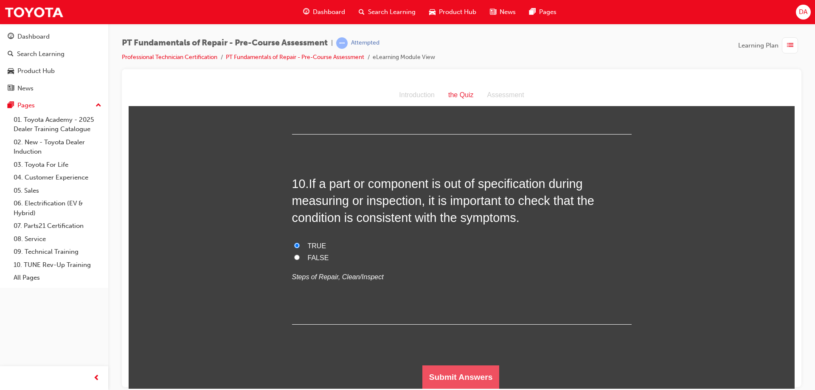
click at [451, 377] on button "Submit Answers" at bounding box center [460, 377] width 77 height 24
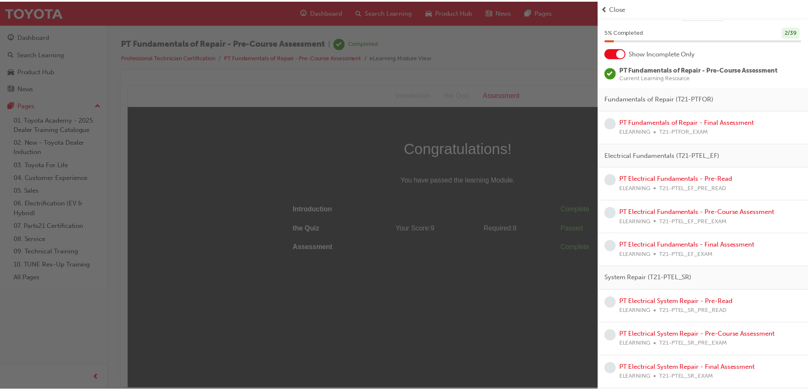
scroll to position [24, 0]
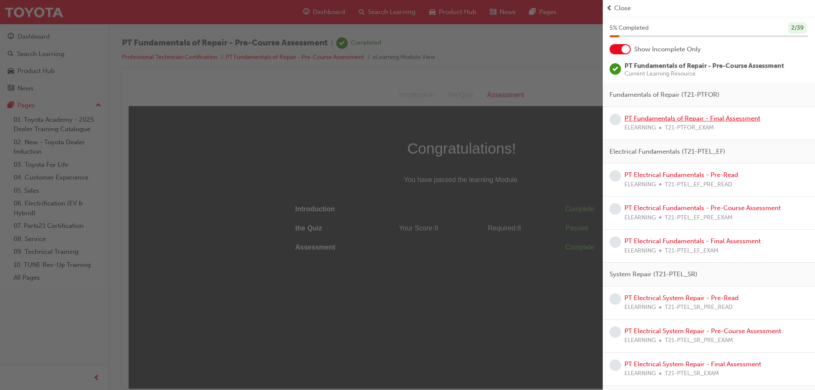
click at [736, 119] on link "PT Fundamentals of Repair - Final Assessment" at bounding box center [692, 119] width 136 height 8
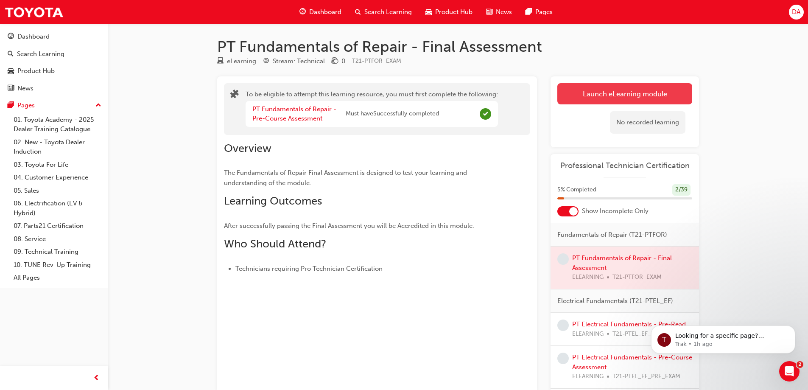
click at [672, 94] on button "Launch eLearning module" at bounding box center [625, 93] width 135 height 21
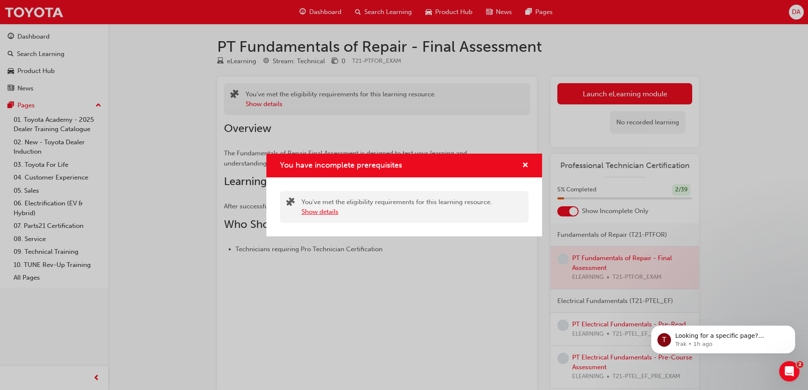
click at [331, 212] on button "Show details" at bounding box center [320, 212] width 37 height 10
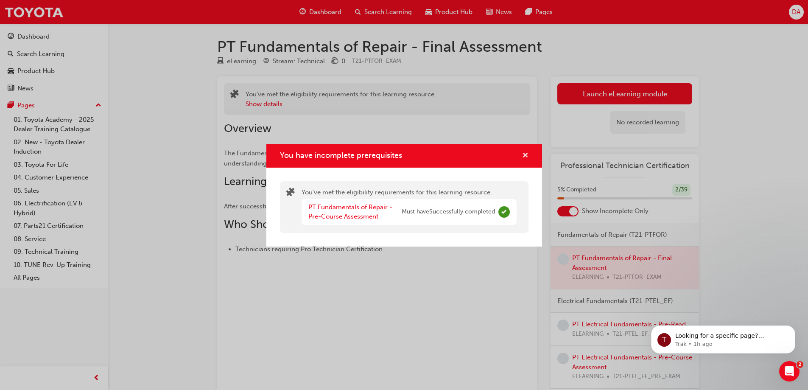
click at [524, 152] on span "cross-icon" at bounding box center [525, 156] width 6 height 8
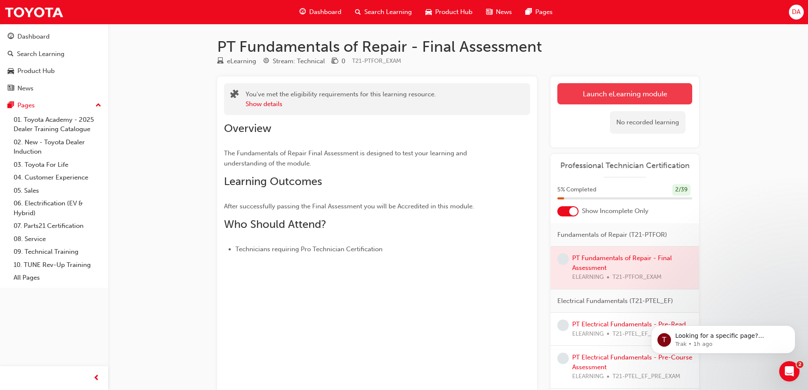
click at [631, 93] on button "Launch eLearning module" at bounding box center [625, 93] width 135 height 21
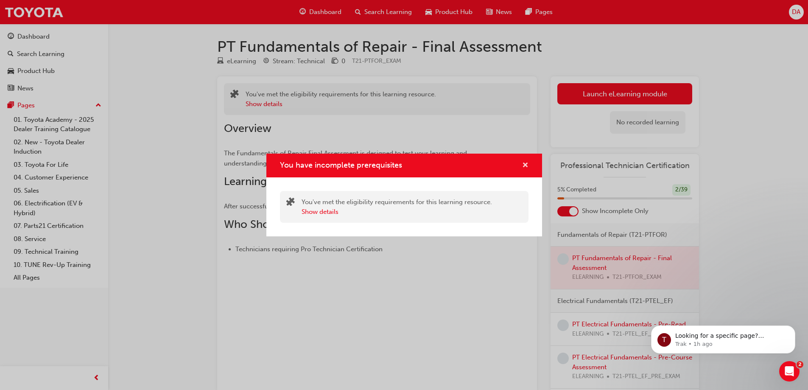
click at [527, 165] on span "cross-icon" at bounding box center [525, 166] width 6 height 8
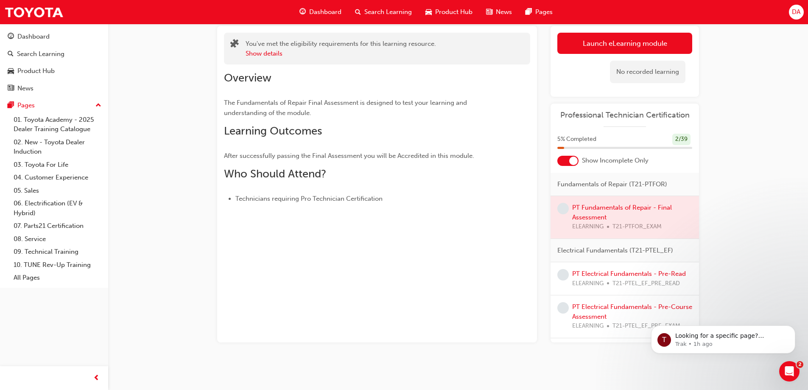
scroll to position [51, 0]
click at [592, 208] on div at bounding box center [625, 216] width 149 height 42
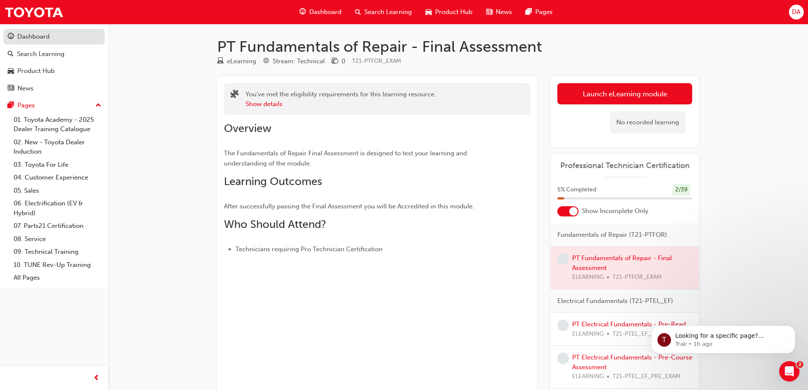
click at [37, 36] on div "Dashboard" at bounding box center [33, 37] width 32 height 10
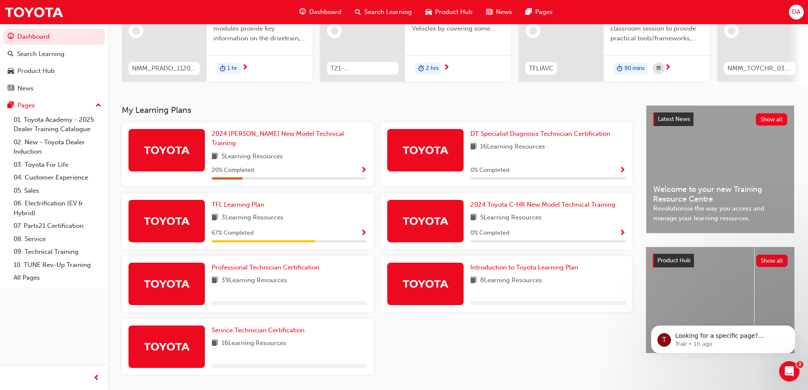
scroll to position [132, 0]
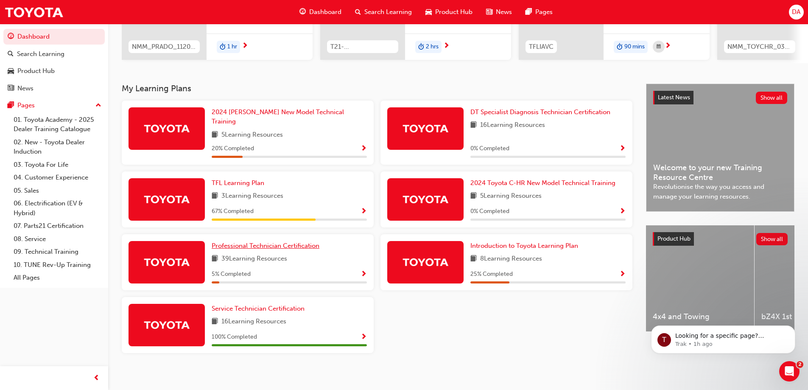
click at [295, 242] on span "Professional Technician Certification" at bounding box center [266, 246] width 108 height 8
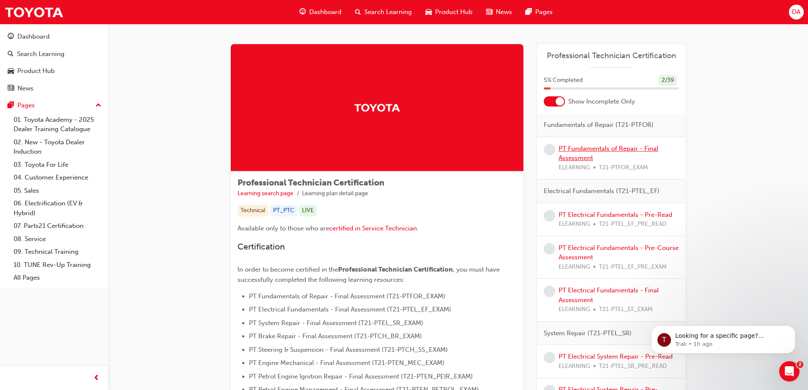
click at [587, 148] on link "PT Fundamentals of Repair - Final Assessment" at bounding box center [609, 153] width 100 height 17
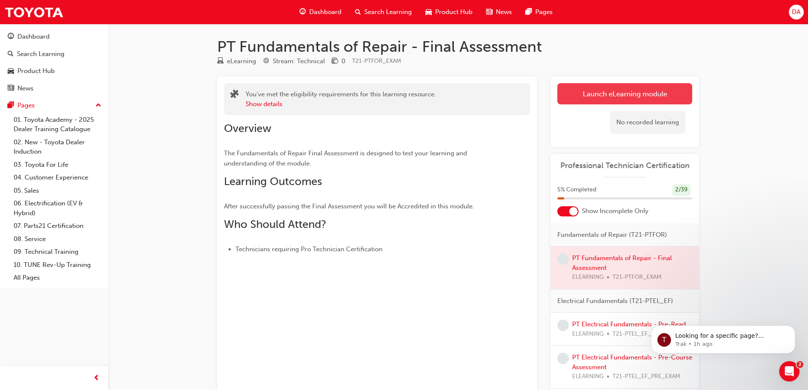
click at [603, 99] on link "Launch eLearning module" at bounding box center [625, 93] width 135 height 21
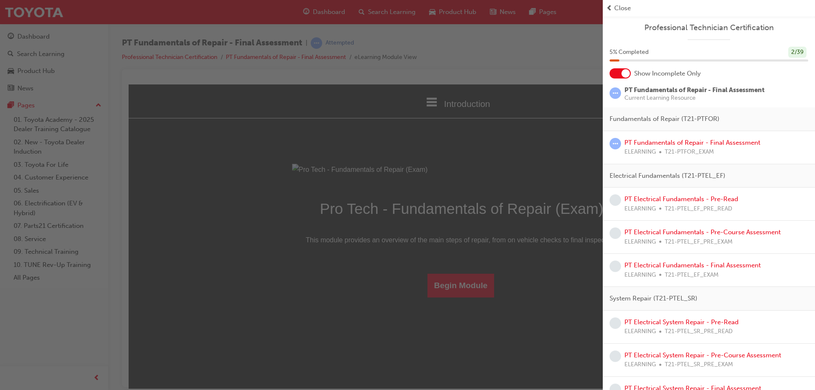
drag, startPoint x: 422, startPoint y: 161, endPoint x: 429, endPoint y: 161, distance: 7.6
click at [429, 161] on div "button" at bounding box center [301, 195] width 603 height 390
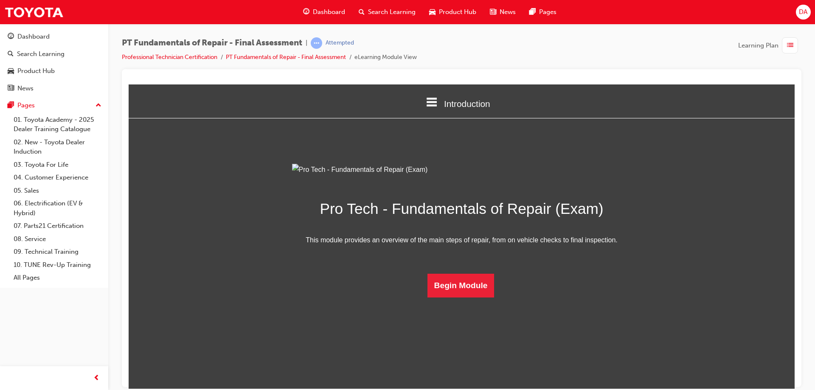
scroll to position [2, 0]
click at [459, 297] on button "Begin Module" at bounding box center [460, 285] width 67 height 24
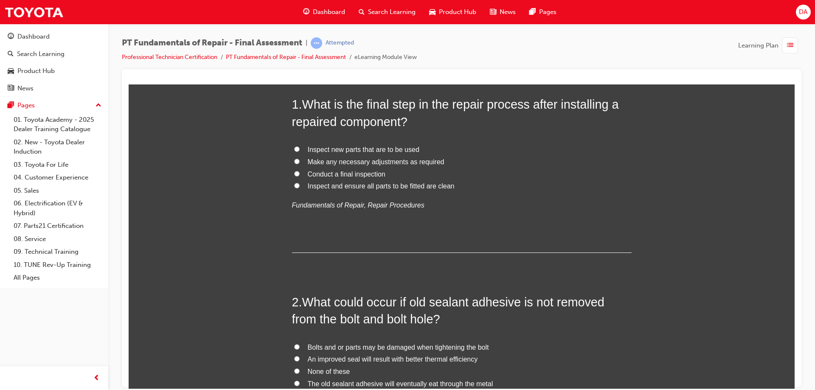
scroll to position [87, 0]
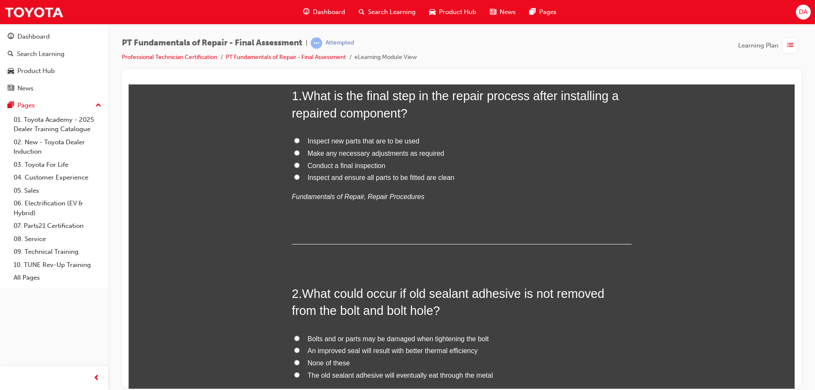
click at [313, 166] on span "Conduct a final inspection" at bounding box center [347, 165] width 78 height 7
click at [300, 166] on input "Conduct a final inspection" at bounding box center [297, 165] width 6 height 6
radio input "true"
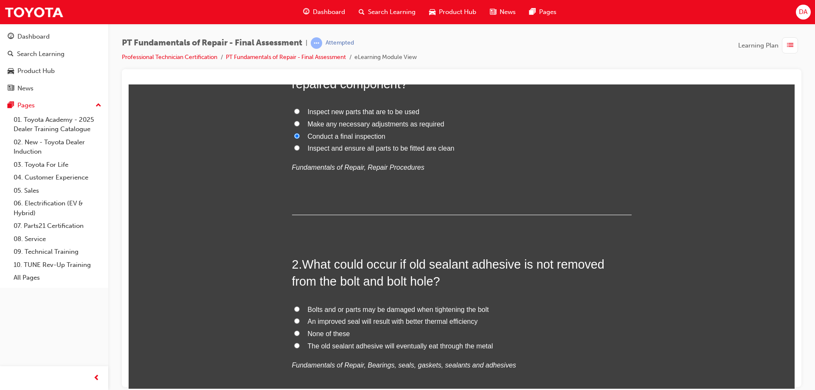
scroll to position [172, 0]
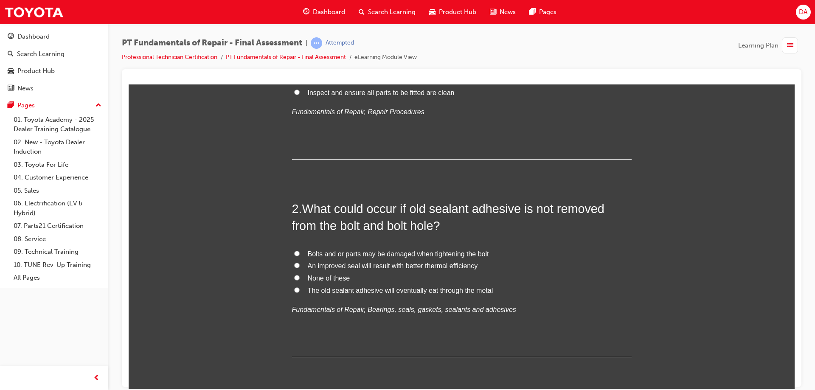
click at [323, 253] on span "Bolts and or parts may be damaged when tightening the bolt" at bounding box center [398, 253] width 181 height 7
click at [300, 253] on input "Bolts and or parts may be damaged when tightening the bolt" at bounding box center [297, 253] width 6 height 6
radio input "true"
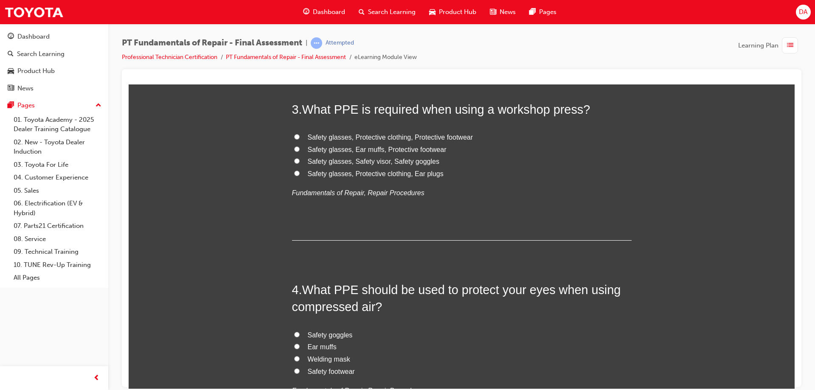
scroll to position [481, 0]
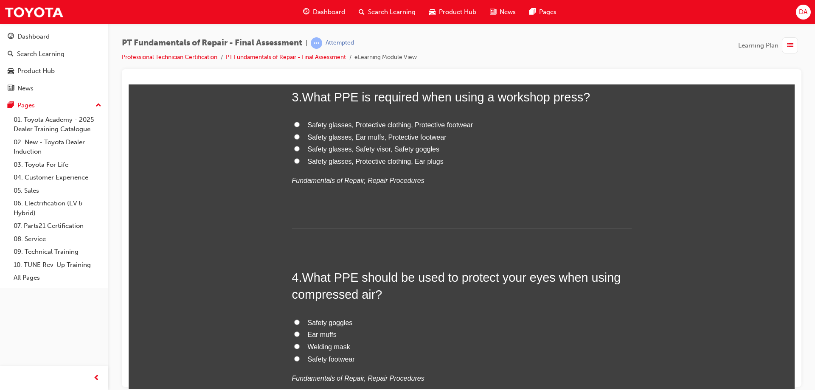
click at [342, 126] on span "Safety glasses, Protective clothing, Protective footwear" at bounding box center [390, 124] width 165 height 7
click at [300, 126] on input "Safety glasses, Protective clothing, Protective footwear" at bounding box center [297, 124] width 6 height 6
radio input "true"
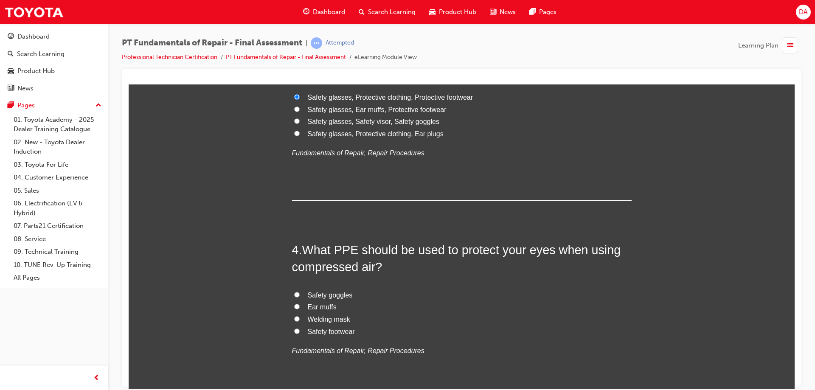
scroll to position [524, 0]
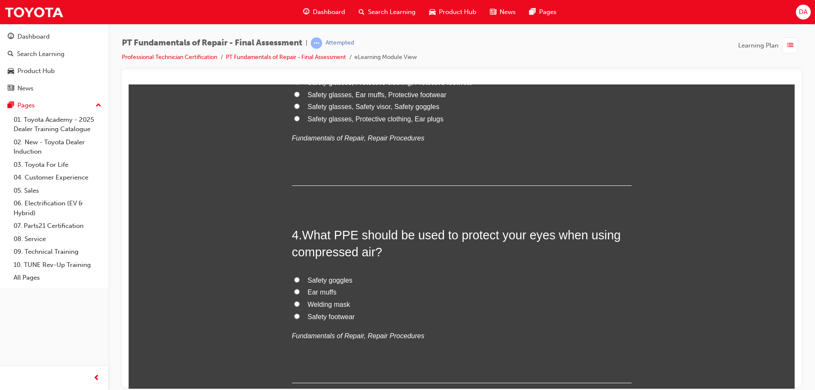
click at [324, 279] on span "Safety goggles" at bounding box center [330, 279] width 45 height 7
click at [300, 279] on input "Safety goggles" at bounding box center [297, 280] width 6 height 6
radio input "true"
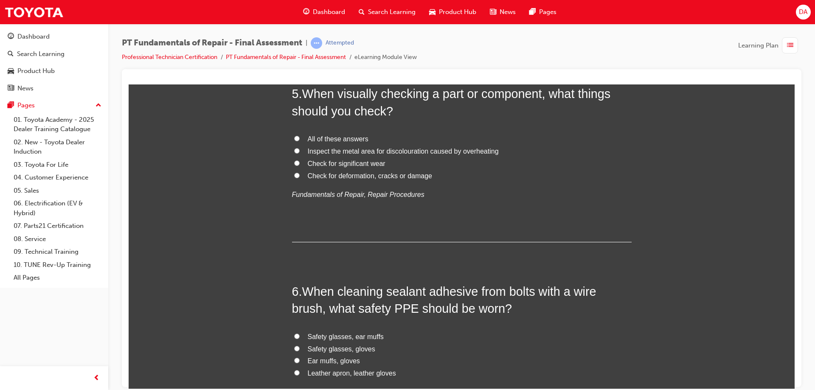
scroll to position [833, 0]
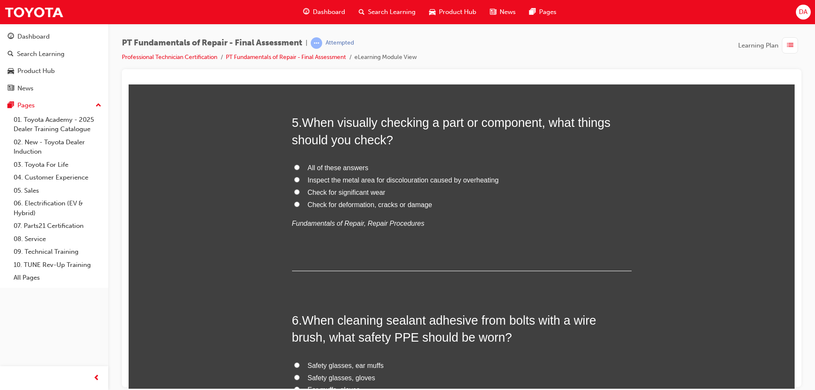
click at [339, 166] on span "All of these answers" at bounding box center [338, 167] width 61 height 7
click at [300, 166] on input "All of these answers" at bounding box center [297, 167] width 6 height 6
radio input "true"
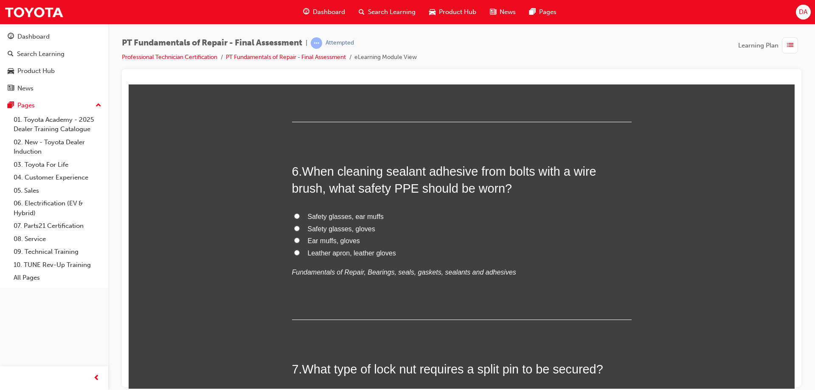
scroll to position [1003, 0]
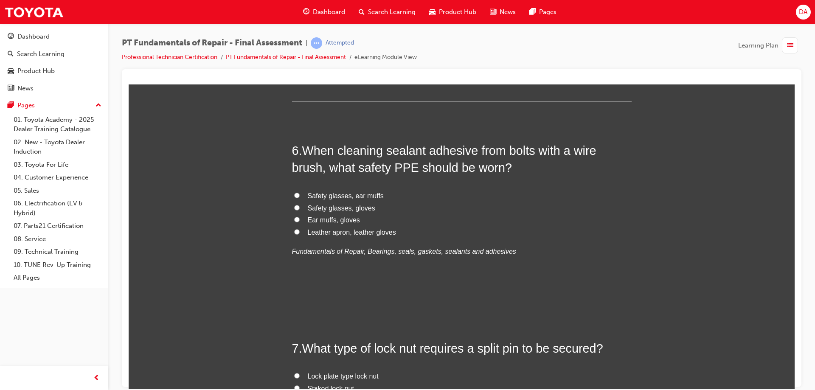
click at [348, 210] on span "Safety glasses, gloves" at bounding box center [341, 207] width 67 height 7
click at [300, 210] on input "Safety glasses, gloves" at bounding box center [297, 208] width 6 height 6
radio input "true"
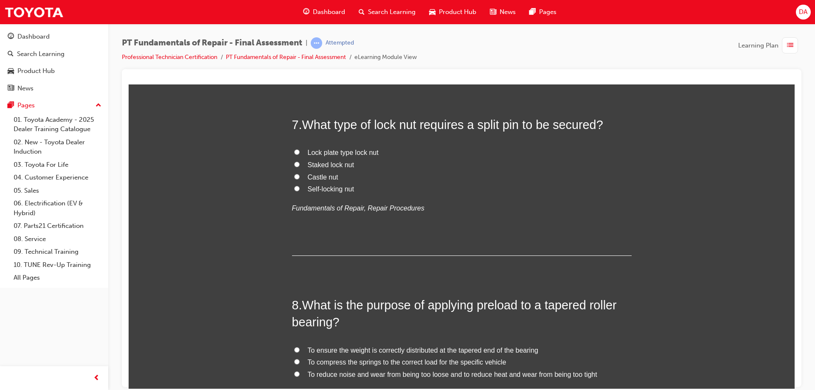
scroll to position [1235, 0]
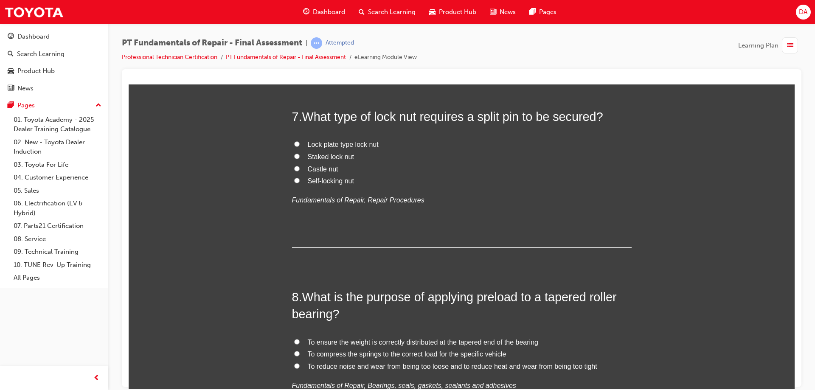
click at [308, 170] on span "Castle nut" at bounding box center [323, 168] width 31 height 7
click at [300, 170] on input "Castle nut" at bounding box center [297, 168] width 6 height 6
radio input "true"
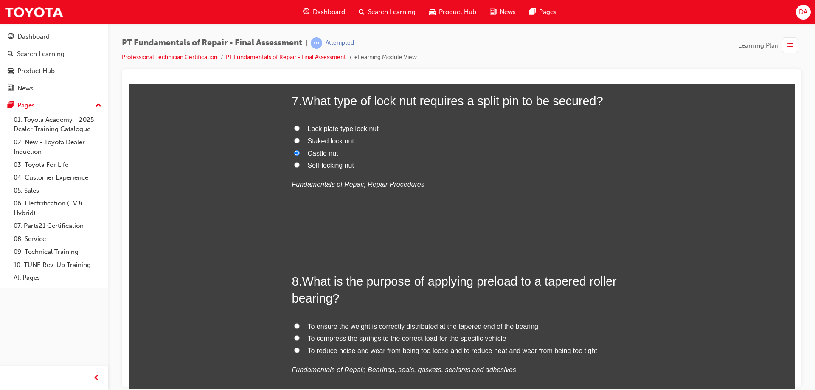
scroll to position [1277, 0]
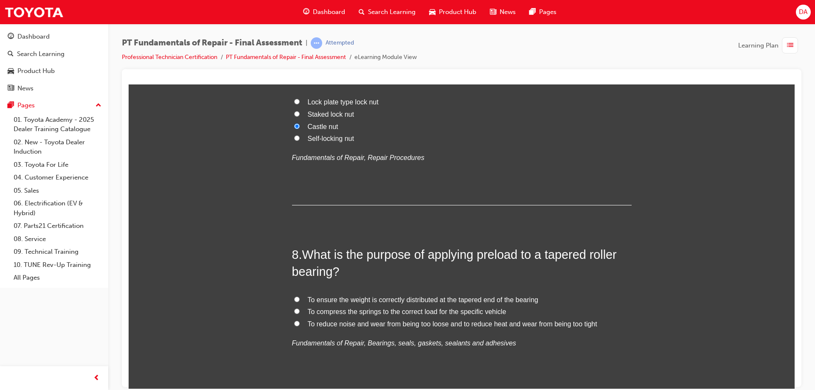
click at [372, 325] on span "To reduce noise and wear from being too loose and to reduce heat and wear from …" at bounding box center [452, 323] width 289 height 7
click at [300, 325] on input "To reduce noise and wear from being too loose and to reduce heat and wear from …" at bounding box center [297, 323] width 6 height 6
radio input "true"
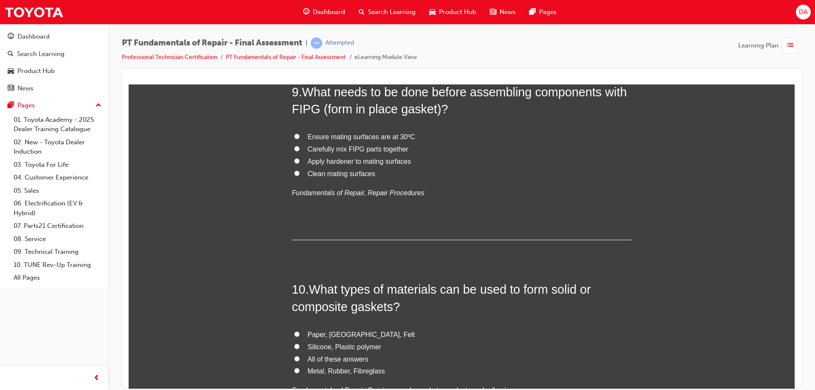
scroll to position [1617, 0]
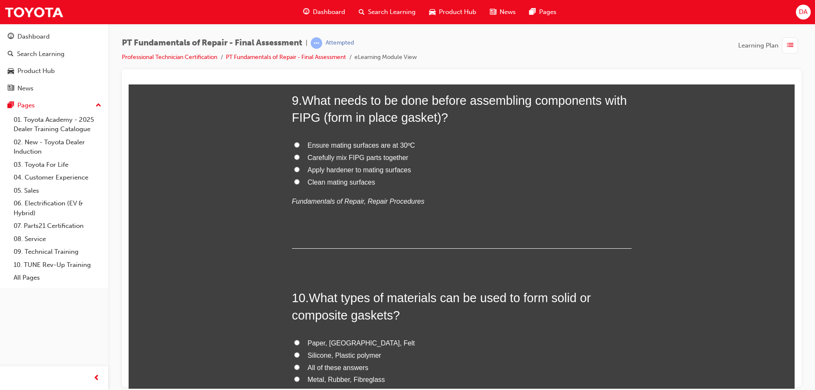
click at [334, 181] on span "Clean mating surfaces" at bounding box center [341, 181] width 67 height 7
click at [300, 181] on input "Clean mating surfaces" at bounding box center [297, 182] width 6 height 6
radio input "true"
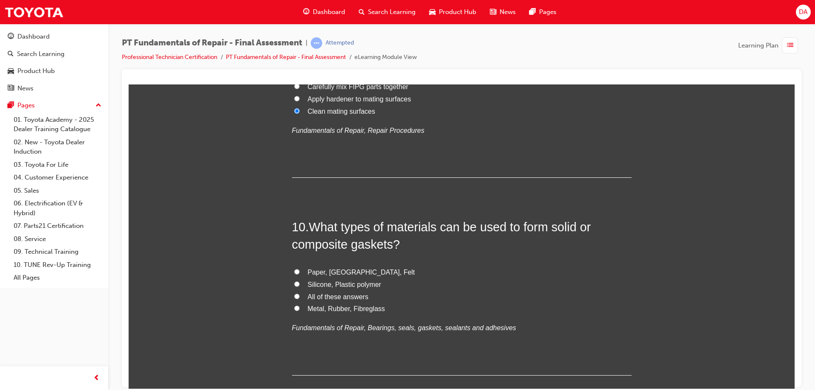
scroll to position [1702, 0]
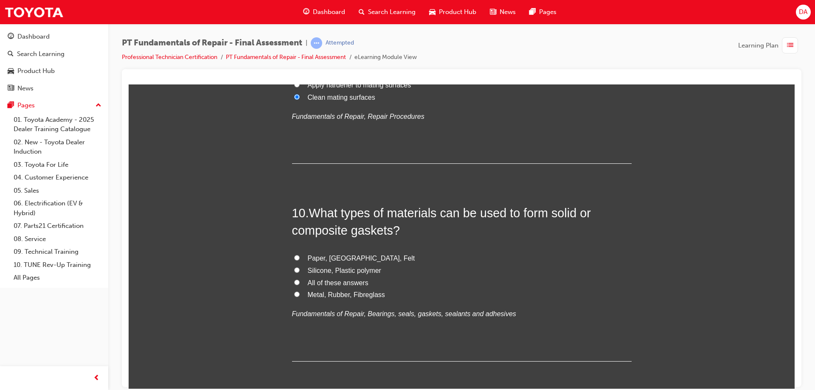
click at [325, 283] on span "All of these answers" at bounding box center [338, 282] width 61 height 7
click at [300, 283] on input "All of these answers" at bounding box center [297, 282] width 6 height 6
radio input "true"
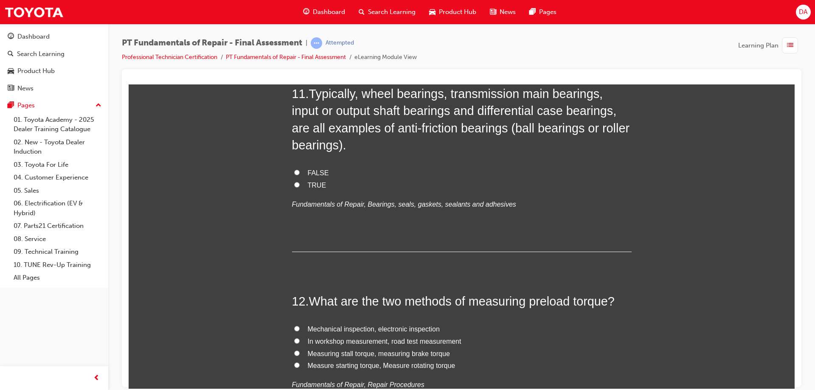
scroll to position [2022, 0]
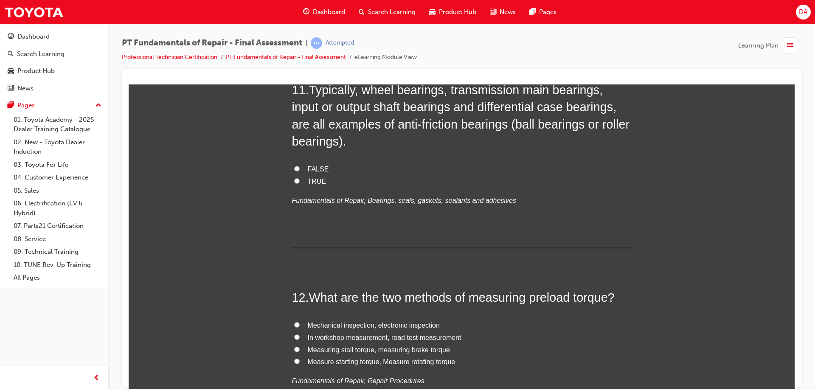
click at [314, 178] on span "TRUE" at bounding box center [317, 180] width 19 height 7
click at [300, 178] on input "TRUE" at bounding box center [297, 181] width 6 height 6
radio input "true"
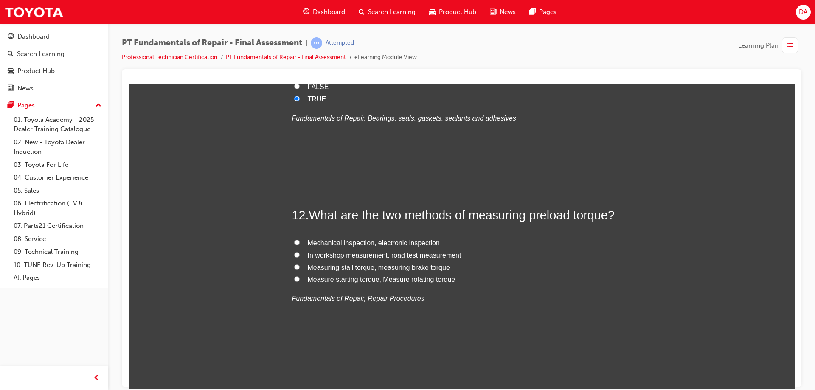
scroll to position [2107, 0]
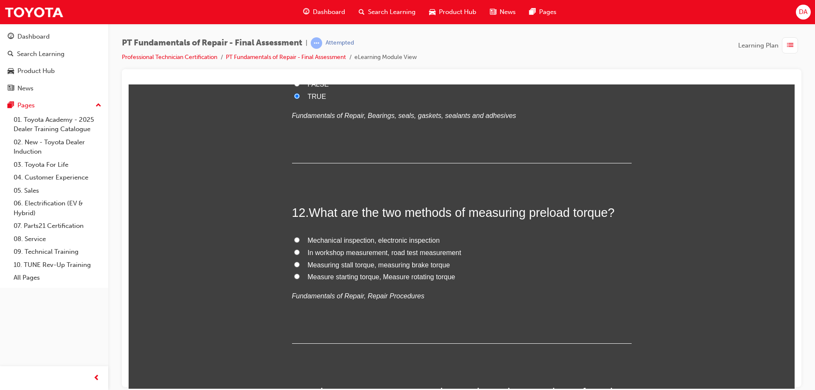
click at [357, 278] on span "Measure starting torque, Measure rotating torque" at bounding box center [382, 276] width 148 height 7
click at [300, 278] on input "Measure starting torque, Measure rotating torque" at bounding box center [297, 276] width 6 height 6
radio input "true"
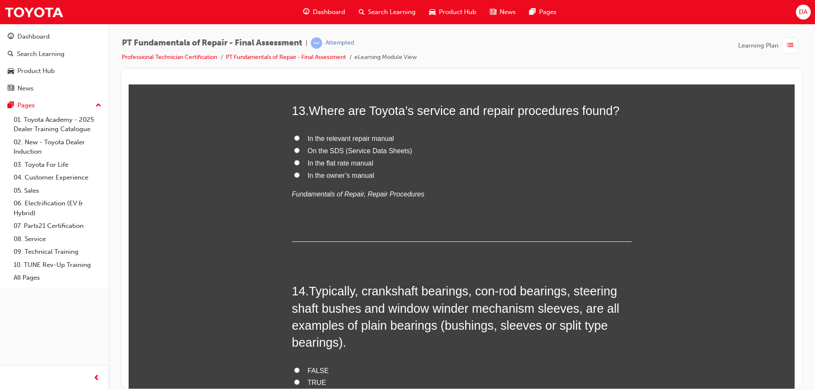
scroll to position [2404, 0]
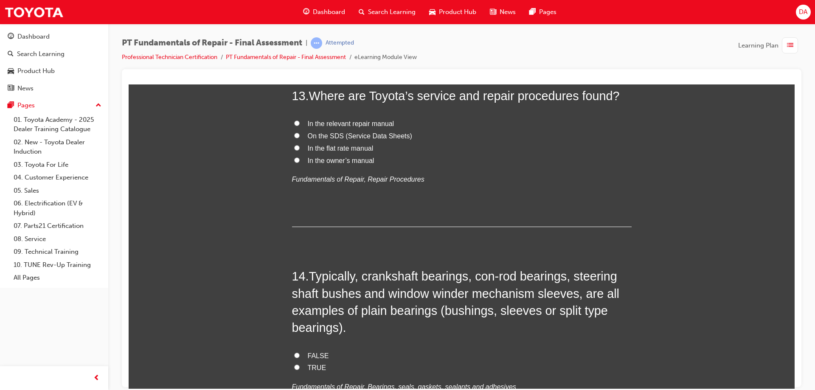
click at [363, 123] on span "In the relevant repair manual" at bounding box center [351, 123] width 87 height 7
click at [300, 123] on input "In the relevant repair manual" at bounding box center [297, 123] width 6 height 6
radio input "true"
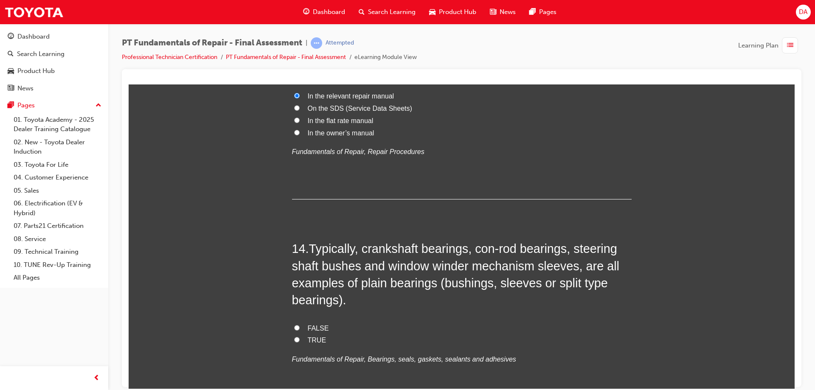
scroll to position [2447, 0]
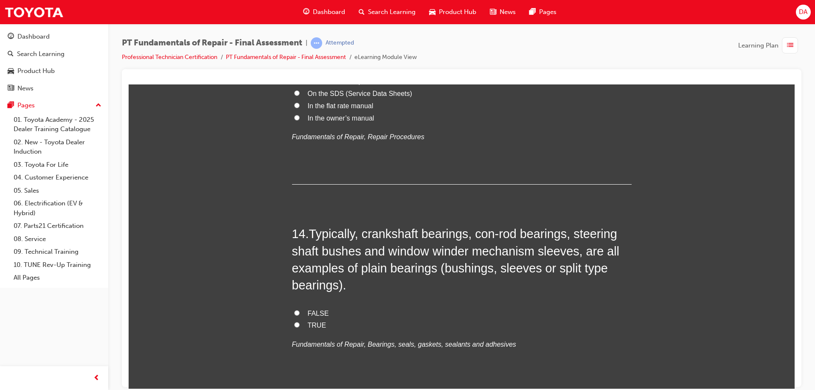
click at [309, 326] on span "TRUE" at bounding box center [317, 324] width 19 height 7
click at [300, 326] on input "TRUE" at bounding box center [297, 325] width 6 height 6
radio input "true"
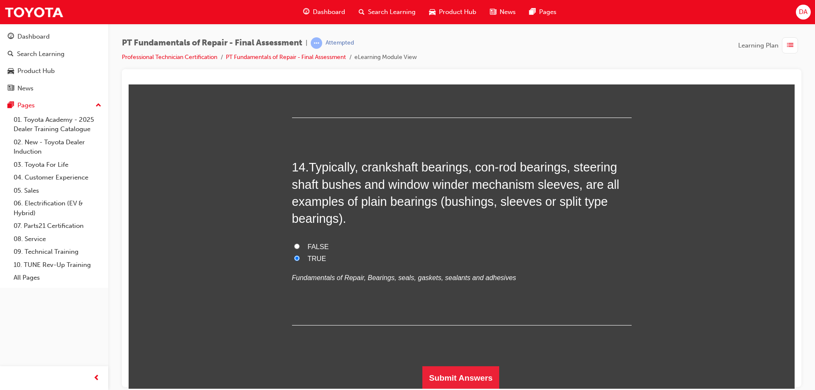
scroll to position [2514, 0]
click at [432, 371] on button "Submit Answers" at bounding box center [460, 377] width 77 height 24
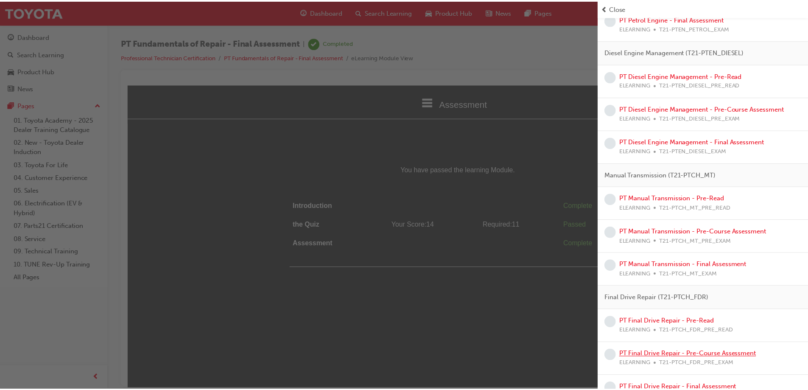
scroll to position [1226, 0]
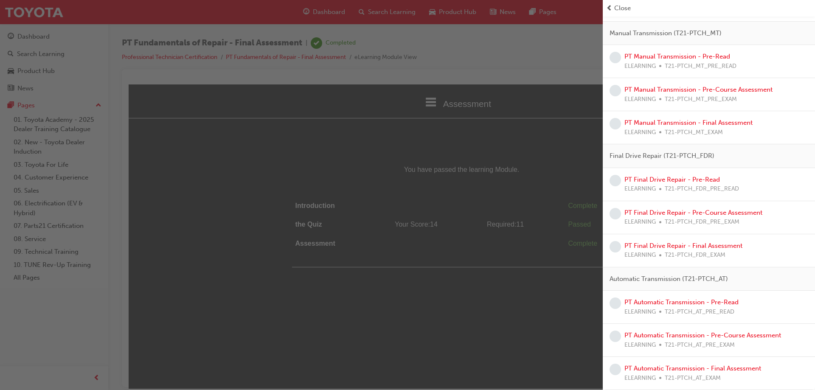
click at [547, 137] on div "button" at bounding box center [301, 195] width 603 height 390
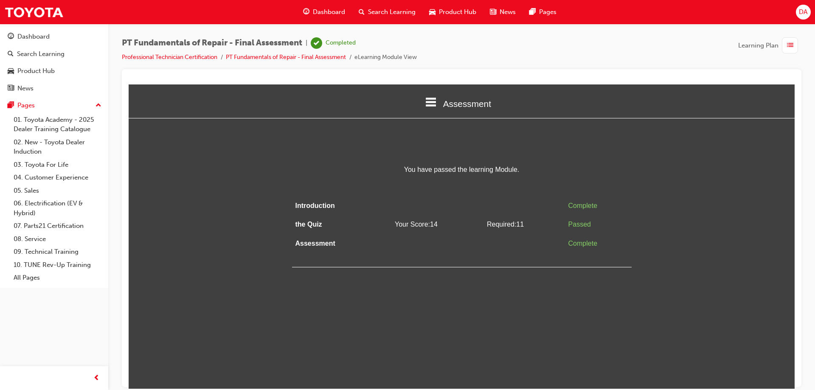
click at [338, 14] on span "Dashboard" at bounding box center [329, 12] width 32 height 10
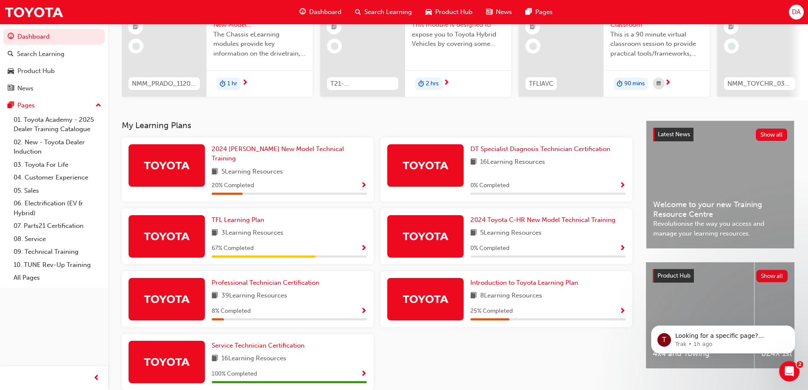
scroll to position [127, 0]
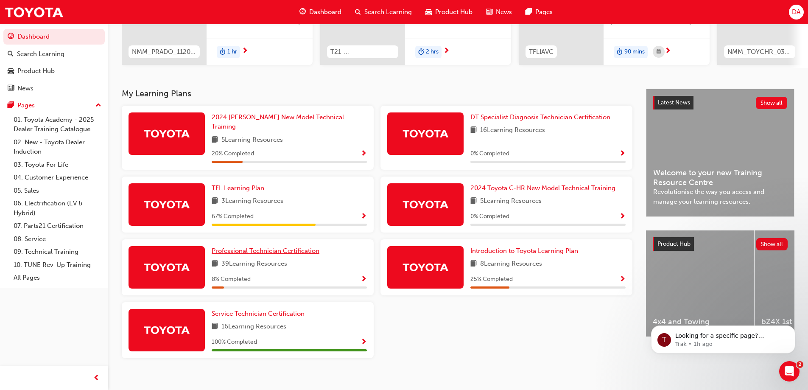
click at [294, 250] on link "Professional Technician Certification" at bounding box center [267, 251] width 111 height 10
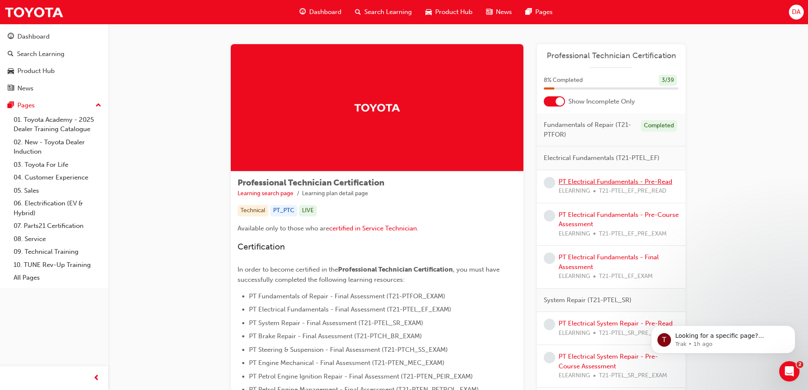
click at [659, 183] on link "PT Electrical Fundamentals - Pre-Read" at bounding box center [616, 182] width 114 height 8
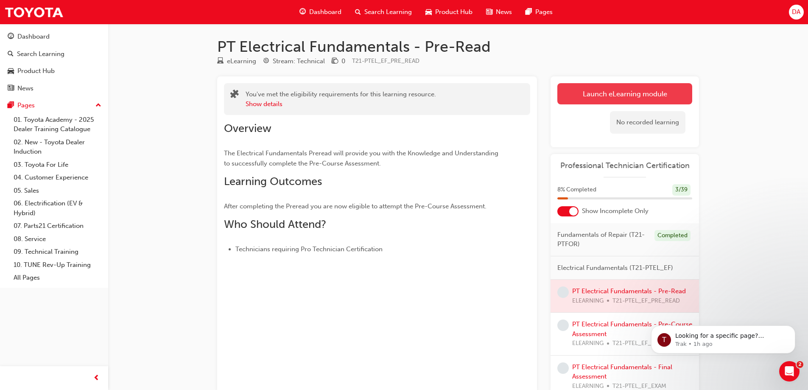
click at [635, 97] on link "Launch eLearning module" at bounding box center [625, 93] width 135 height 21
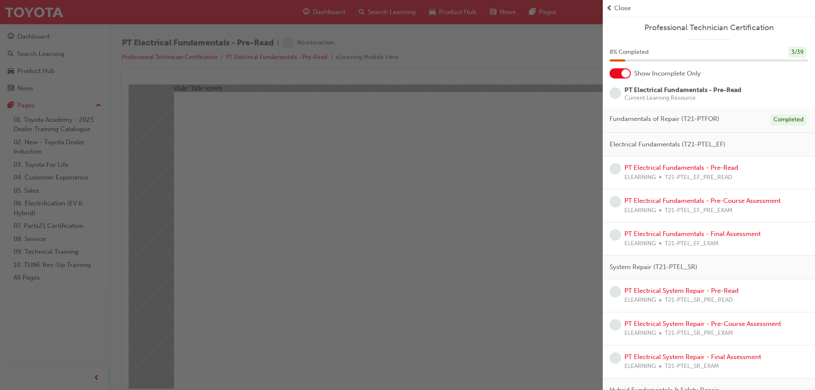
click at [524, 212] on div "button" at bounding box center [301, 195] width 603 height 390
click at [537, 230] on div "button" at bounding box center [301, 195] width 603 height 390
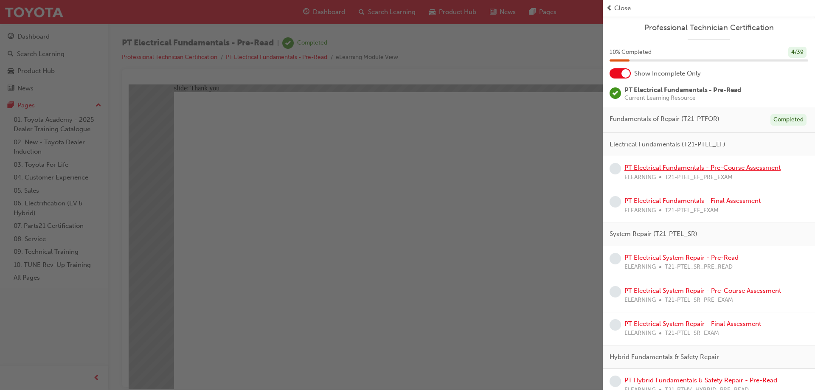
click at [685, 167] on link "PT Electrical Fundamentals - Pre-Course Assessment" at bounding box center [702, 168] width 156 height 8
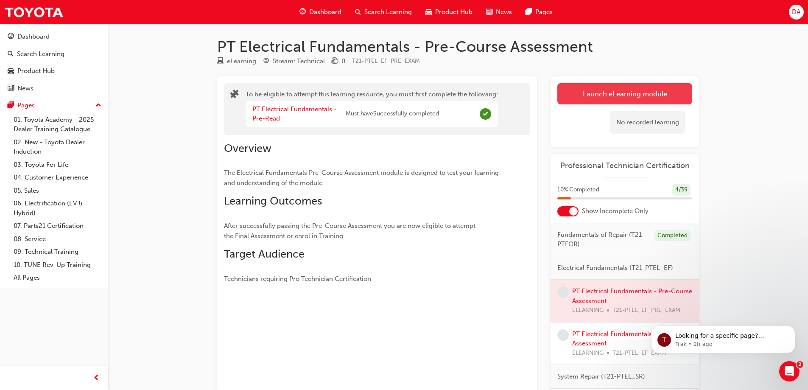
click at [633, 93] on button "Launch eLearning module" at bounding box center [625, 93] width 135 height 21
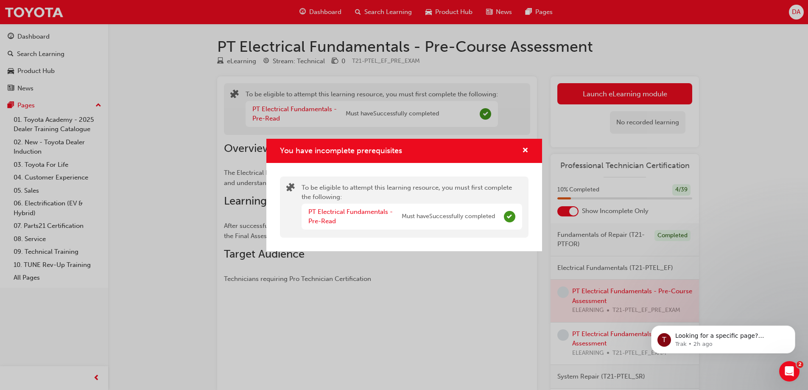
click at [482, 216] on span "Must have Successfully completed" at bounding box center [448, 217] width 93 height 10
click at [525, 151] on span "cross-icon" at bounding box center [525, 151] width 6 height 8
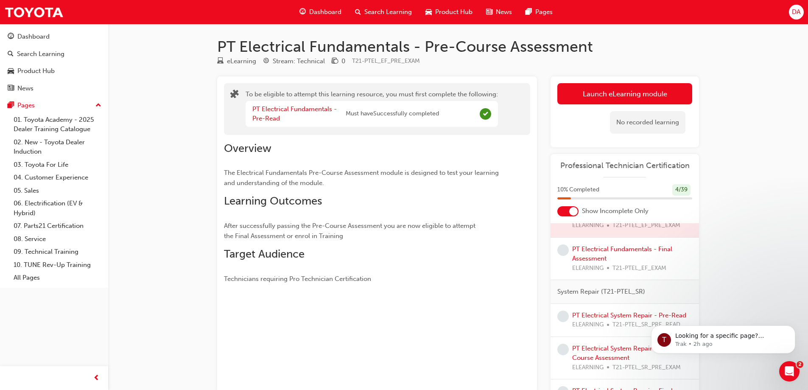
scroll to position [42, 0]
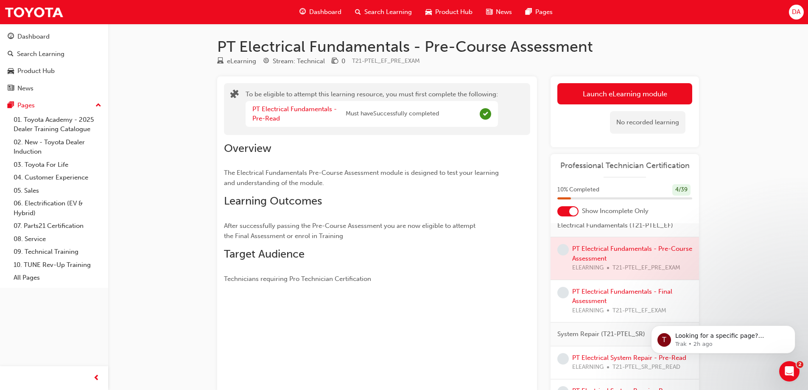
click at [605, 249] on div at bounding box center [625, 258] width 149 height 42
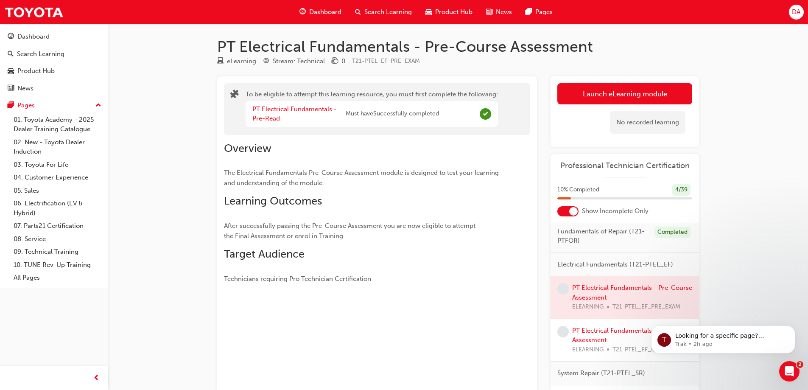
scroll to position [0, 0]
click at [607, 295] on div at bounding box center [625, 301] width 149 height 42
click at [588, 105] on div "No recorded learning" at bounding box center [625, 122] width 135 height 36
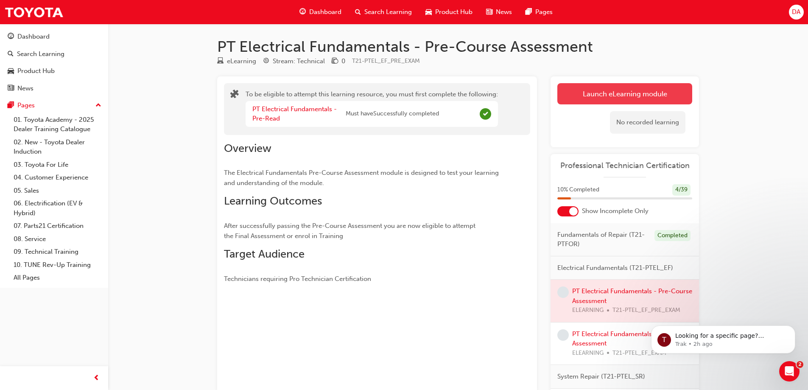
click at [588, 97] on button "Launch eLearning module" at bounding box center [625, 93] width 135 height 21
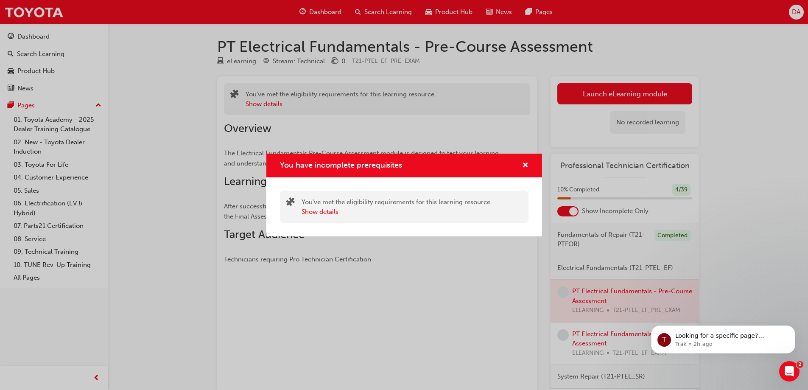
click at [530, 163] on div "You have incomplete prerequisites" at bounding box center [404, 166] width 276 height 24
click at [526, 164] on span "cross-icon" at bounding box center [525, 166] width 6 height 8
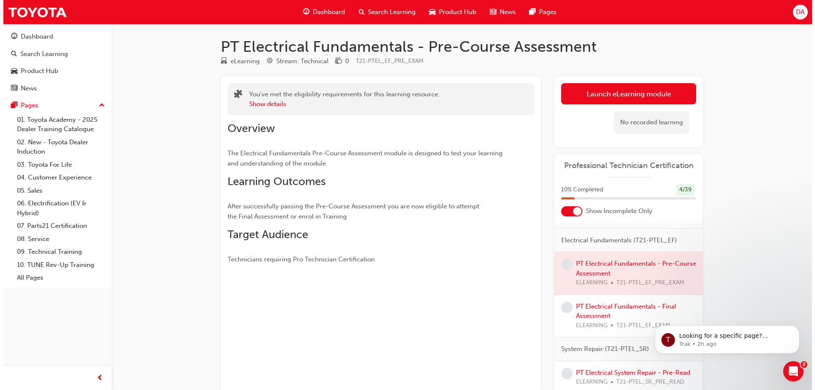
scroll to position [42, 0]
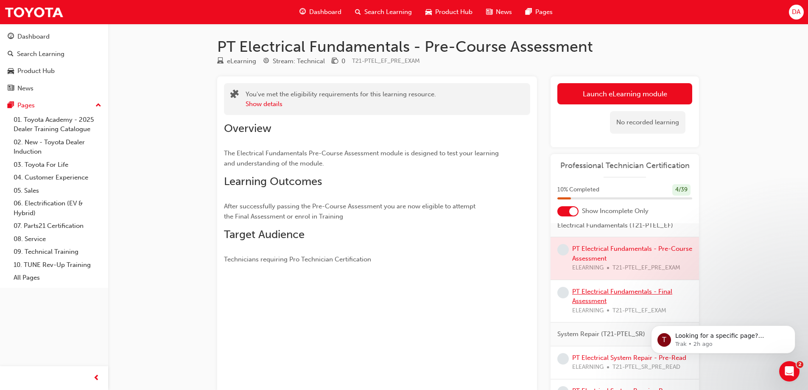
click at [589, 291] on link "PT Electrical Fundamentals - Final Assessment" at bounding box center [622, 296] width 100 height 17
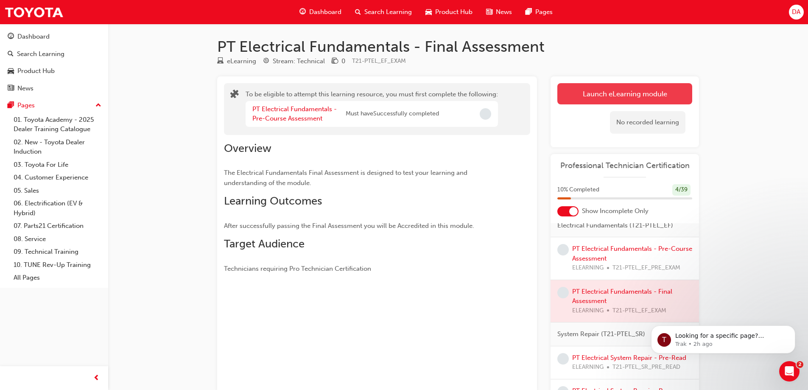
click at [625, 92] on button "Launch eLearning module" at bounding box center [625, 93] width 135 height 21
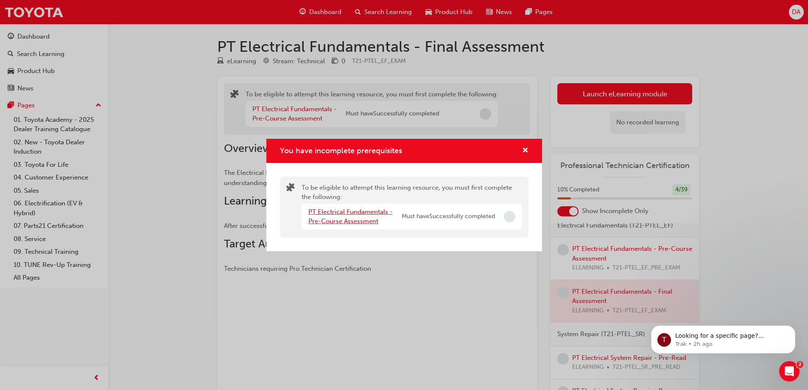
click at [362, 213] on link "PT Electrical Fundamentals - Pre-Course Assessment" at bounding box center [351, 216] width 84 height 17
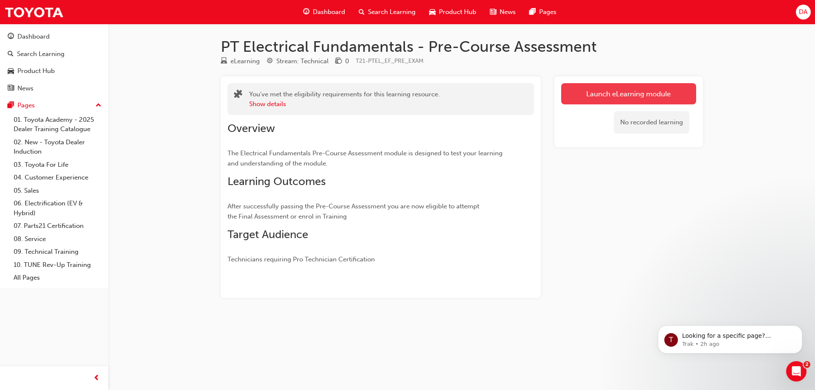
click at [623, 90] on link "Launch eLearning module" at bounding box center [628, 93] width 135 height 21
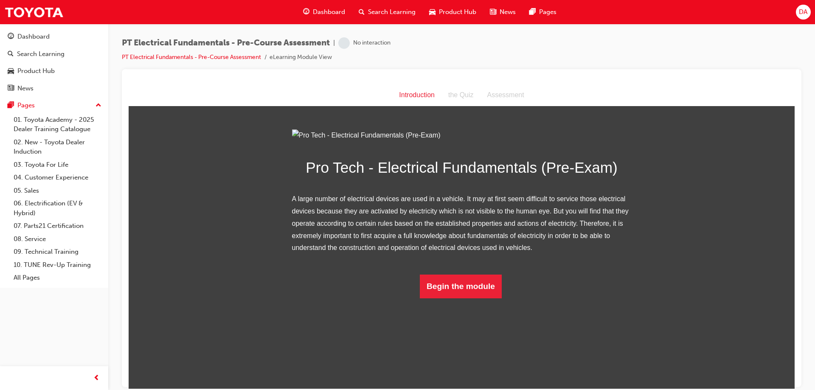
scroll to position [3, 0]
click at [474, 298] on button "Begin the module" at bounding box center [461, 286] width 82 height 24
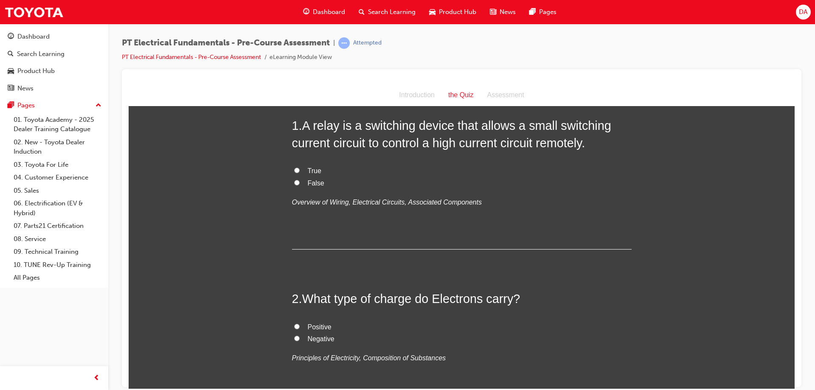
scroll to position [40, 0]
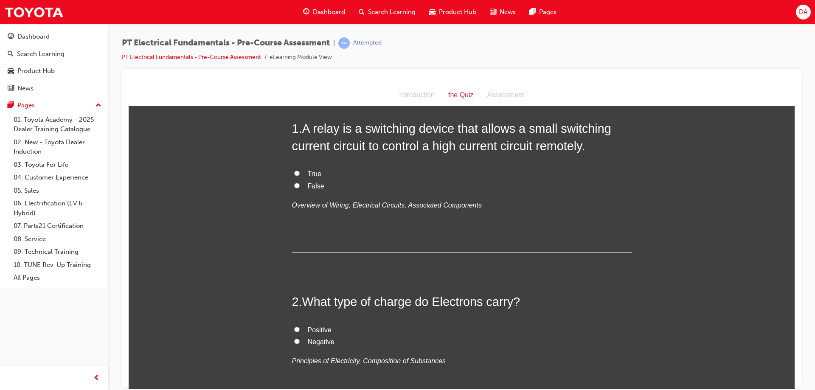
click at [304, 171] on label "True" at bounding box center [461, 174] width 339 height 12
click at [300, 171] on input "True" at bounding box center [297, 173] width 6 height 6
radio input "true"
click at [302, 341] on label "Negative" at bounding box center [461, 342] width 339 height 12
click at [300, 341] on input "Negative" at bounding box center [297, 341] width 6 height 6
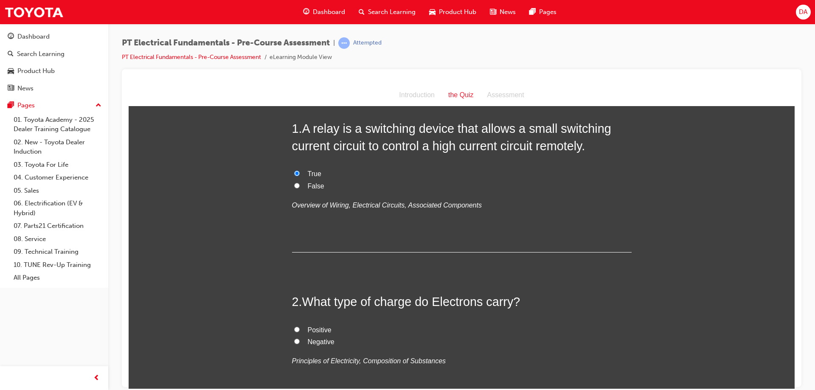
radio input "true"
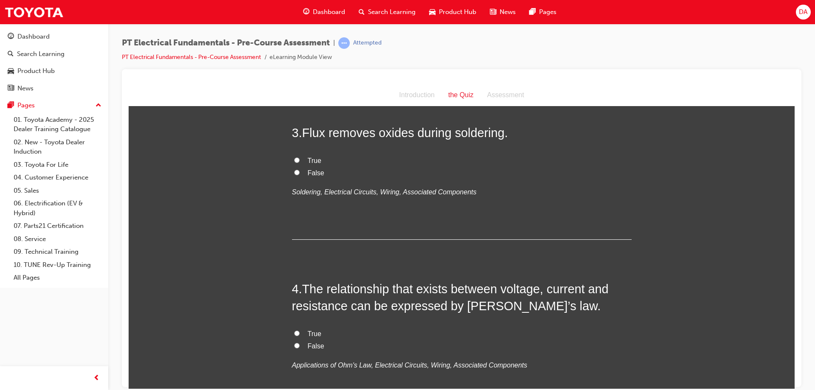
scroll to position [370, 0]
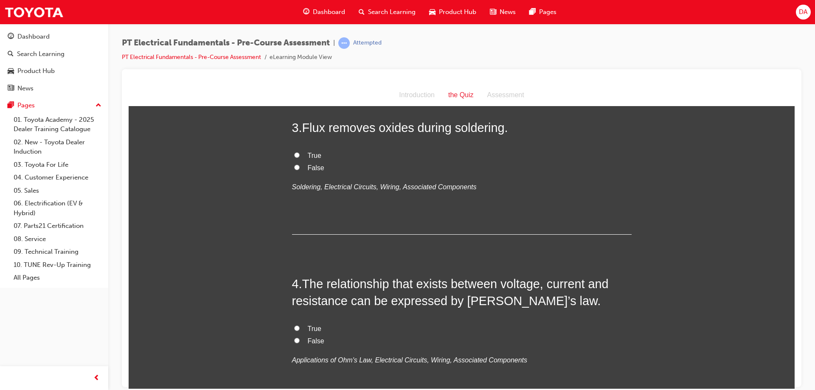
click at [294, 152] on input "True" at bounding box center [297, 155] width 6 height 6
radio input "true"
click at [294, 327] on input "True" at bounding box center [297, 328] width 6 height 6
radio input "true"
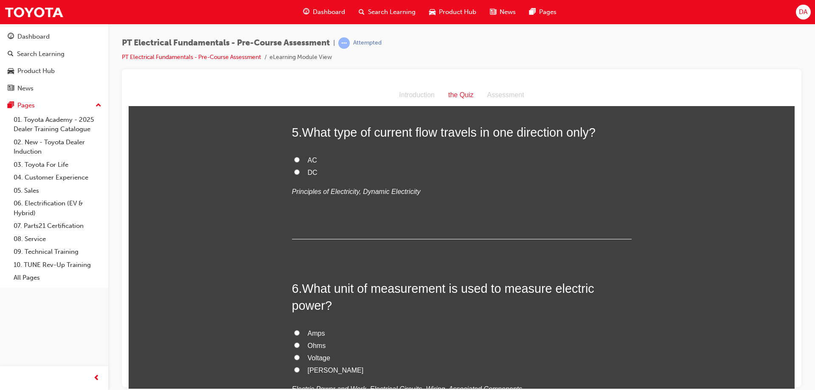
scroll to position [710, 0]
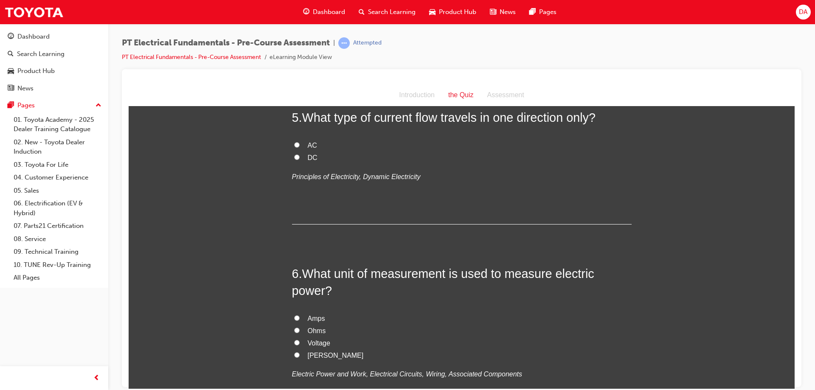
click at [294, 156] on input "DC" at bounding box center [297, 157] width 6 height 6
radio input "true"
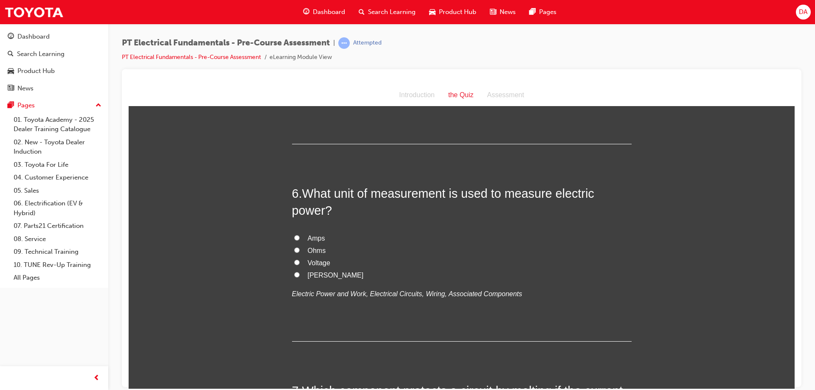
scroll to position [795, 0]
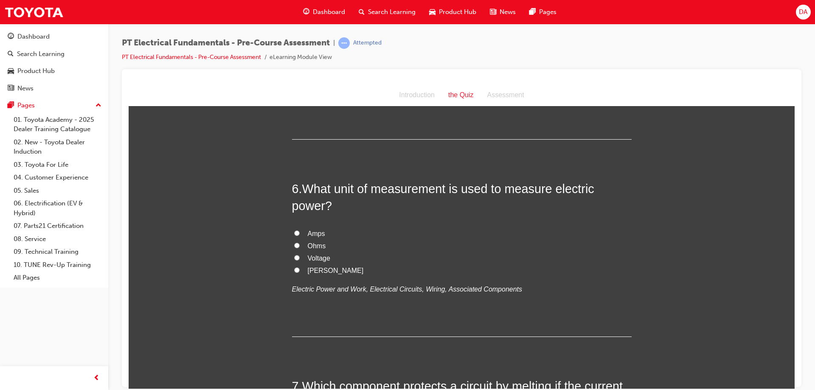
click at [298, 267] on label "[PERSON_NAME]" at bounding box center [461, 270] width 339 height 12
click at [298, 267] on input "[PERSON_NAME]" at bounding box center [297, 270] width 6 height 6
radio input "true"
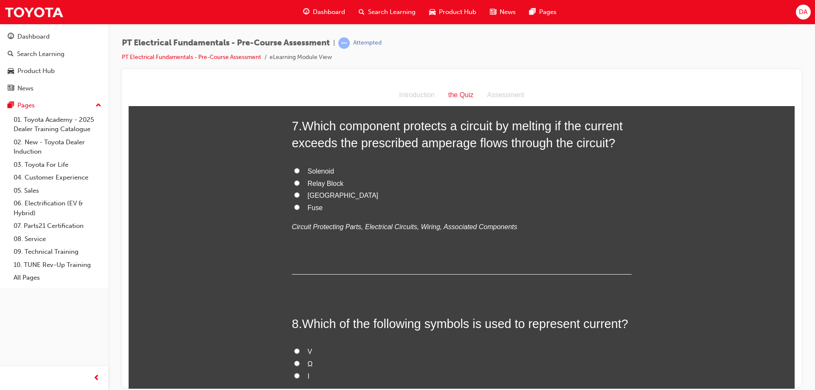
scroll to position [1066, 0]
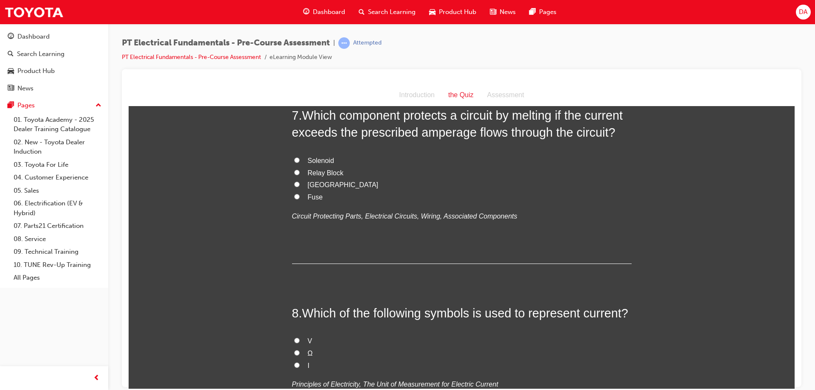
click at [320, 199] on label "Fuse" at bounding box center [461, 197] width 339 height 12
click at [300, 199] on input "Fuse" at bounding box center [297, 197] width 6 height 6
radio input "true"
click at [295, 367] on input "I" at bounding box center [297, 365] width 6 height 6
radio input "true"
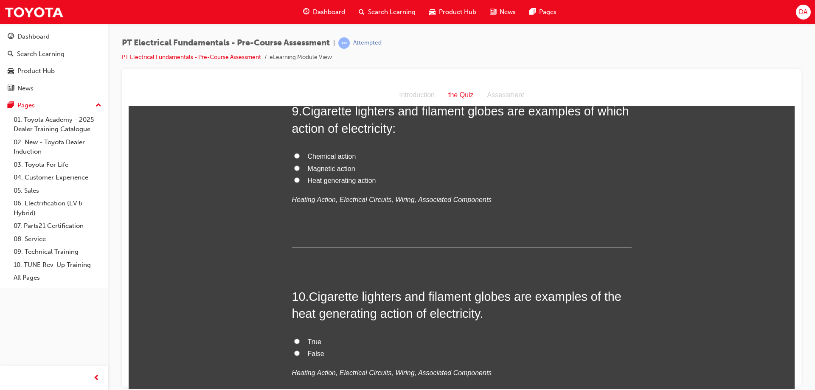
scroll to position [1428, 0]
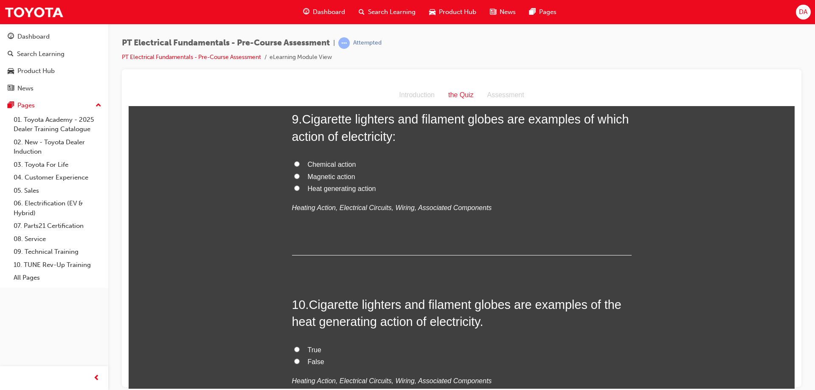
click at [298, 190] on label "Heat generating action" at bounding box center [461, 188] width 339 height 12
click at [298, 190] on input "Heat generating action" at bounding box center [297, 188] width 6 height 6
radio input "true"
click at [311, 348] on span "True" at bounding box center [315, 349] width 14 height 7
click at [300, 348] on input "True" at bounding box center [297, 349] width 6 height 6
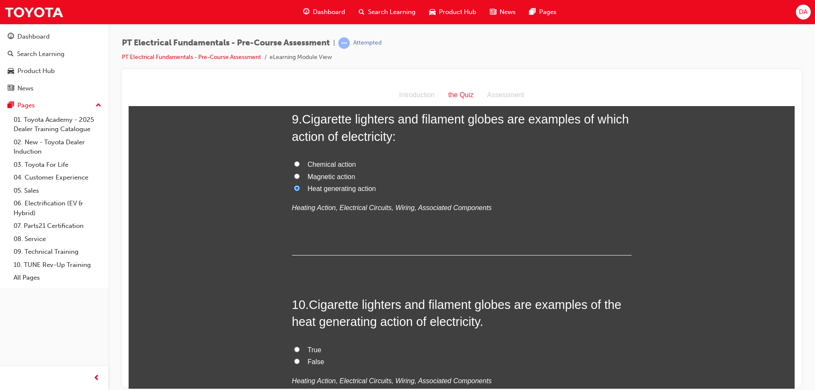
radio input "true"
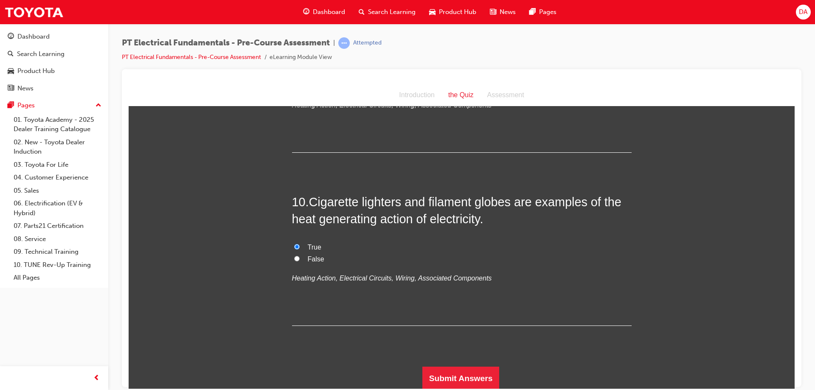
scroll to position [1531, 0]
click at [472, 380] on button "Submit Answers" at bounding box center [460, 377] width 77 height 24
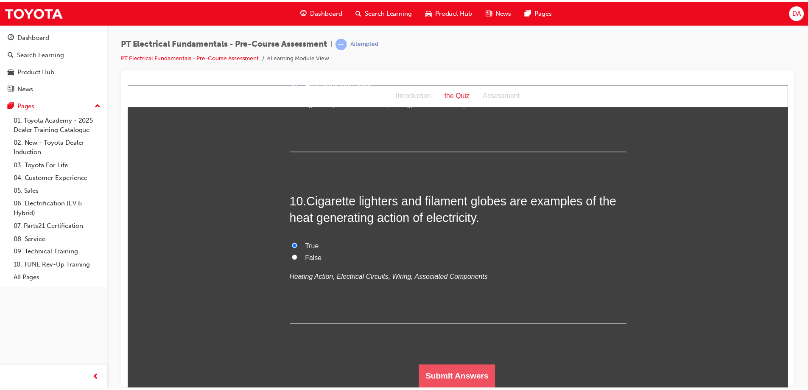
scroll to position [0, 0]
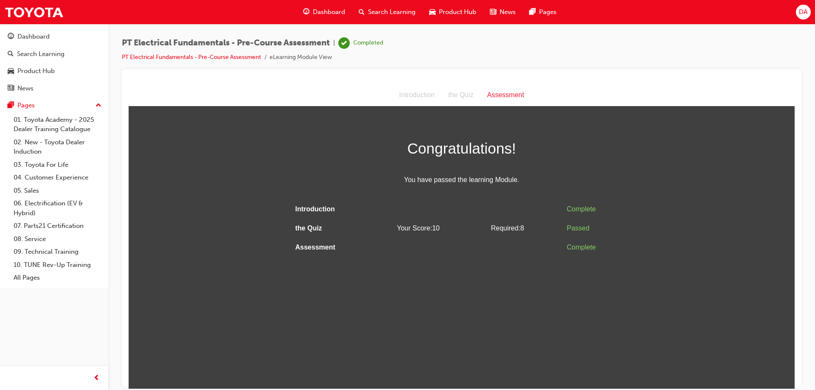
click at [602, 261] on html "Assessment Introduction the Quiz Assessment Congratulations! You have passed th…" at bounding box center [462, 236] width 666 height 304
click at [241, 57] on link "PT Electrical Fundamentals - Pre-Course Assessment" at bounding box center [191, 56] width 139 height 7
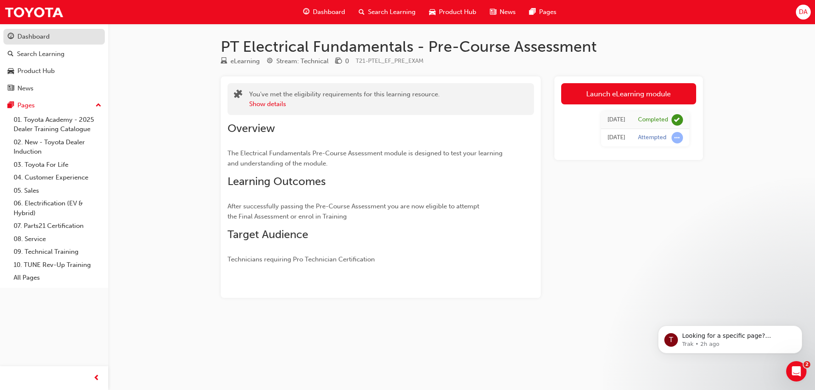
click at [55, 40] on div "Dashboard" at bounding box center [54, 36] width 93 height 11
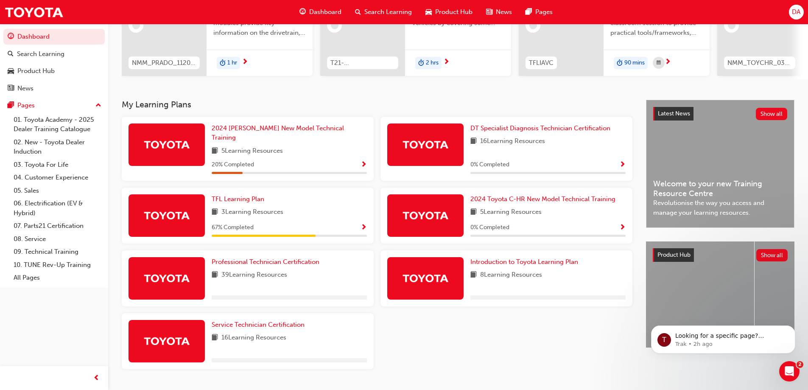
scroll to position [132, 0]
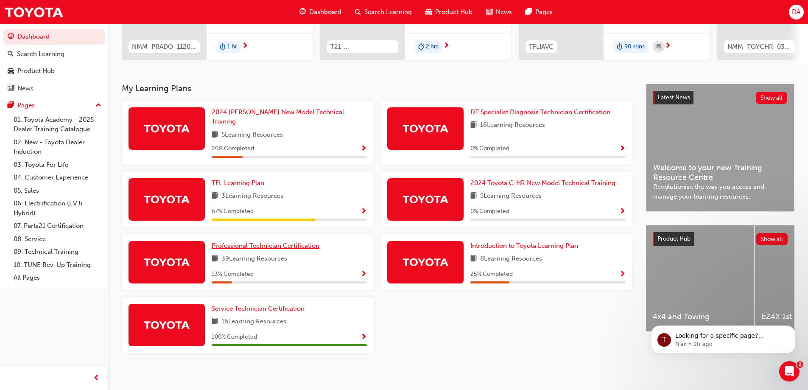
click at [306, 242] on span "Professional Technician Certification" at bounding box center [266, 246] width 108 height 8
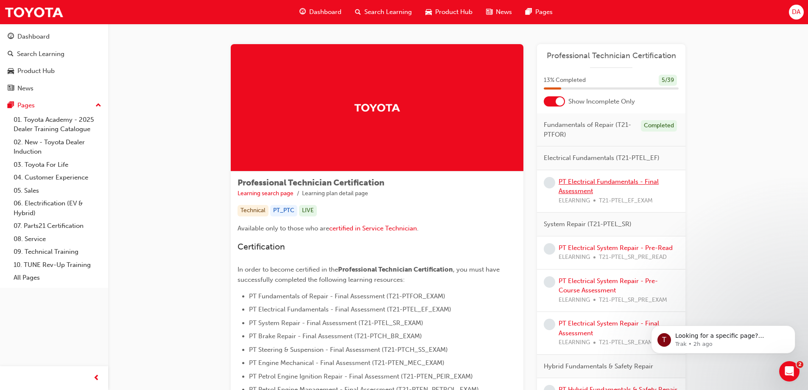
click at [643, 180] on link "PT Electrical Fundamentals - Final Assessment" at bounding box center [609, 186] width 100 height 17
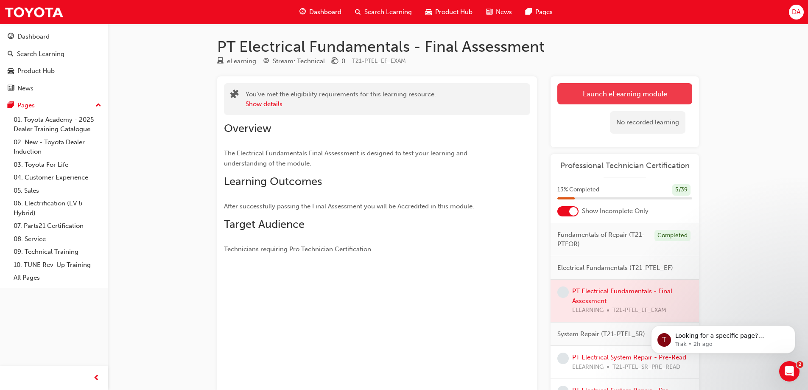
click at [630, 95] on link "Launch eLearning module" at bounding box center [625, 93] width 135 height 21
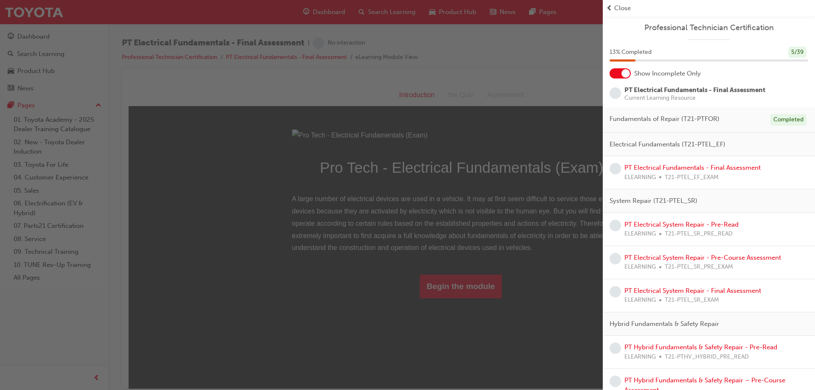
drag, startPoint x: 482, startPoint y: 266, endPoint x: 363, endPoint y: 238, distance: 122.3
click at [482, 266] on div "button" at bounding box center [301, 195] width 603 height 390
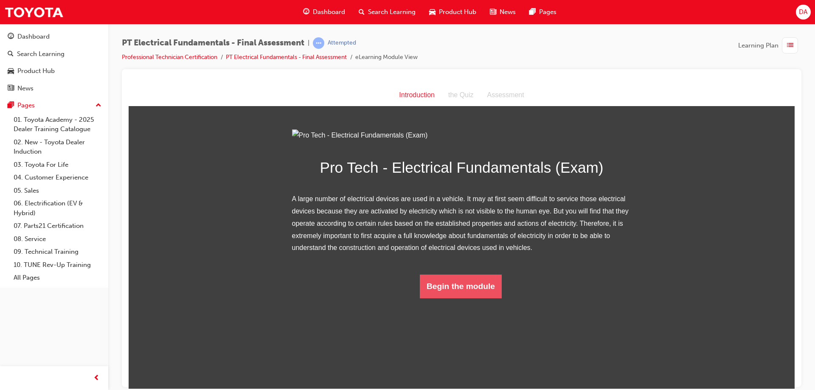
click at [471, 298] on button "Begin the module" at bounding box center [461, 286] width 82 height 24
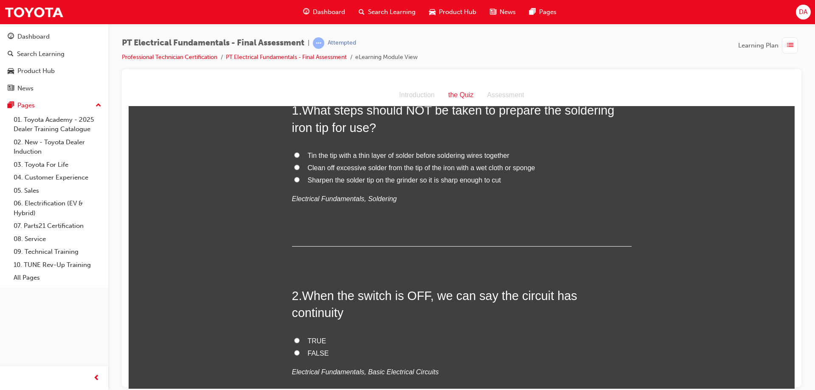
scroll to position [33, 0]
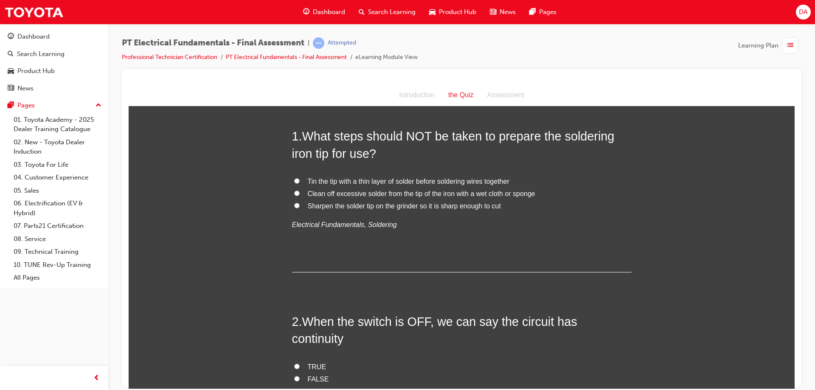
click at [366, 206] on span "Sharpen the solder tip on the grinder so it is sharp enough to cut" at bounding box center [404, 205] width 193 height 7
click at [300, 206] on input "Sharpen the solder tip on the grinder so it is sharp enough to cut" at bounding box center [297, 205] width 6 height 6
radio input "true"
click at [294, 376] on input "FALSE" at bounding box center [297, 379] width 6 height 6
radio input "true"
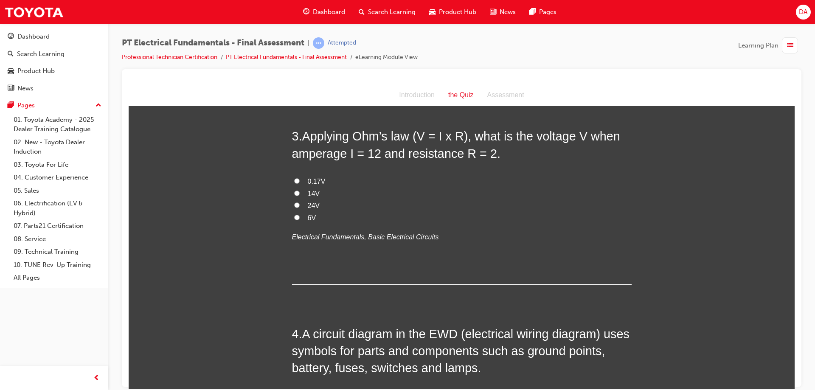
scroll to position [398, 0]
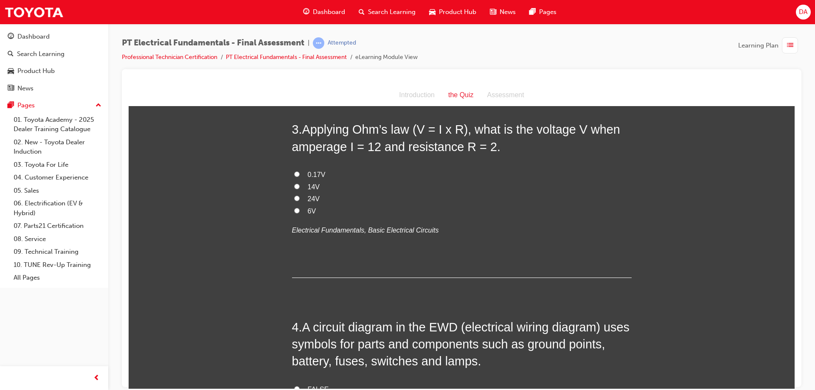
click at [301, 193] on label "24V" at bounding box center [461, 199] width 339 height 12
click at [300, 195] on input "24V" at bounding box center [297, 198] width 6 height 6
radio input "true"
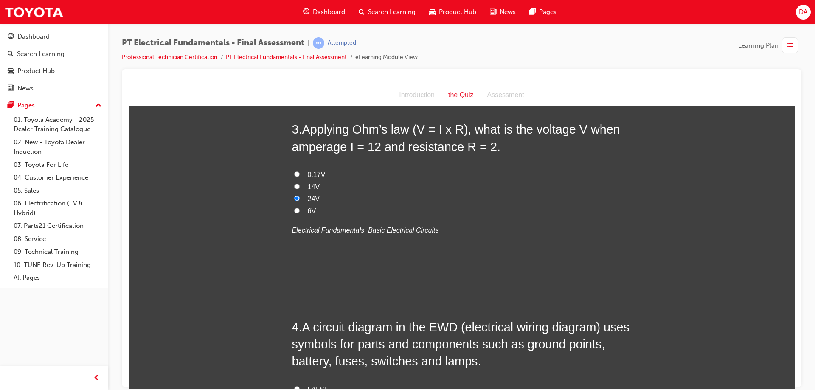
radio input "true"
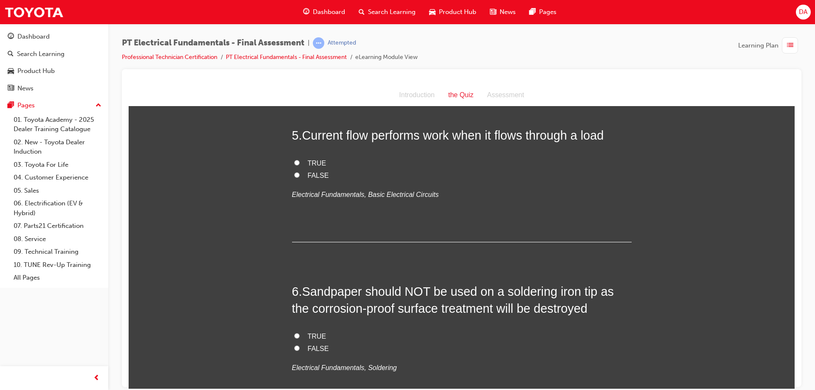
scroll to position [760, 0]
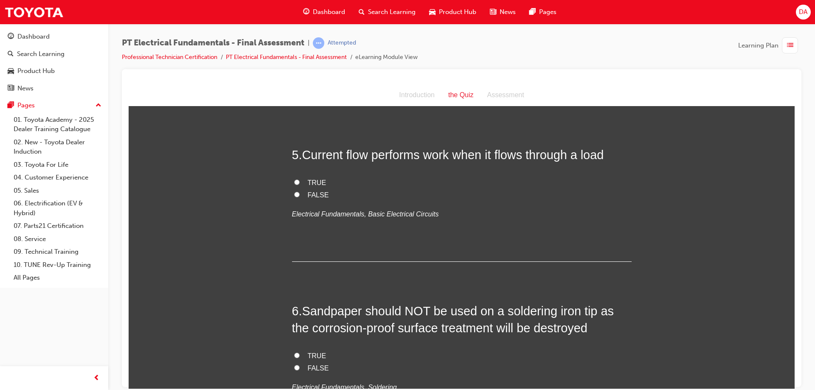
click at [311, 179] on span "TRUE" at bounding box center [317, 182] width 19 height 7
click at [300, 179] on input "TRUE" at bounding box center [297, 182] width 6 height 6
radio input "true"
click at [308, 352] on span "TRUE" at bounding box center [317, 355] width 19 height 7
click at [300, 352] on input "TRUE" at bounding box center [297, 355] width 6 height 6
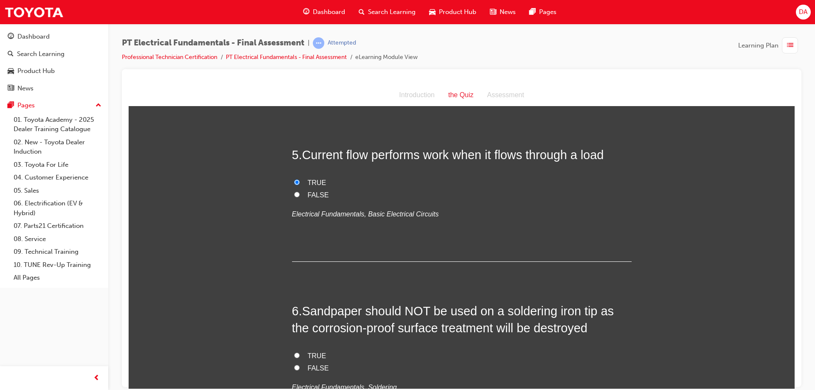
radio input "true"
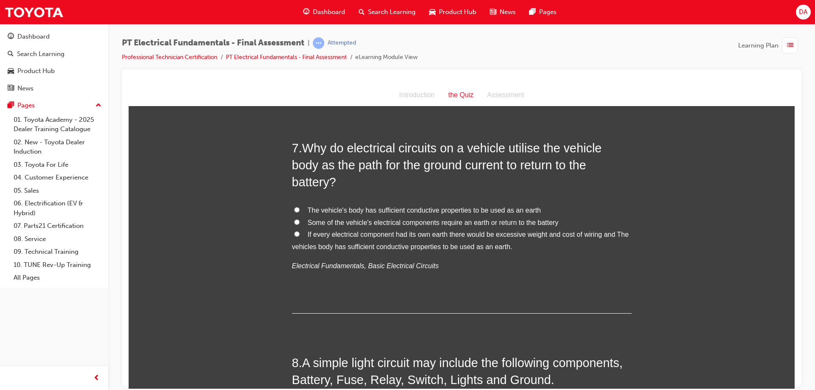
scroll to position [1103, 0]
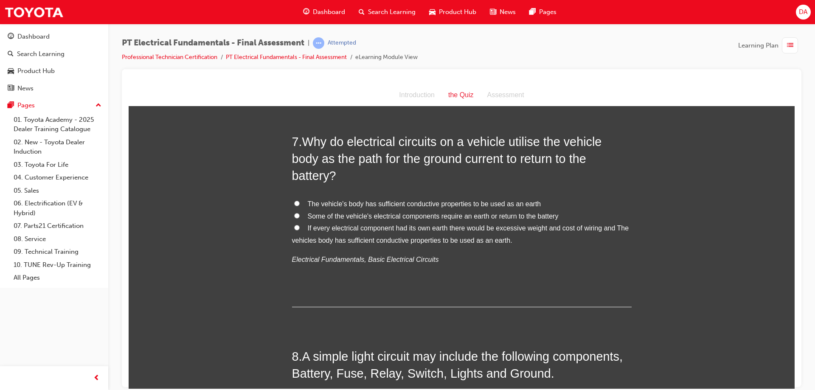
click at [353, 200] on span "The vehicle's body has sufficient conductive properties to be used as an earth" at bounding box center [424, 203] width 233 height 7
click at [300, 200] on input "The vehicle's body has sufficient conductive properties to be used as an earth" at bounding box center [297, 203] width 6 height 6
radio input "true"
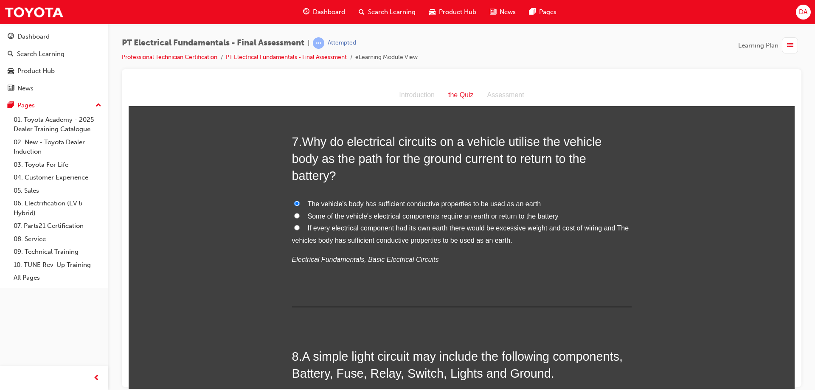
radio input "true"
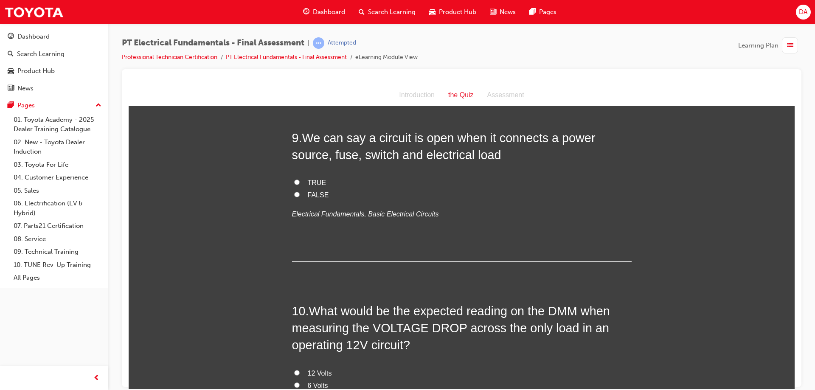
scroll to position [1488, 0]
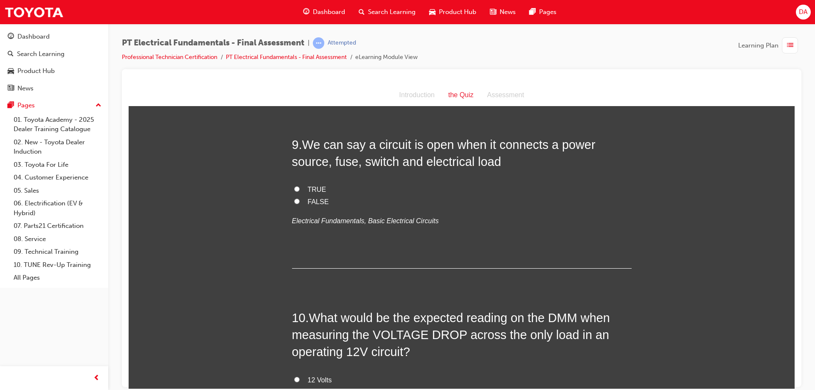
click at [298, 196] on label "FALSE" at bounding box center [461, 202] width 339 height 12
click at [298, 198] on input "FALSE" at bounding box center [297, 201] width 6 height 6
radio input "true"
click at [301, 374] on label "12 Volts" at bounding box center [461, 380] width 339 height 12
click at [300, 376] on input "12 Volts" at bounding box center [297, 379] width 6 height 6
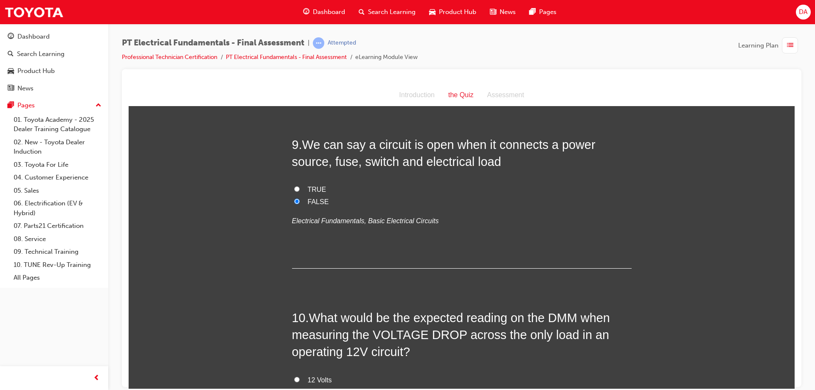
radio input "true"
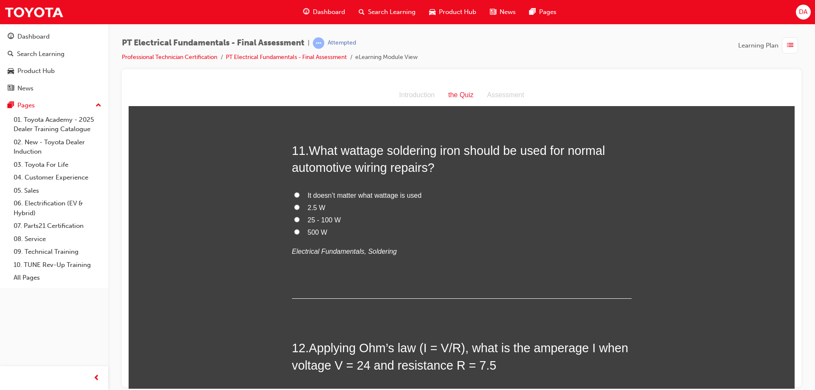
scroll to position [1883, 0]
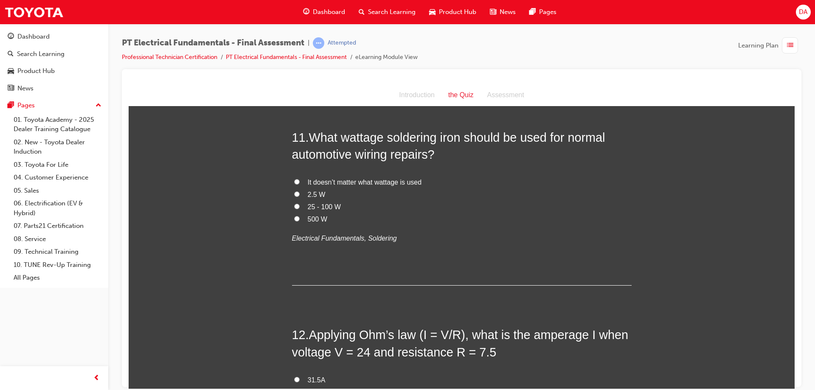
click at [294, 23] on input "24 Volts" at bounding box center [297, 21] width 6 height 6
radio input "true"
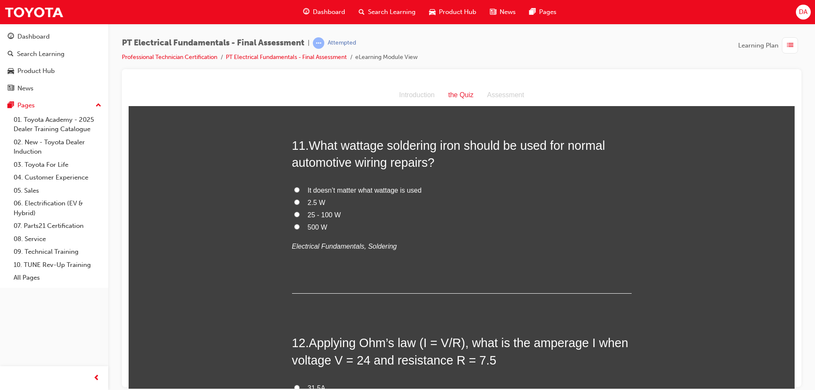
click at [330, 211] on span "25 - 100 W" at bounding box center [324, 214] width 33 height 7
click at [300, 211] on input "25 - 100 W" at bounding box center [297, 214] width 6 height 6
radio input "true"
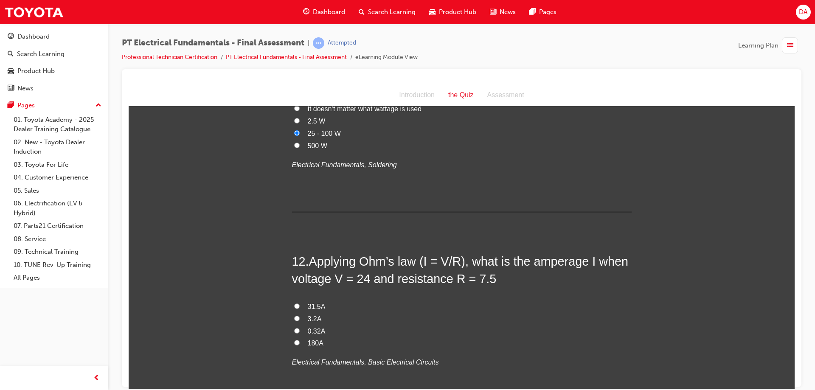
scroll to position [1960, 0]
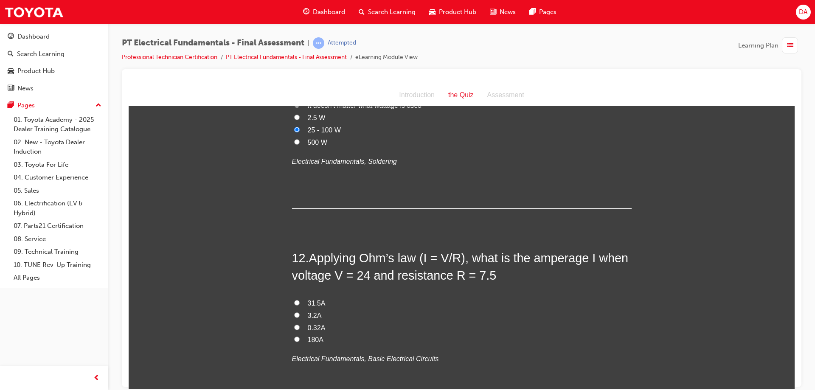
click at [312, 311] on span "3.2A" at bounding box center [315, 314] width 14 height 7
click at [300, 312] on input "3.2A" at bounding box center [297, 315] width 6 height 6
radio input "true"
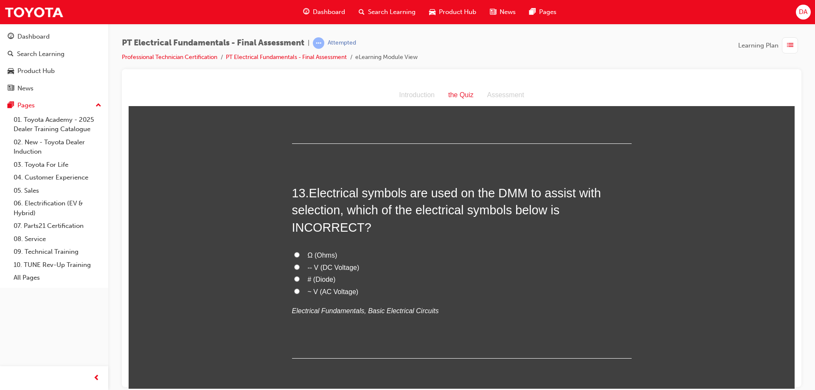
scroll to position [2207, 0]
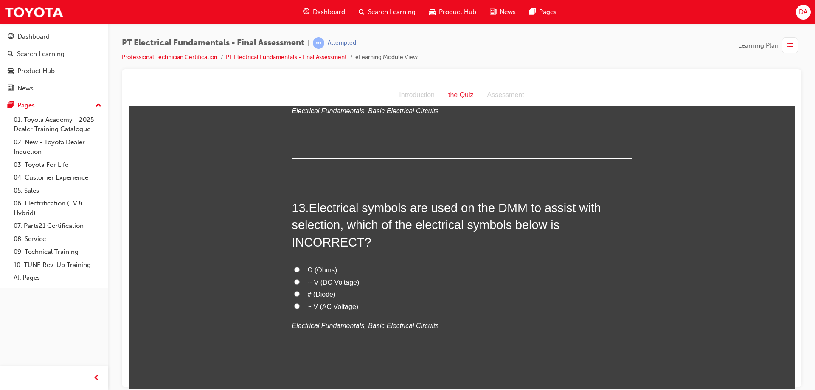
click at [294, 291] on input "# (Diode)" at bounding box center [297, 294] width 6 height 6
radio input "true"
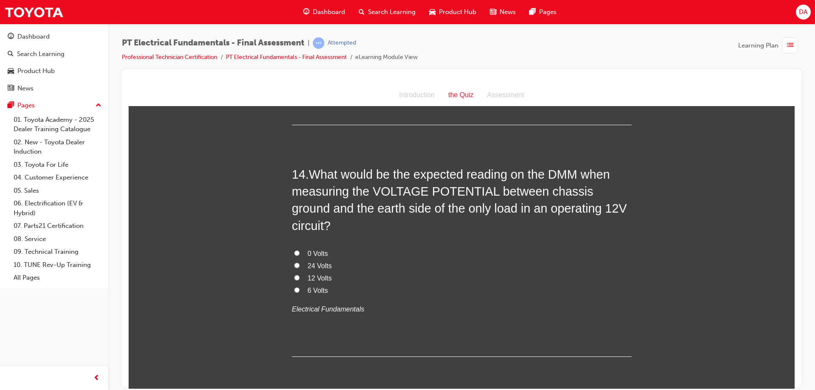
scroll to position [2462, 0]
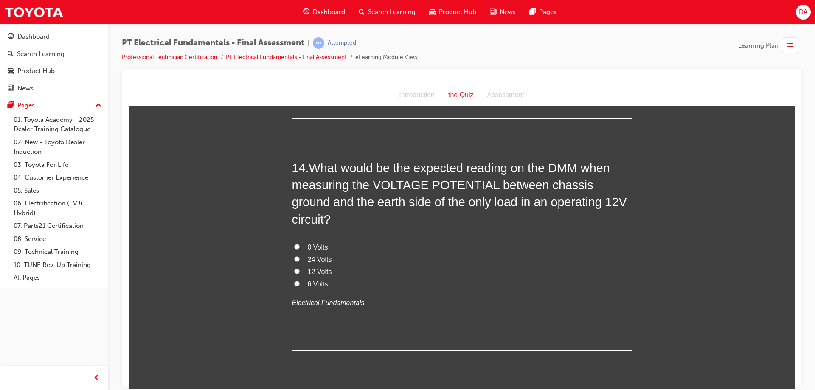
click at [308, 243] on span "0 Volts" at bounding box center [318, 246] width 20 height 7
click at [300, 244] on input "0 Volts" at bounding box center [297, 247] width 6 height 6
radio input "true"
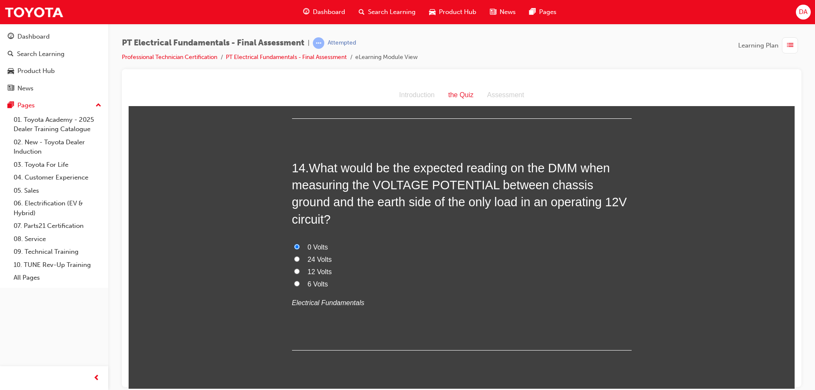
radio input "true"
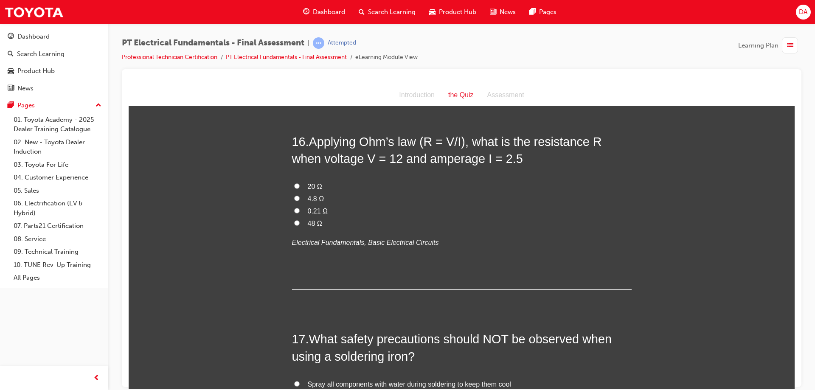
scroll to position [2834, 0]
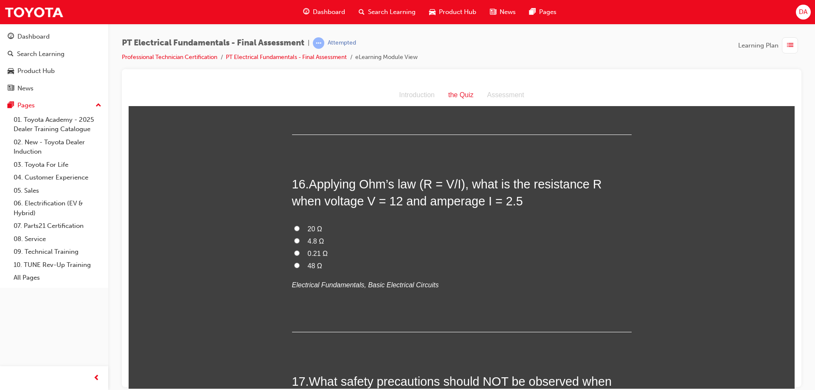
click at [309, 237] on span "4.8 Ω" at bounding box center [316, 240] width 17 height 7
click at [300, 238] on input "4.8 Ω" at bounding box center [297, 241] width 6 height 6
radio input "true"
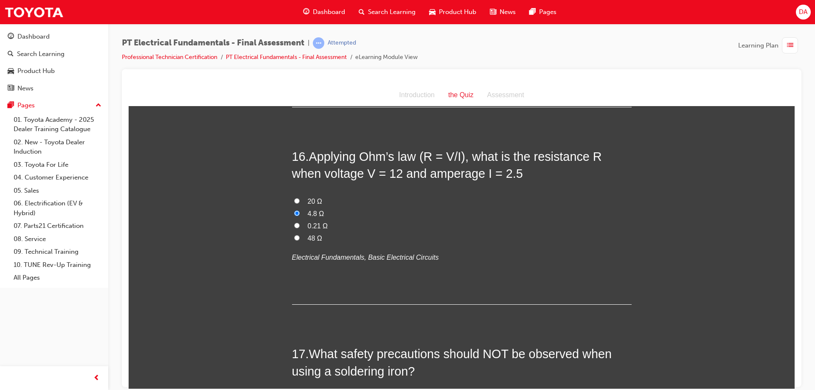
scroll to position [2876, 0]
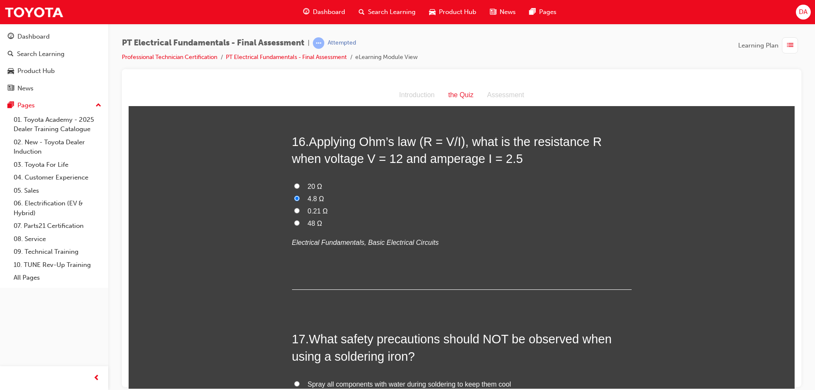
click at [383, 380] on span "Spray all components with water during soldering to keep them cool" at bounding box center [409, 383] width 203 height 7
click at [300, 381] on input "Spray all components with water during soldering to keep them cool" at bounding box center [297, 384] width 6 height 6
radio input "true"
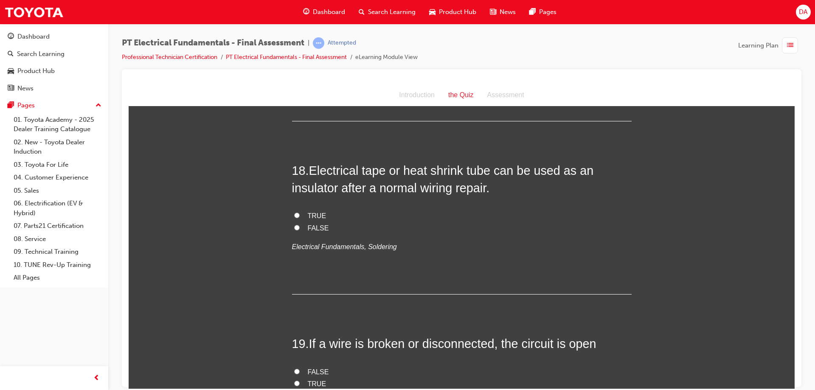
scroll to position [3216, 0]
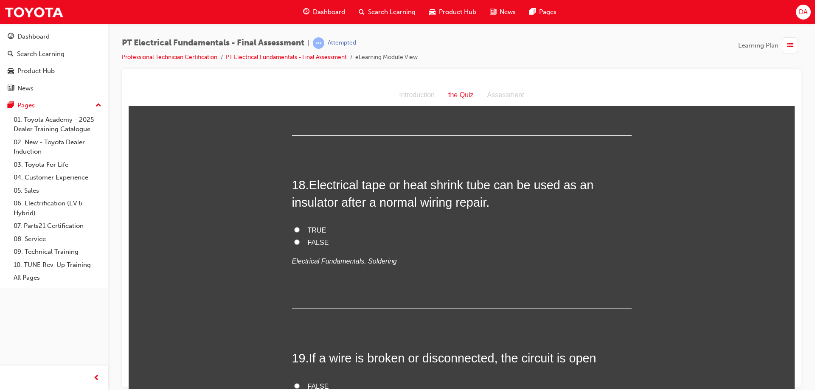
click at [308, 226] on span "TRUE" at bounding box center [317, 229] width 19 height 7
click at [300, 227] on input "TRUE" at bounding box center [297, 230] width 6 height 6
radio input "true"
click at [300, 390] on input "TRUE" at bounding box center [297, 398] width 6 height 6
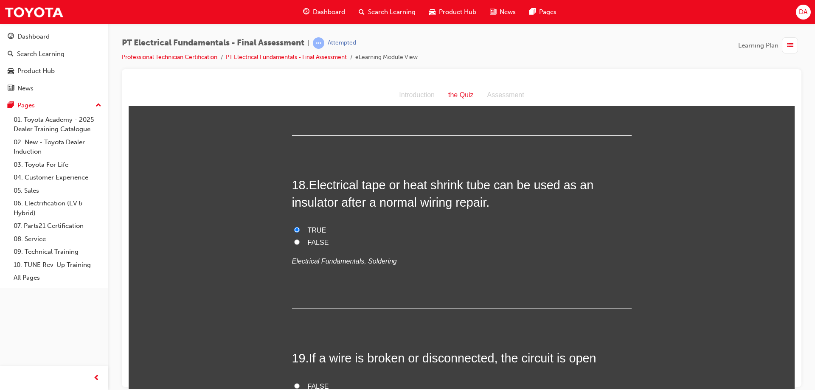
radio input "true"
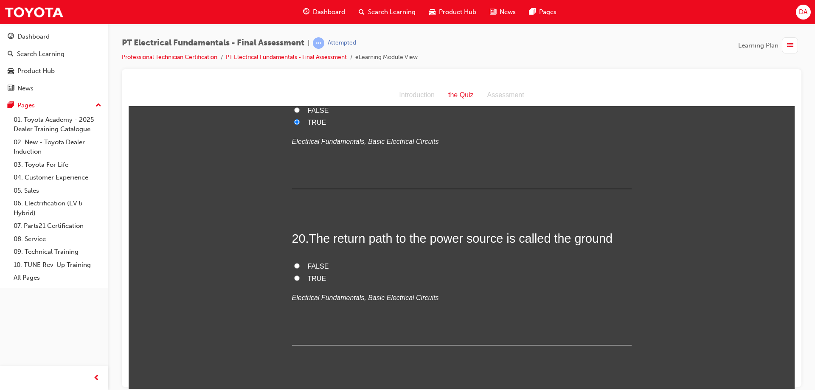
scroll to position [3513, 0]
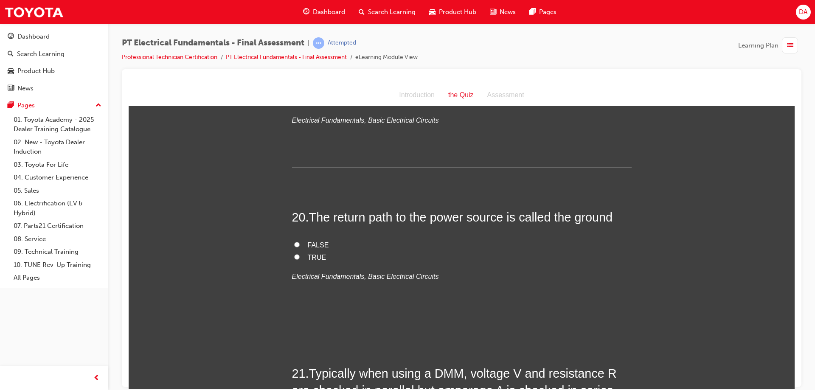
click at [315, 253] on span "TRUE" at bounding box center [317, 256] width 19 height 7
click at [300, 254] on input "TRUE" at bounding box center [297, 257] width 6 height 6
radio input "true"
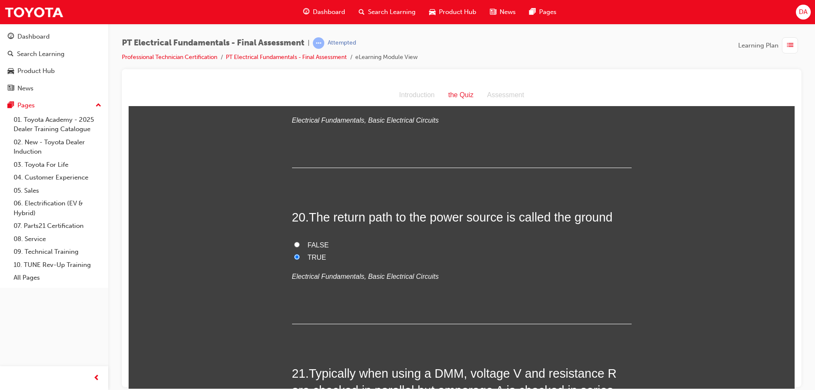
radio input "true"
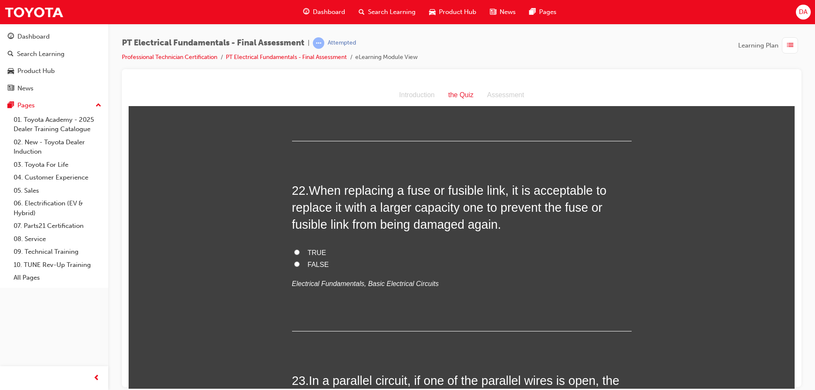
scroll to position [3862, 0]
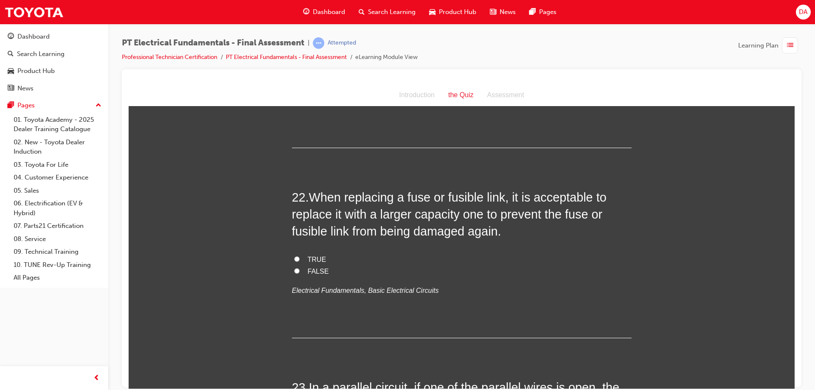
click at [310, 267] on span "FALSE" at bounding box center [318, 270] width 21 height 7
click at [300, 268] on input "FALSE" at bounding box center [297, 271] width 6 height 6
radio input "true"
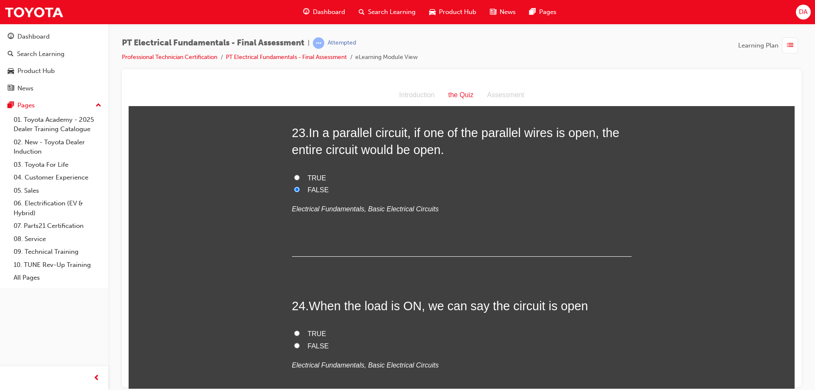
scroll to position [4136, 0]
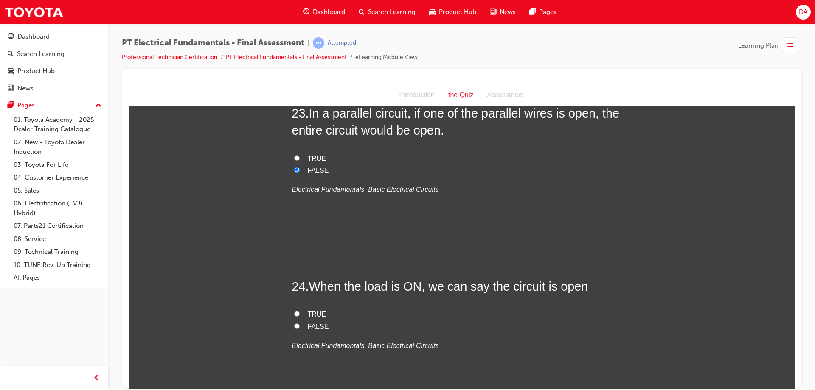
click at [308, 323] on span "FALSE" at bounding box center [318, 326] width 21 height 7
click at [300, 323] on input "FALSE" at bounding box center [297, 326] width 6 height 6
radio input "true"
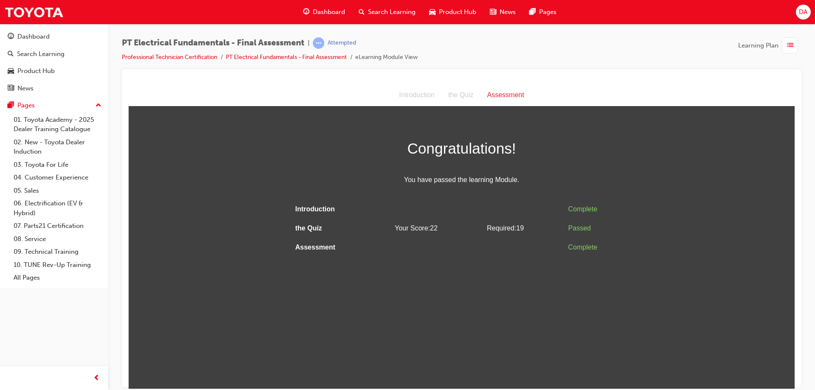
scroll to position [0, 0]
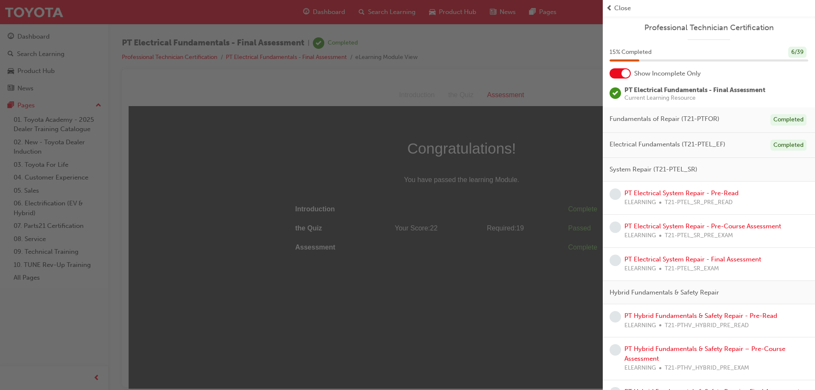
click at [500, 120] on div "button" at bounding box center [301, 195] width 603 height 390
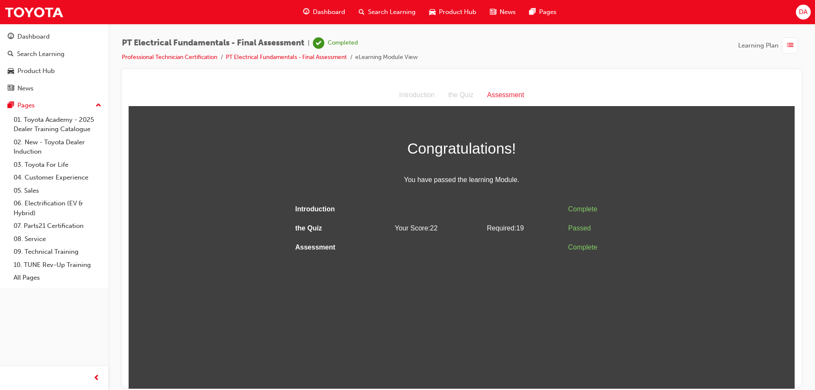
click at [801, 13] on span "DA" at bounding box center [803, 12] width 8 height 10
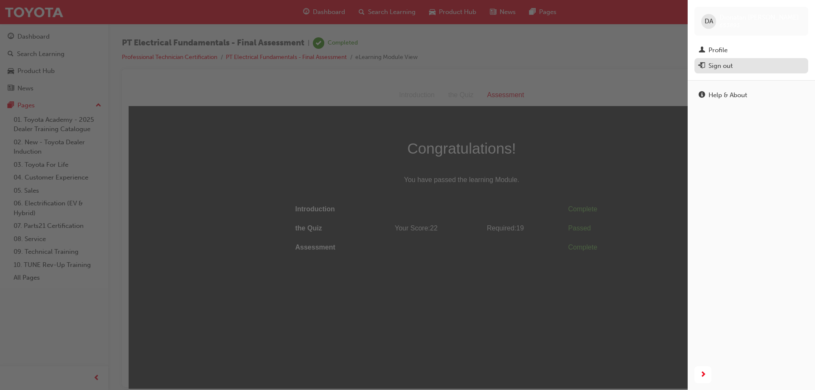
click at [723, 62] on div "Sign out" at bounding box center [720, 66] width 24 height 10
